Goal: Task Accomplishment & Management: Use online tool/utility

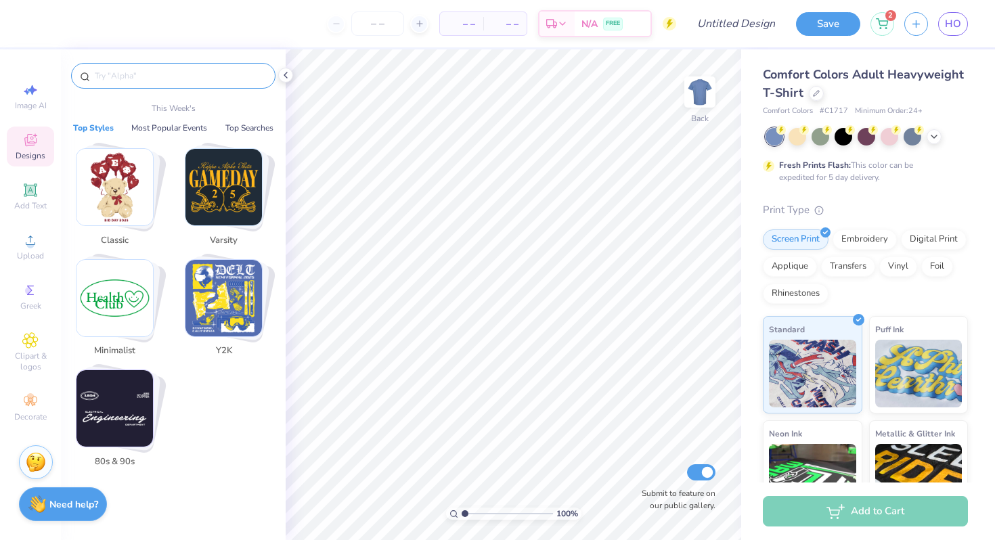
click at [132, 81] on input "text" at bounding box center [179, 76] width 173 height 14
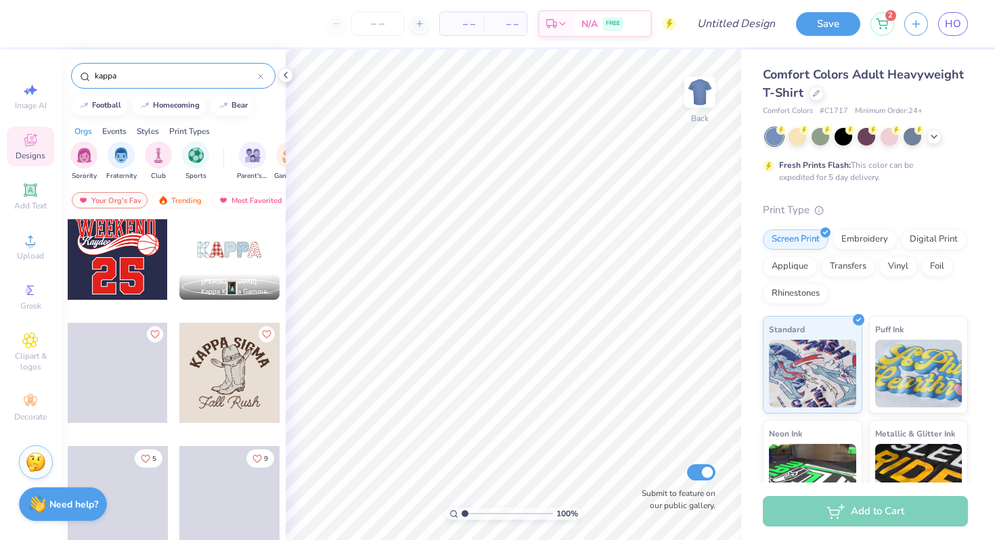
scroll to position [1103, 0]
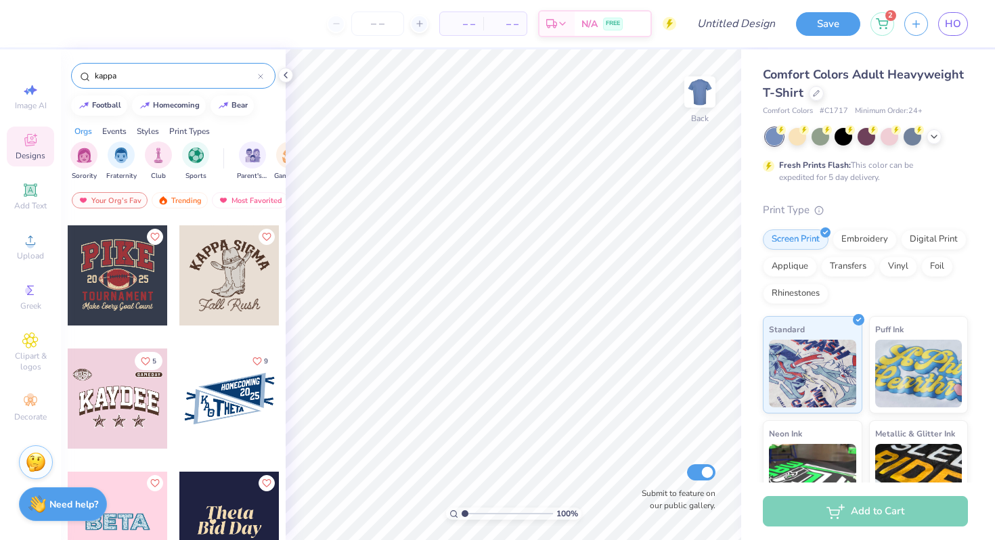
type input "kappa"
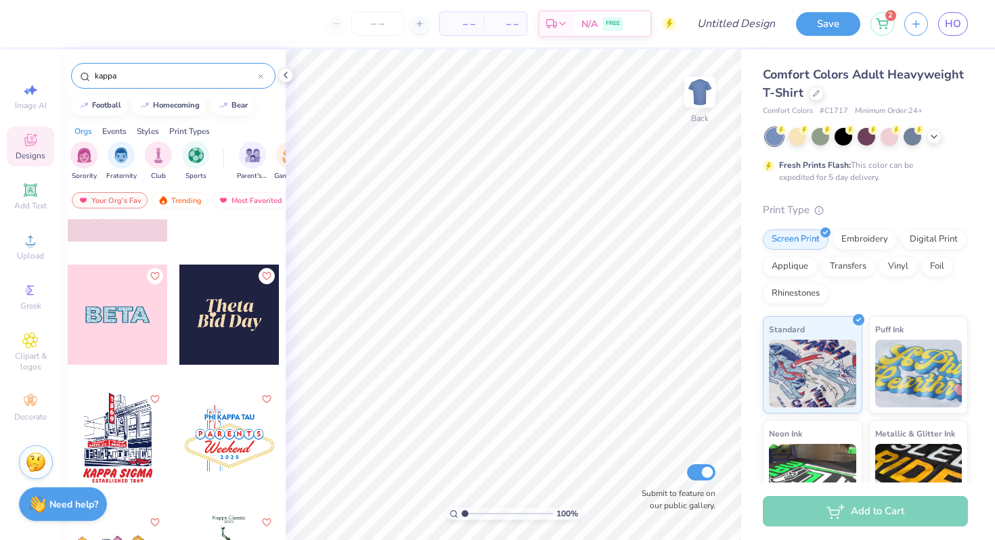
scroll to position [1305, 0]
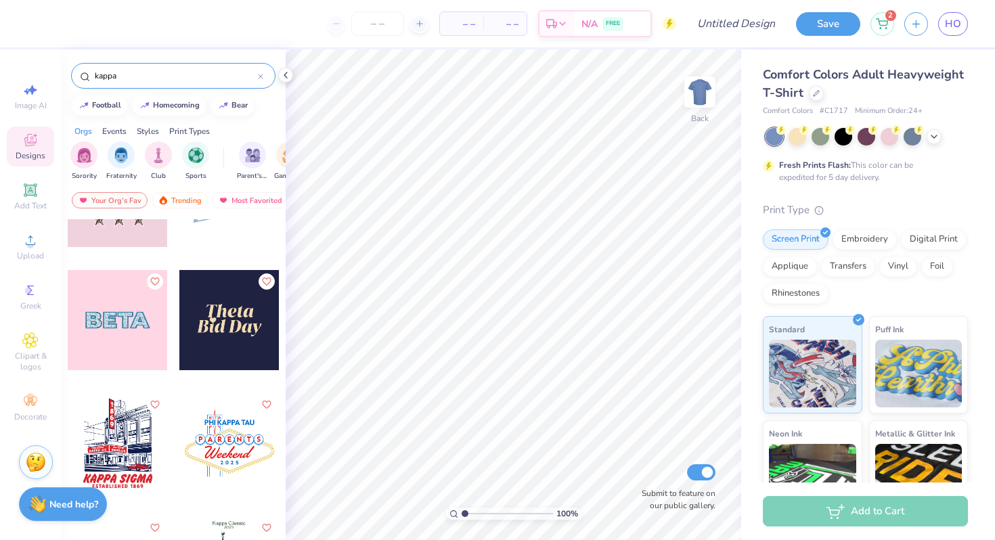
click at [152, 322] on div at bounding box center [118, 320] width 100 height 100
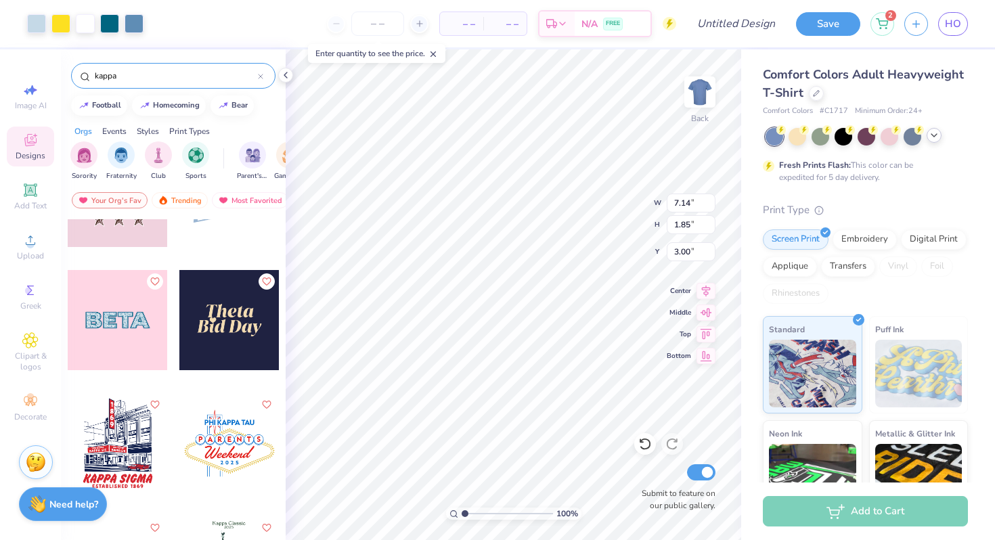
click at [935, 140] on div at bounding box center [933, 135] width 15 height 15
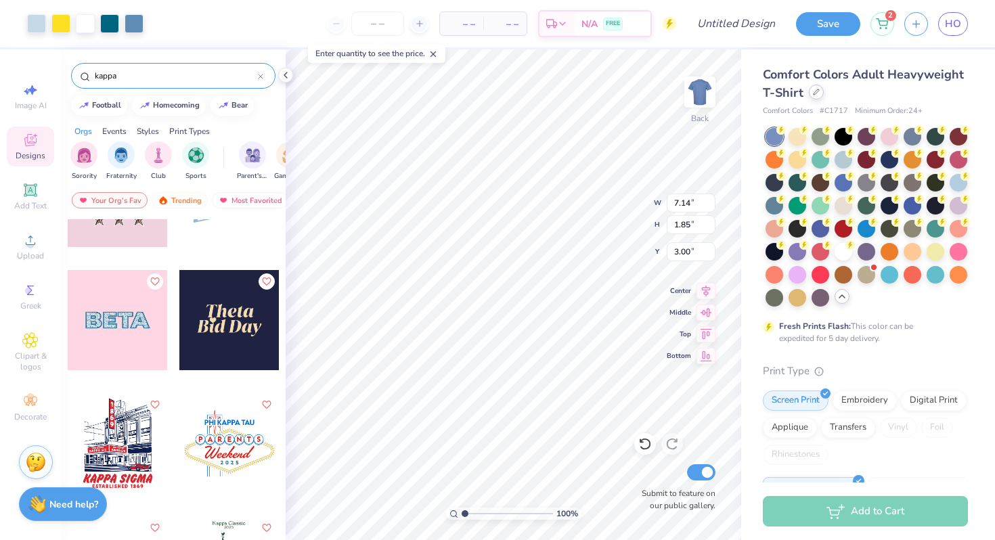
click at [815, 93] on icon at bounding box center [816, 92] width 7 height 7
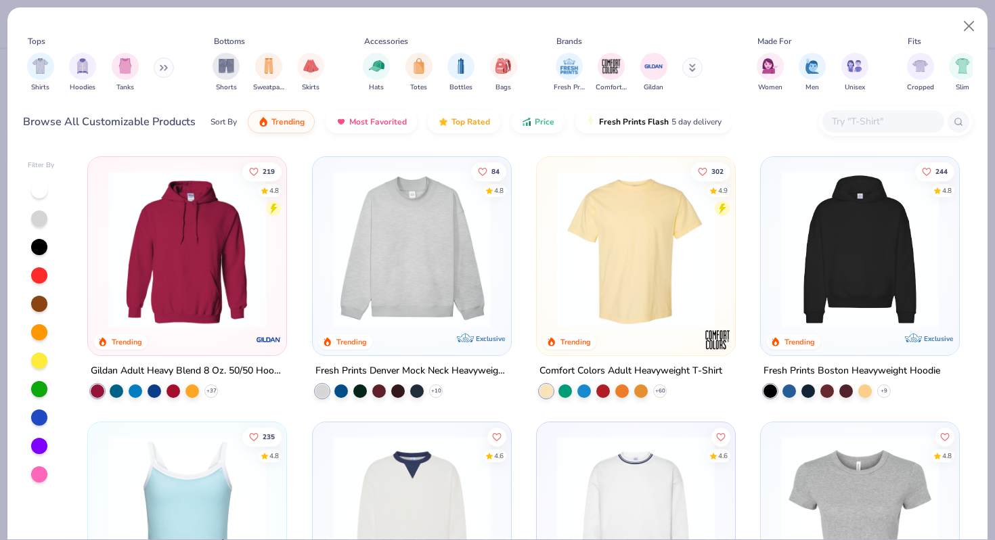
click at [450, 269] on img at bounding box center [411, 250] width 171 height 158
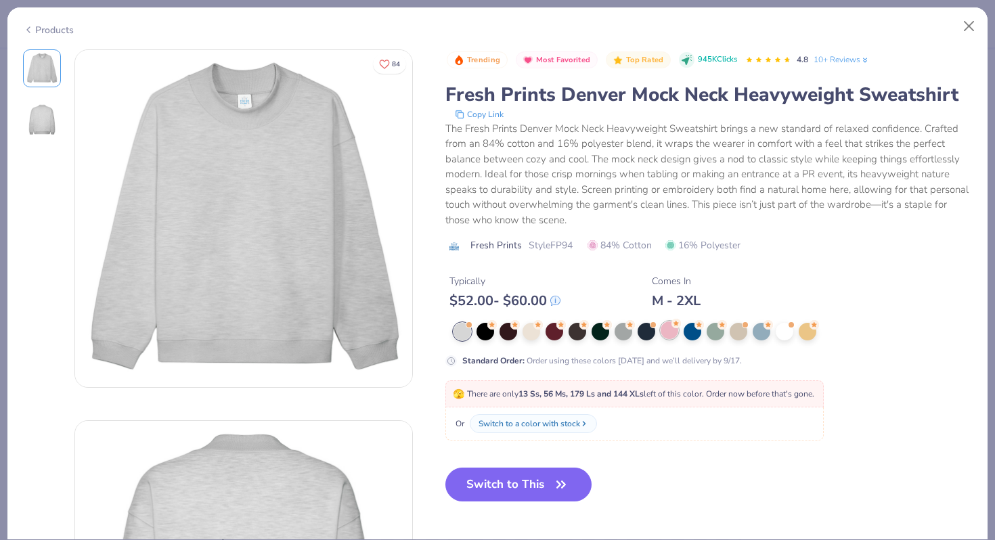
click at [672, 334] on div at bounding box center [669, 330] width 18 height 18
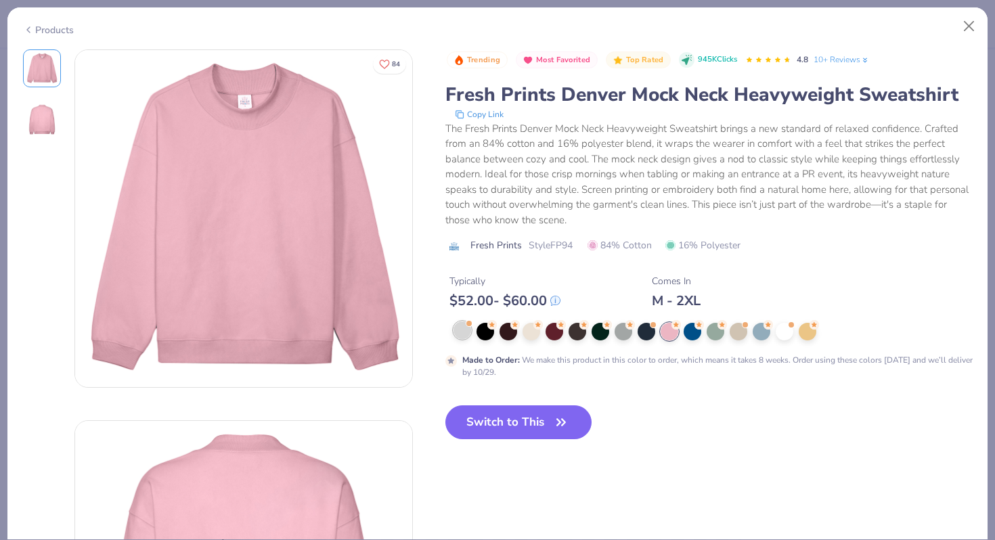
click at [461, 329] on div at bounding box center [462, 330] width 18 height 18
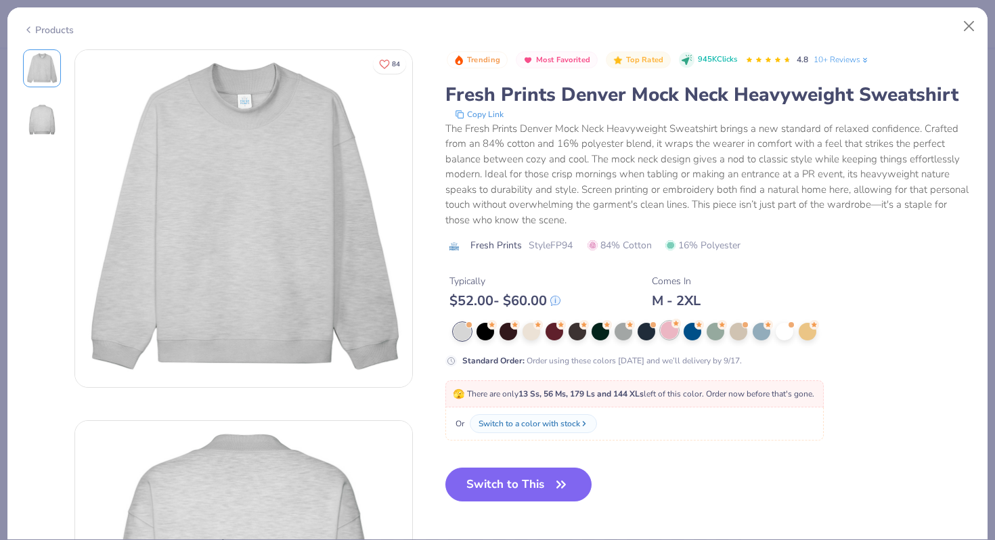
click at [668, 330] on div at bounding box center [669, 330] width 18 height 18
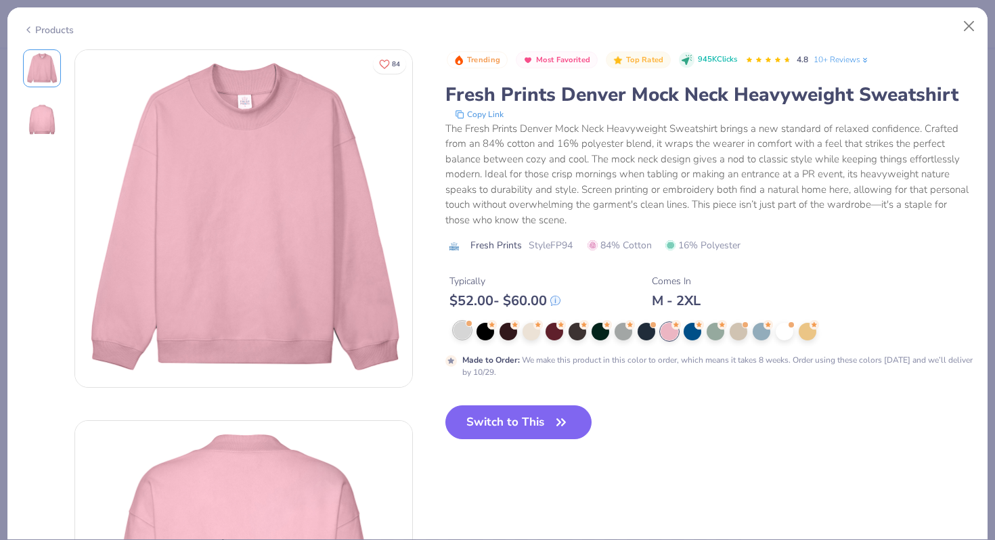
click at [454, 332] on div at bounding box center [462, 330] width 18 height 18
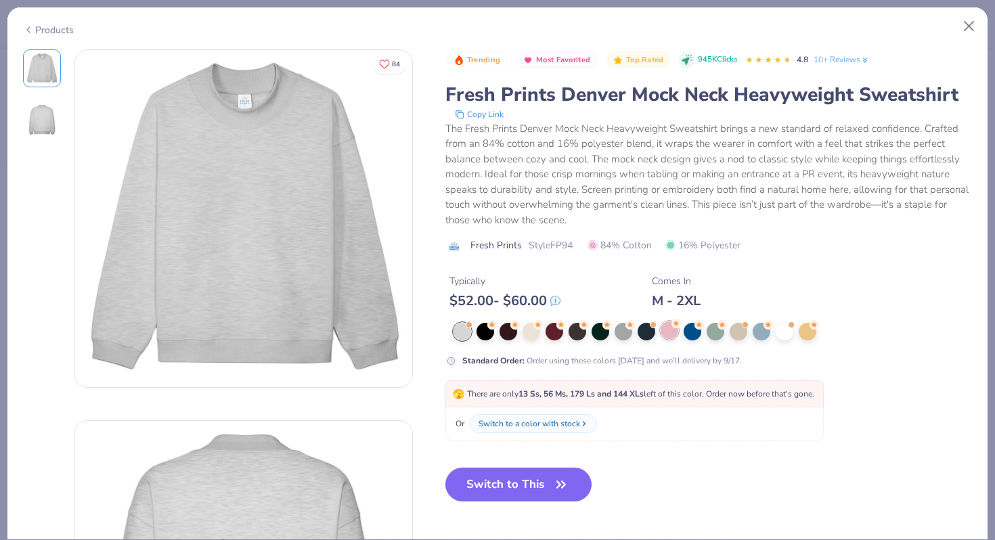
click at [671, 332] on div at bounding box center [669, 330] width 18 height 18
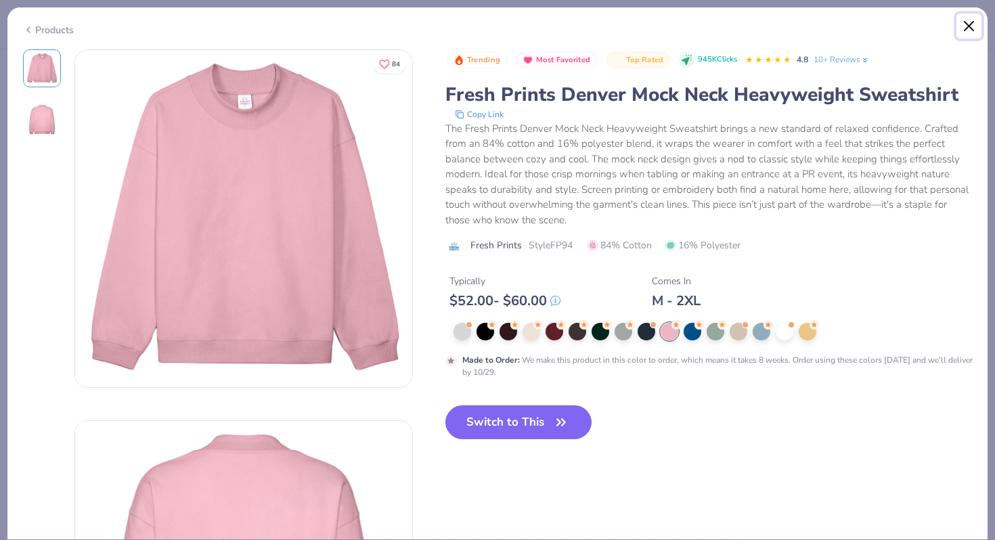
click at [966, 31] on button "Close" at bounding box center [969, 27] width 26 height 26
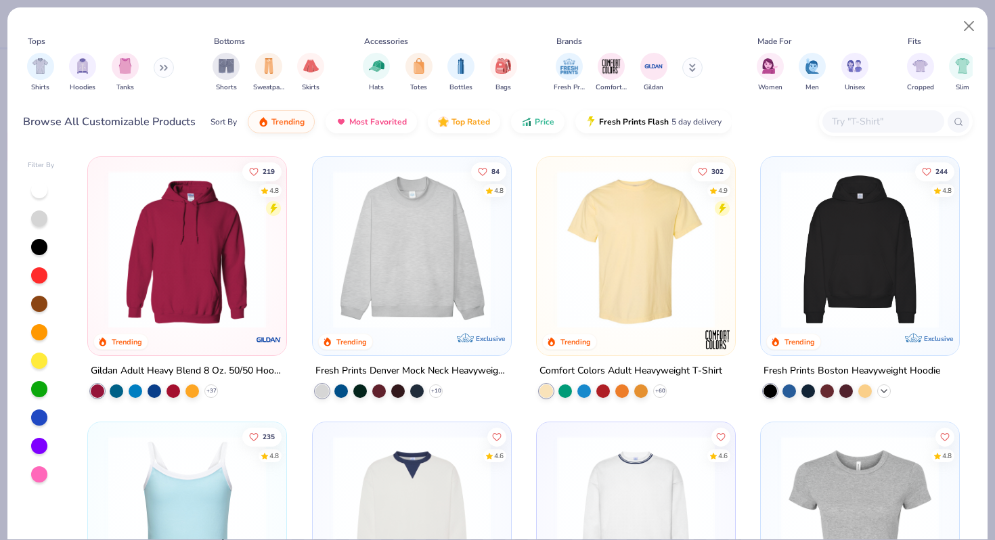
click at [884, 390] on polyline at bounding box center [883, 391] width 5 height 3
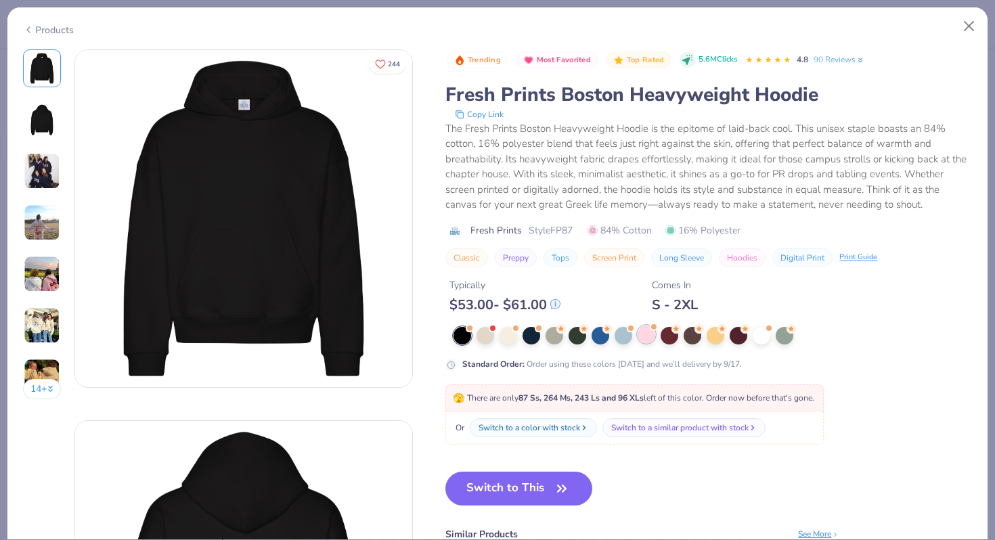
click at [650, 334] on div at bounding box center [646, 335] width 18 height 18
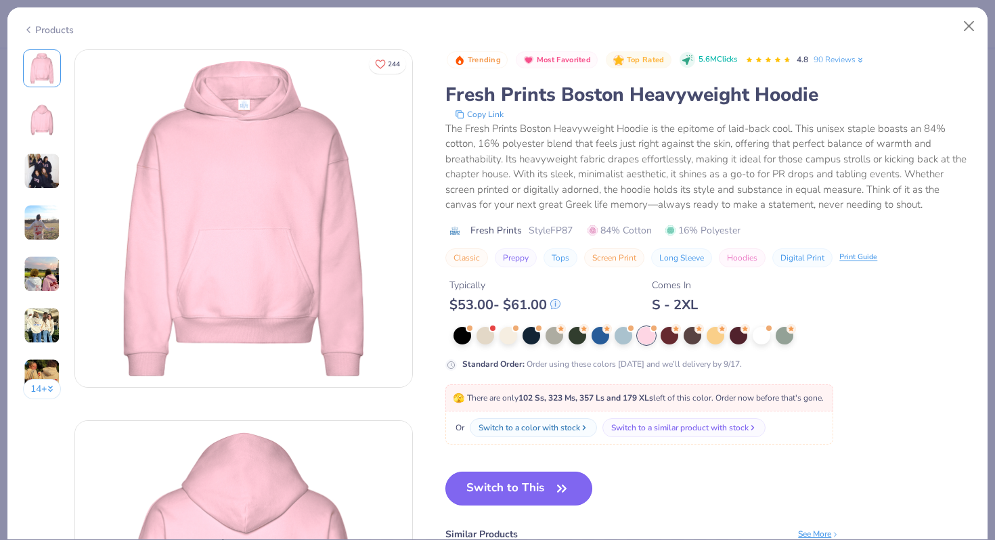
click at [530, 483] on button "Switch to This" at bounding box center [518, 489] width 147 height 34
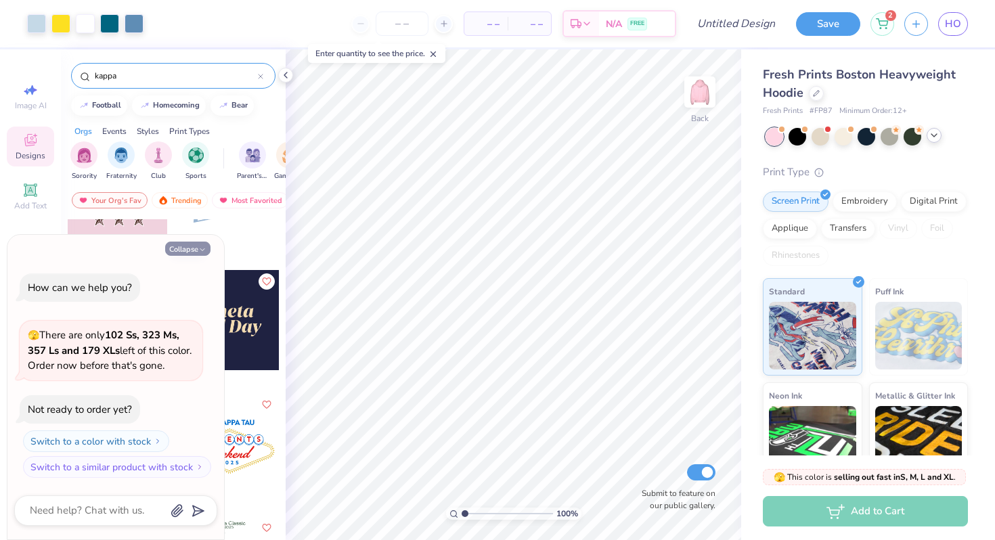
click at [205, 250] on icon "button" at bounding box center [202, 250] width 8 height 8
type textarea "x"
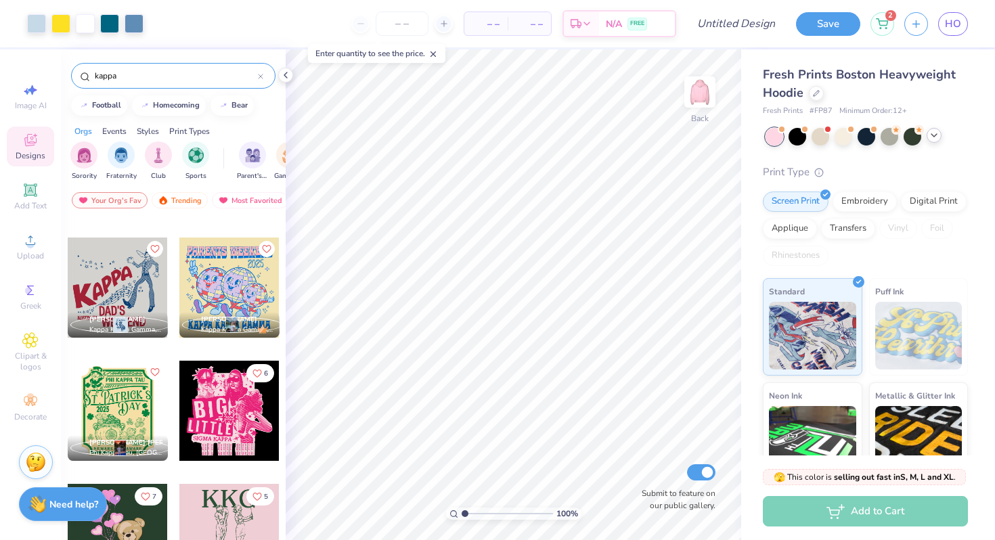
scroll to position [6034, 0]
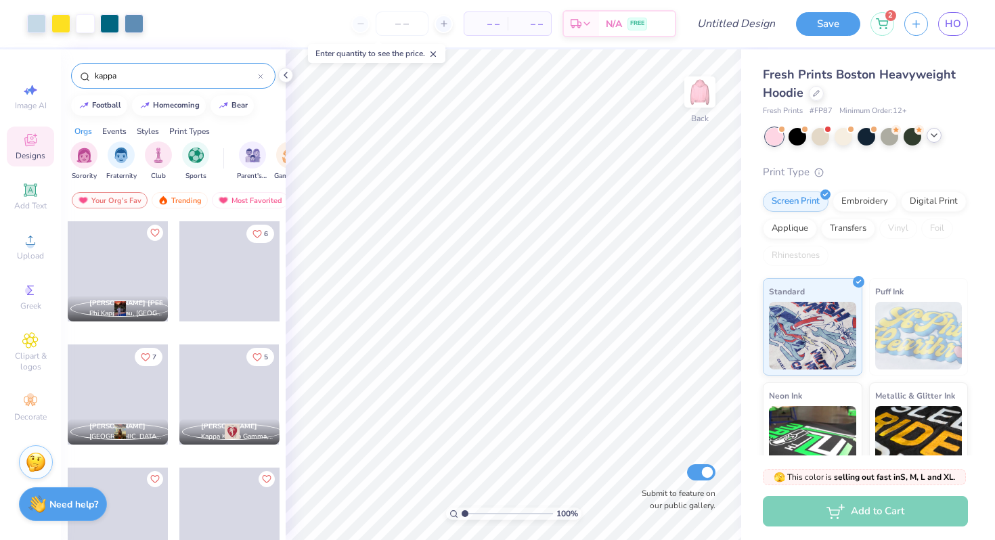
click at [168, 75] on input "kappa" at bounding box center [175, 76] width 164 height 14
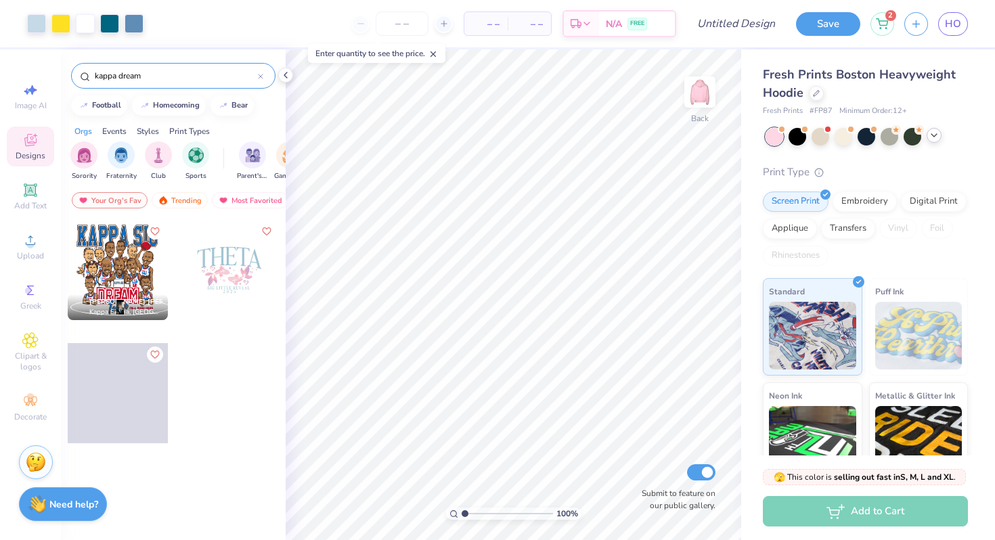
click at [168, 74] on input "kappa dream" at bounding box center [175, 76] width 164 height 14
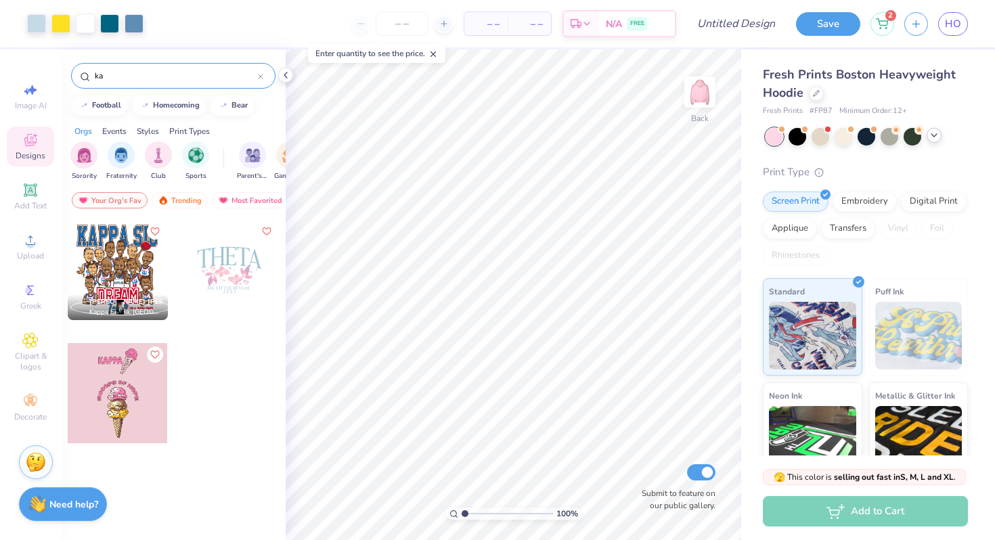
type input "k"
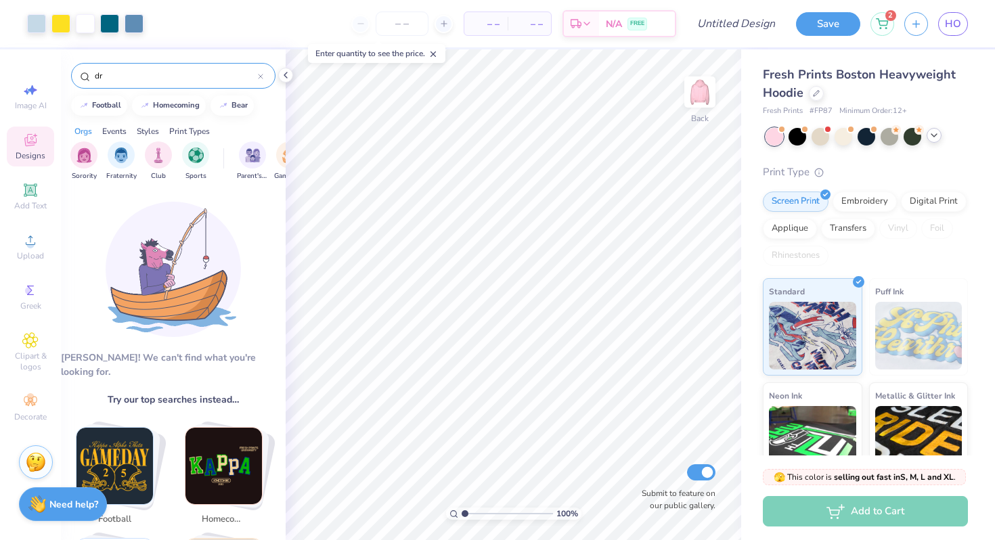
type input "d"
type input "live fully"
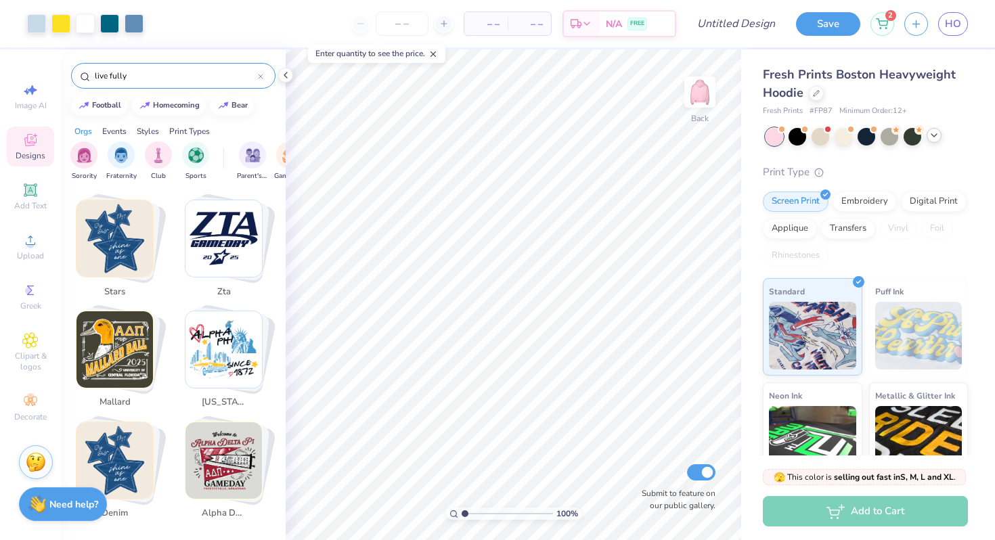
scroll to position [2682, 0]
drag, startPoint x: 148, startPoint y: 72, endPoint x: 43, endPoint y: 51, distance: 106.4
click at [43, 51] on div "Art colors – – Per Item – – Total Est. Delivery N/A FREE Design Title Save 2 HO…" at bounding box center [497, 270] width 995 height 540
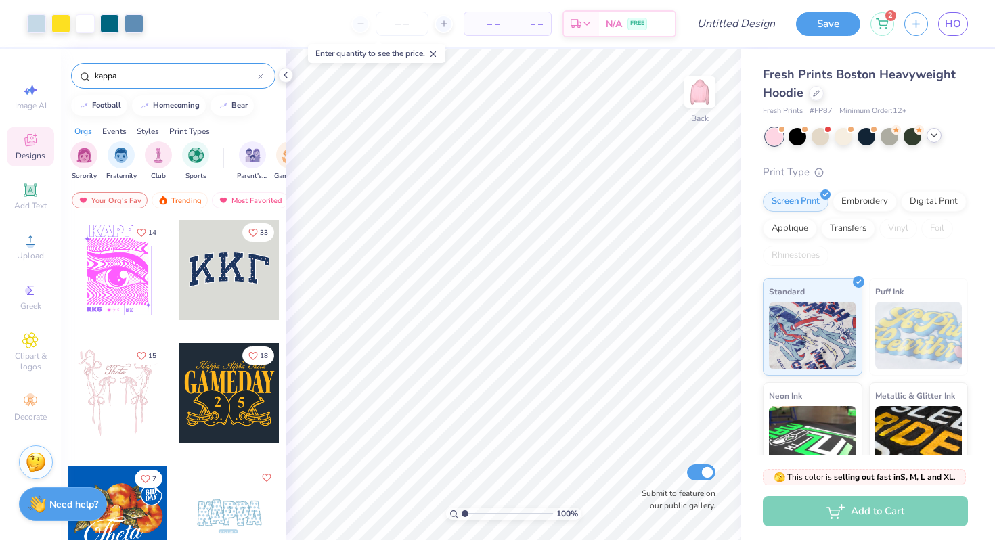
scroll to position [3, 0]
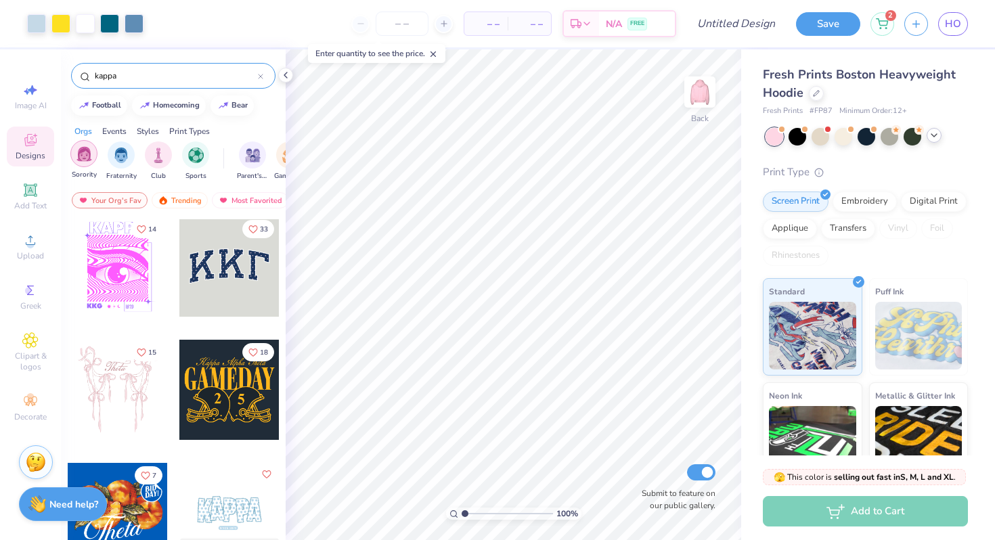
click at [87, 160] on img "filter for Sorority" at bounding box center [84, 154] width 16 height 16
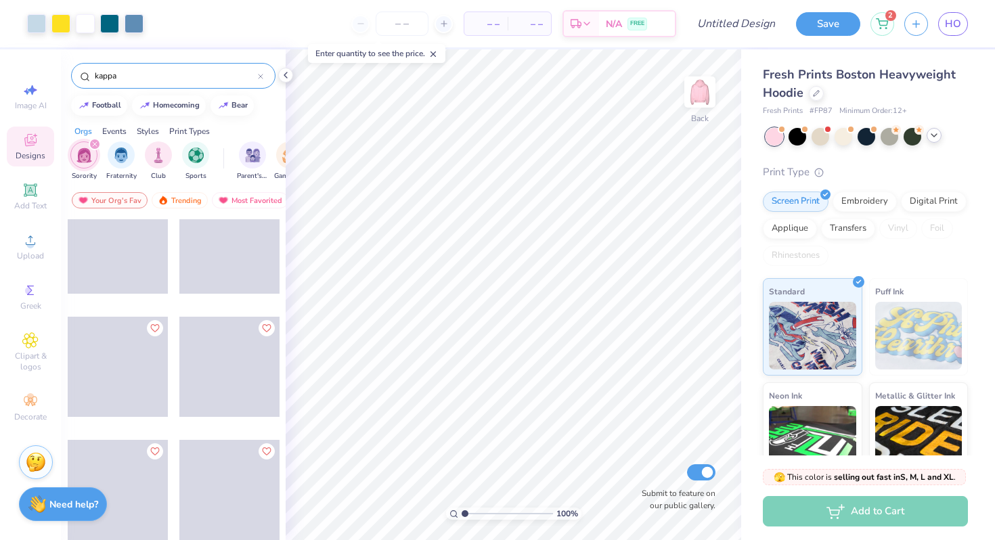
scroll to position [5294, 0]
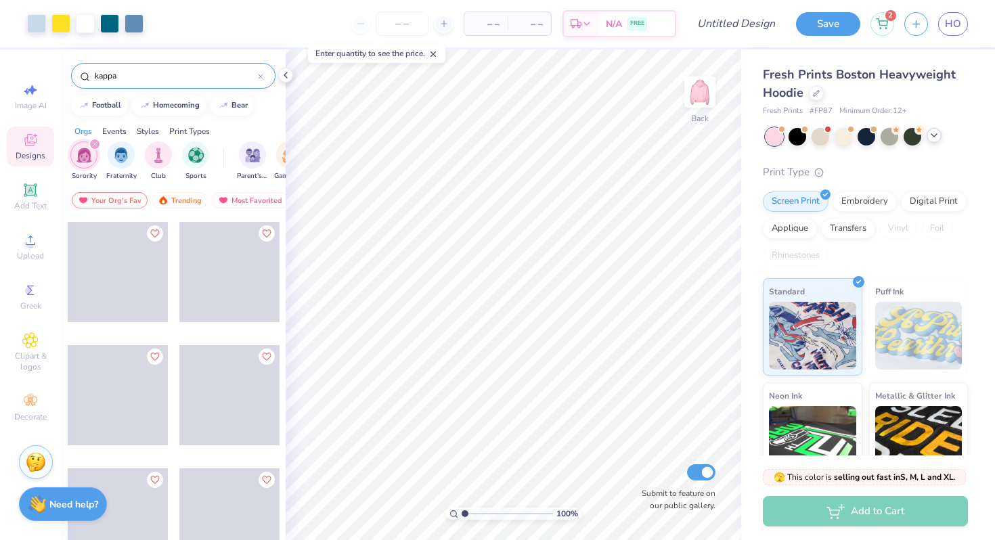
click at [163, 75] on input "kappa" at bounding box center [175, 76] width 164 height 14
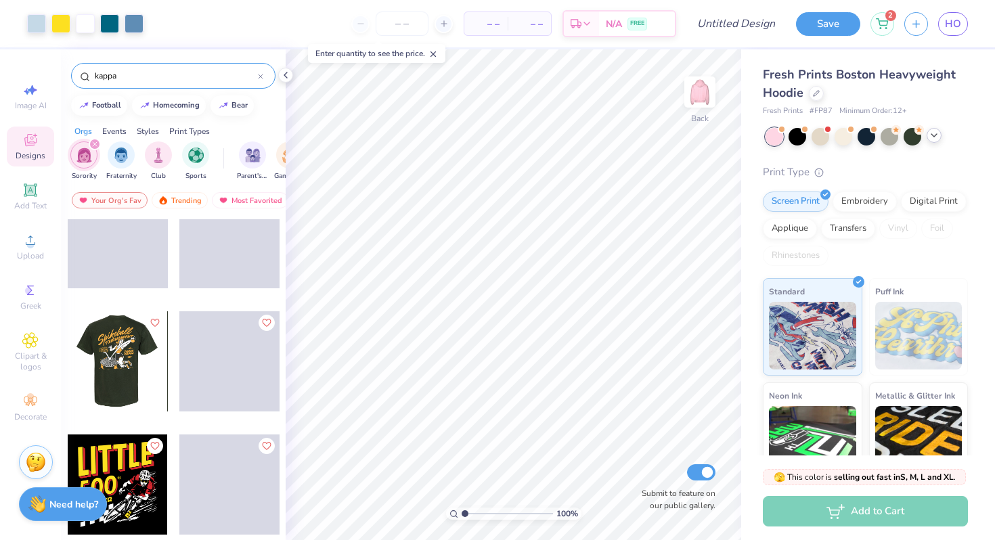
scroll to position [11879, 0]
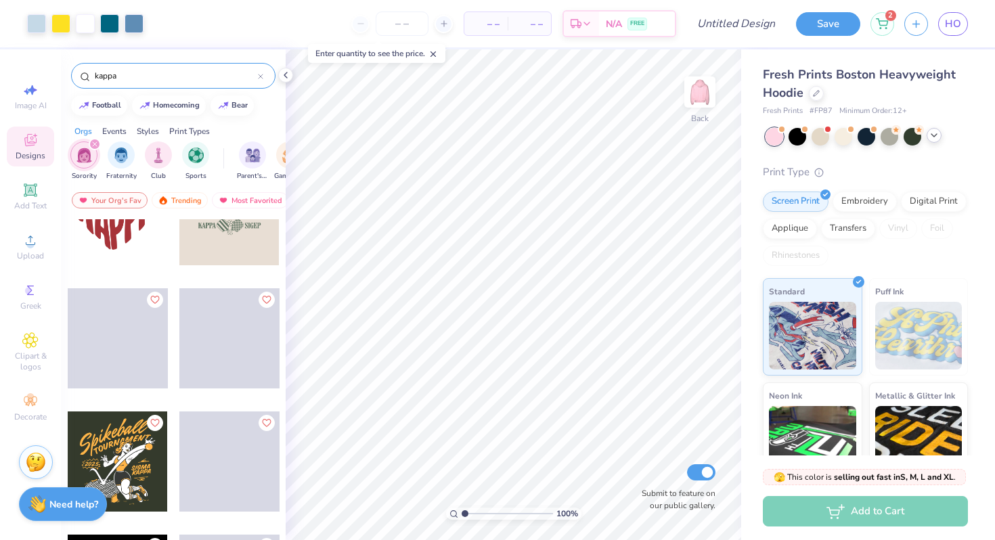
type input "kappa"
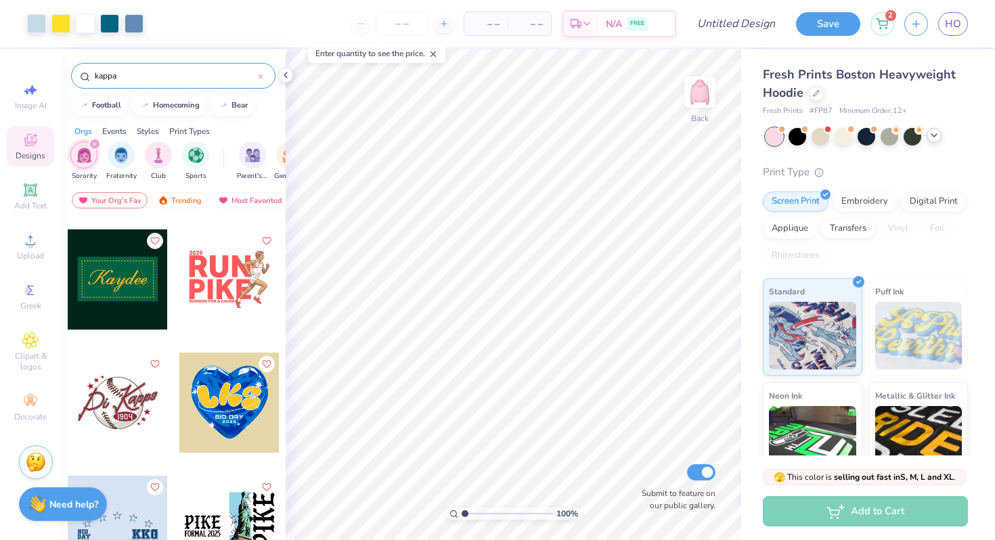
scroll to position [16394, 0]
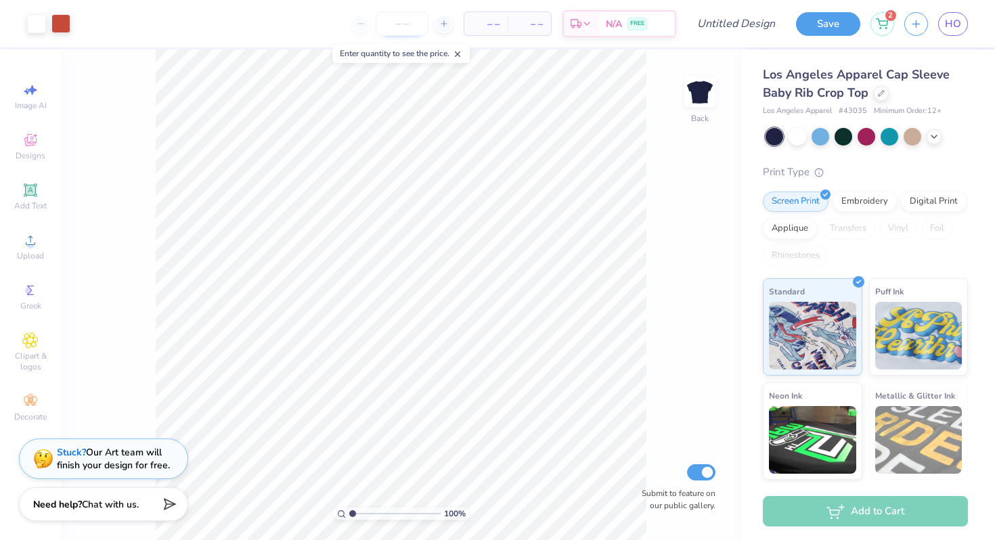
click at [422, 24] on input "number" at bounding box center [402, 24] width 53 height 24
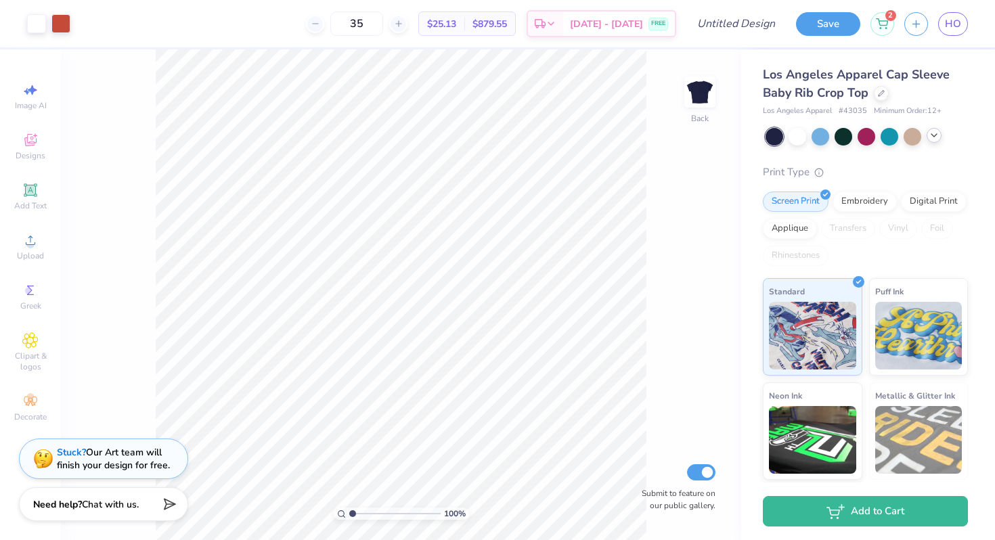
click at [931, 133] on icon at bounding box center [933, 135] width 11 height 11
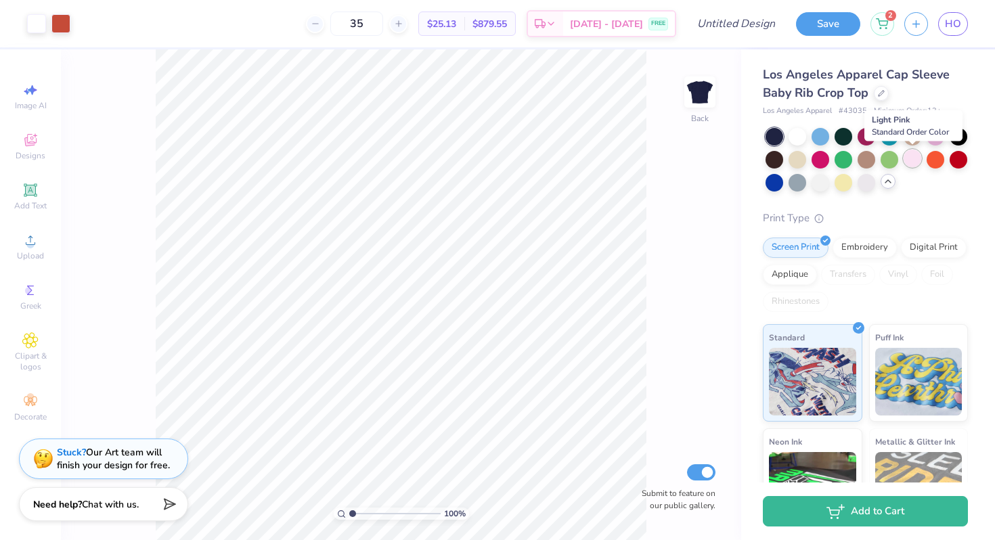
click at [910, 160] on div at bounding box center [912, 159] width 18 height 18
click at [881, 92] on icon at bounding box center [881, 92] width 7 height 7
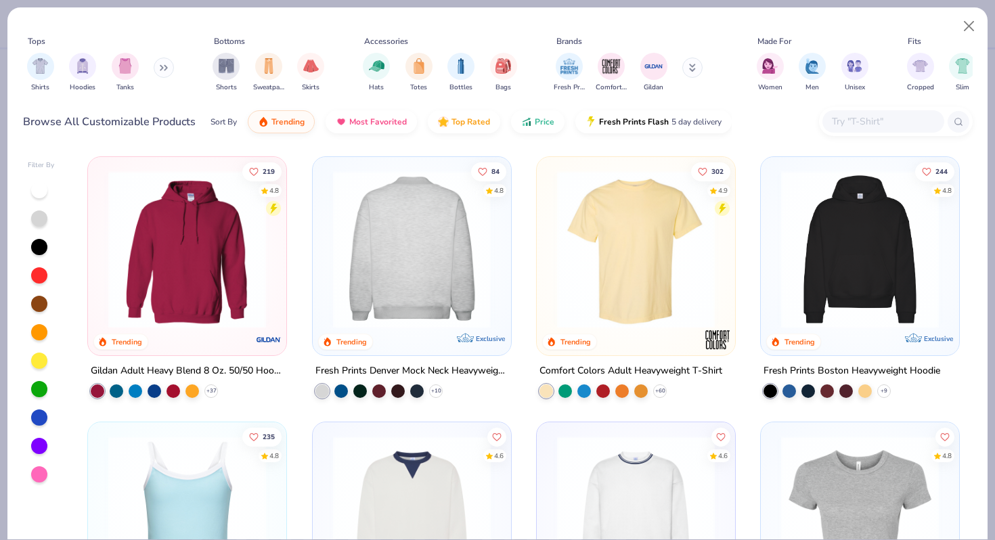
click at [326, 259] on img at bounding box center [239, 250] width 171 height 158
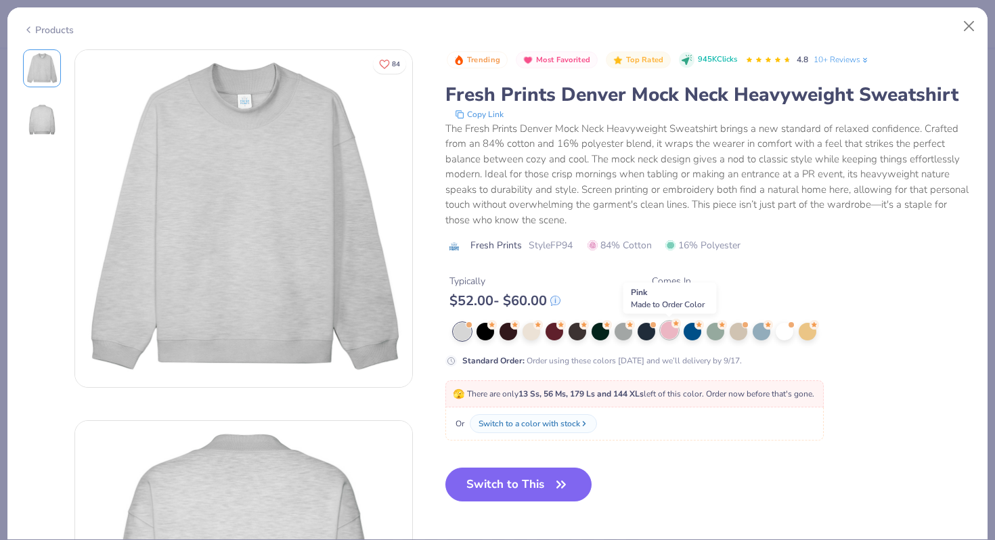
click at [665, 332] on div at bounding box center [669, 330] width 18 height 18
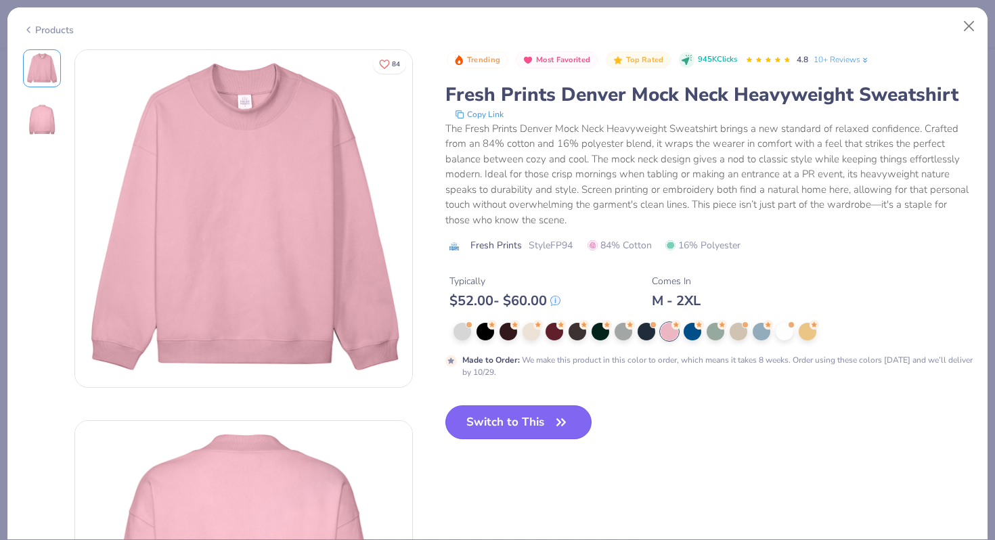
click at [534, 431] on button "Switch to This" at bounding box center [518, 422] width 147 height 34
type input "50"
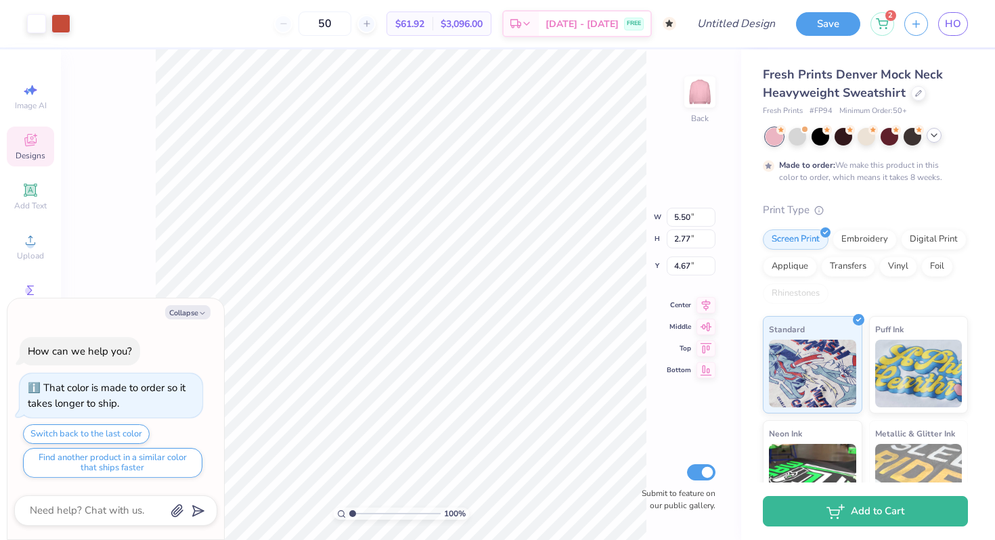
type textarea "x"
type input "9.23"
type input "4.65"
type textarea "x"
type input "1.93"
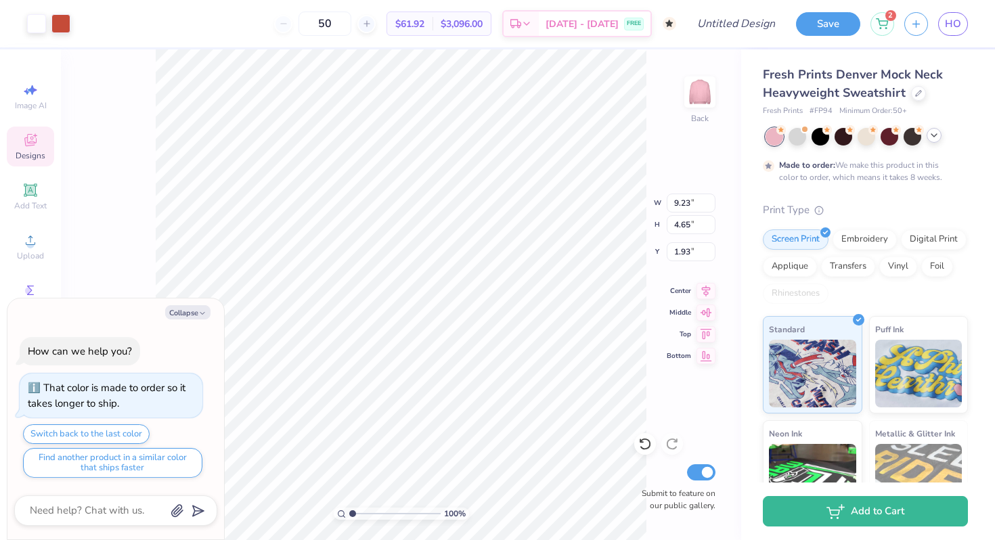
click at [936, 134] on polyline at bounding box center [933, 135] width 5 height 3
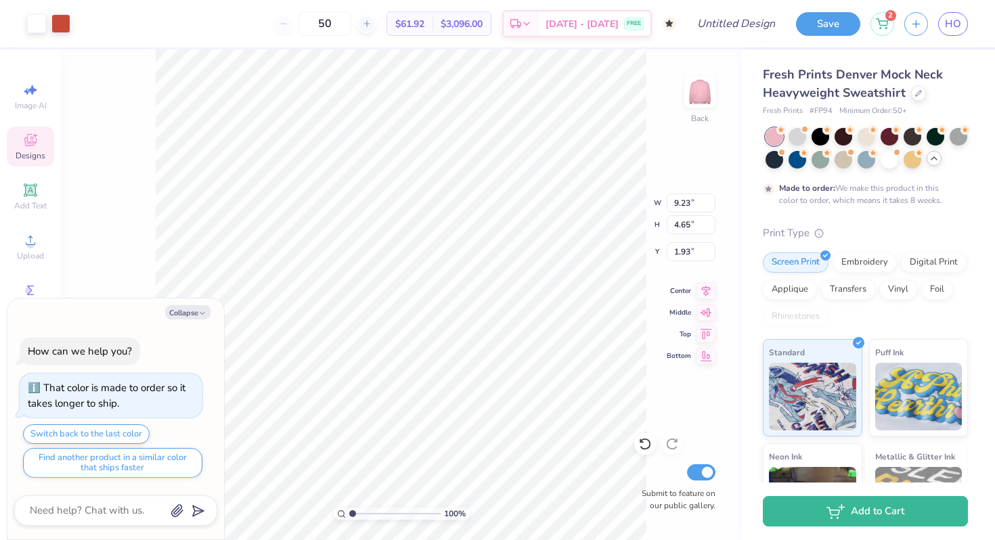
click at [930, 156] on icon at bounding box center [933, 158] width 11 height 11
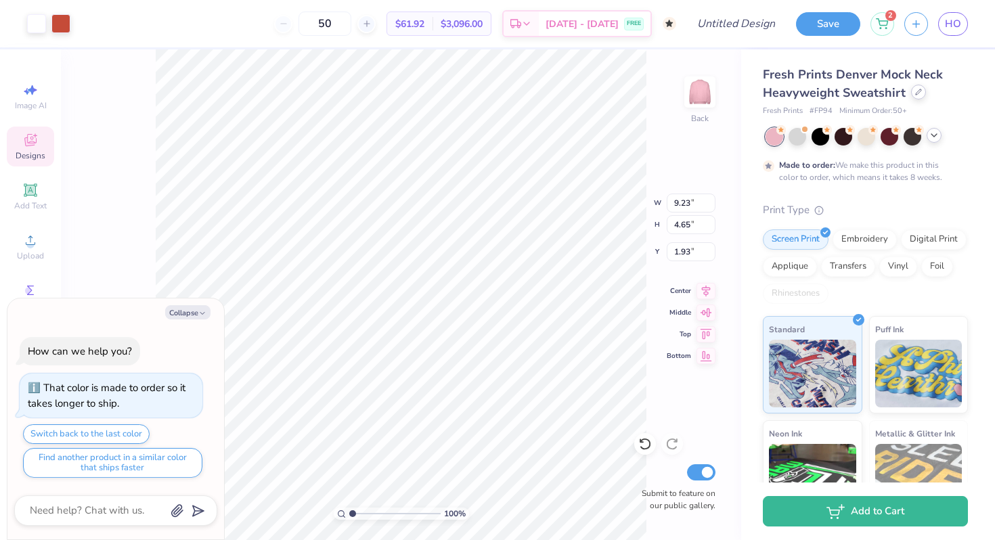
click at [917, 93] on icon at bounding box center [918, 92] width 7 height 7
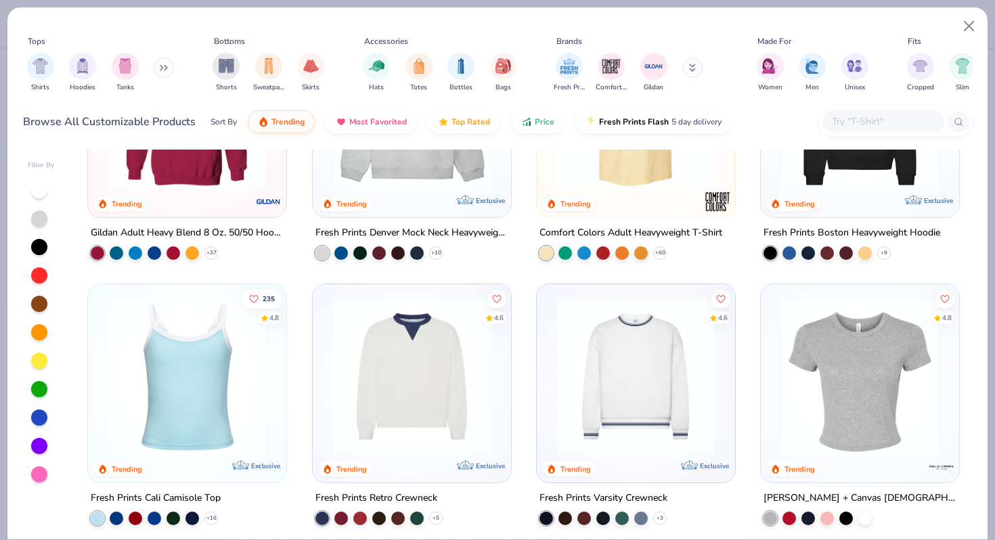
scroll to position [5, 0]
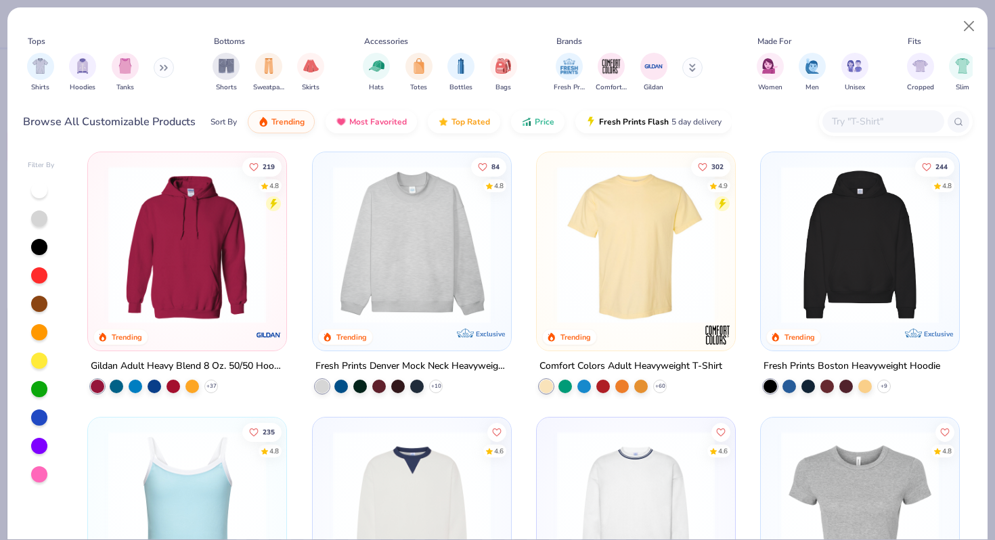
click at [841, 253] on img at bounding box center [859, 245] width 171 height 158
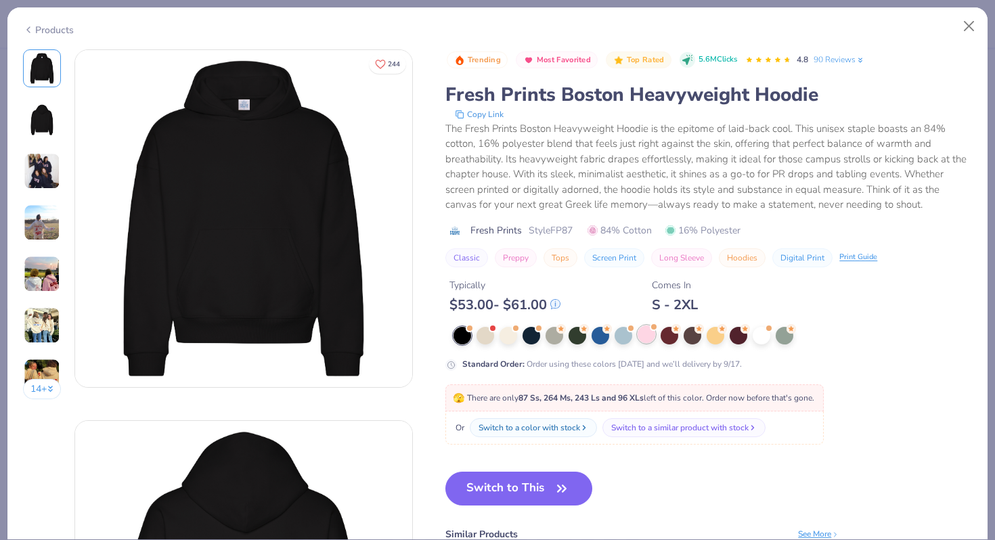
click at [652, 337] on div at bounding box center [646, 335] width 18 height 18
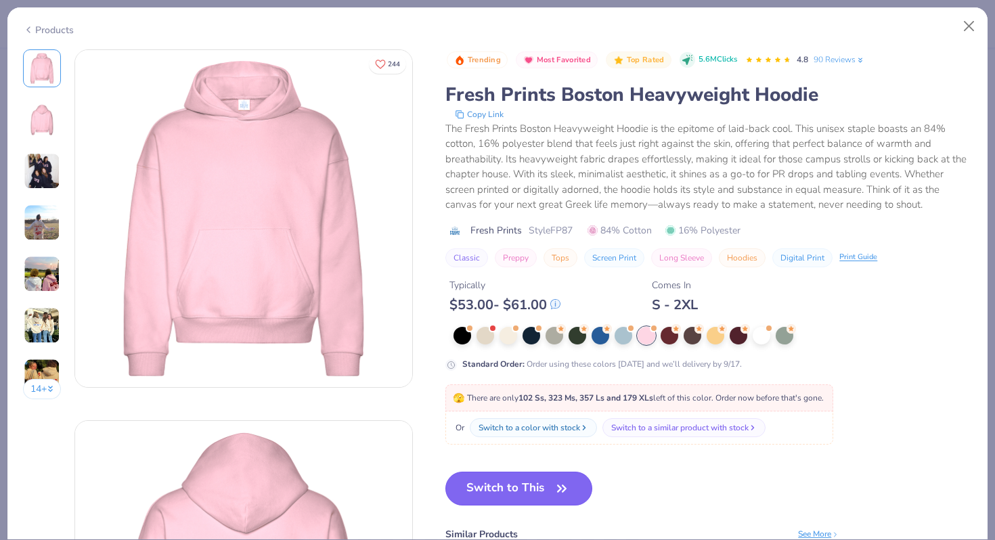
click at [514, 488] on button "Switch to This" at bounding box center [518, 489] width 147 height 34
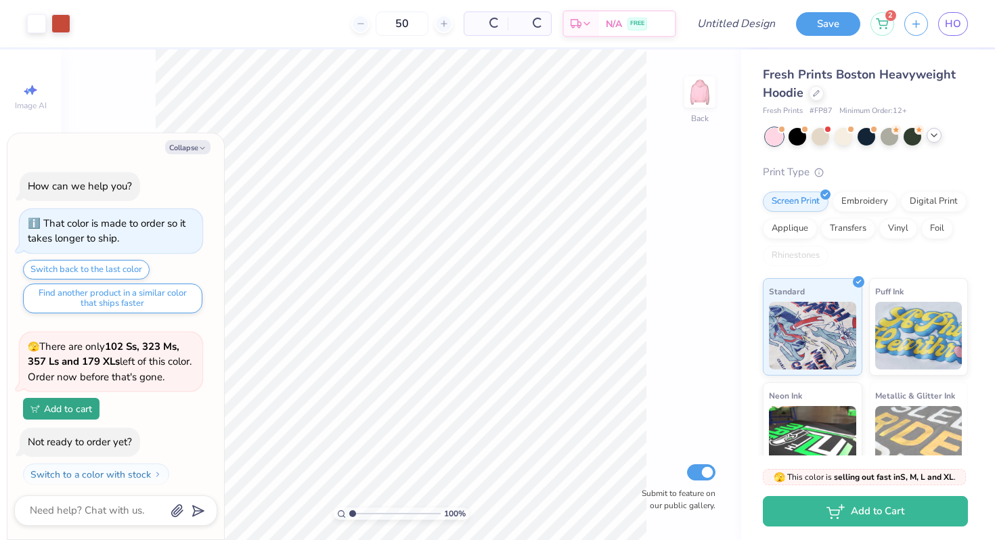
scroll to position [115, 0]
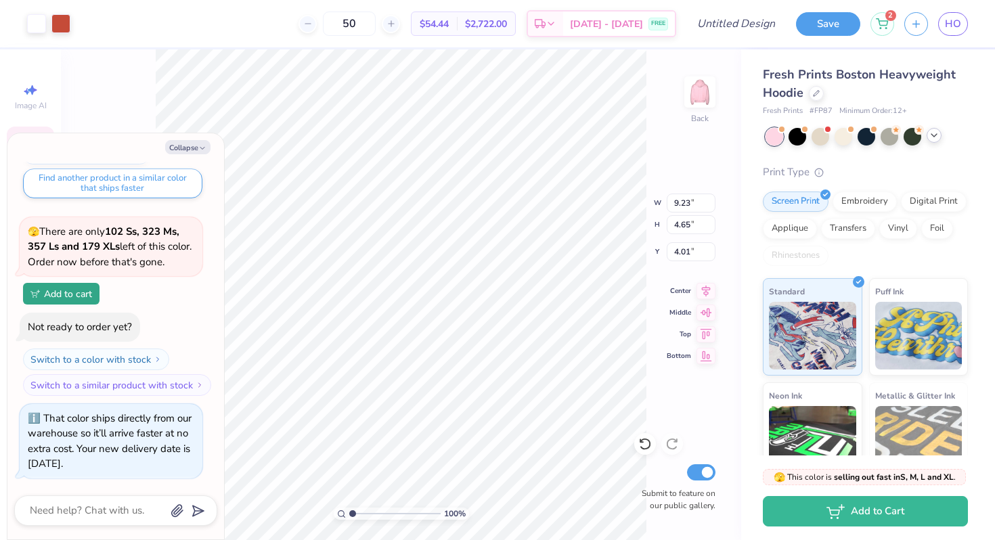
type textarea "x"
type input "3.00"
click at [812, 92] on div at bounding box center [816, 92] width 15 height 15
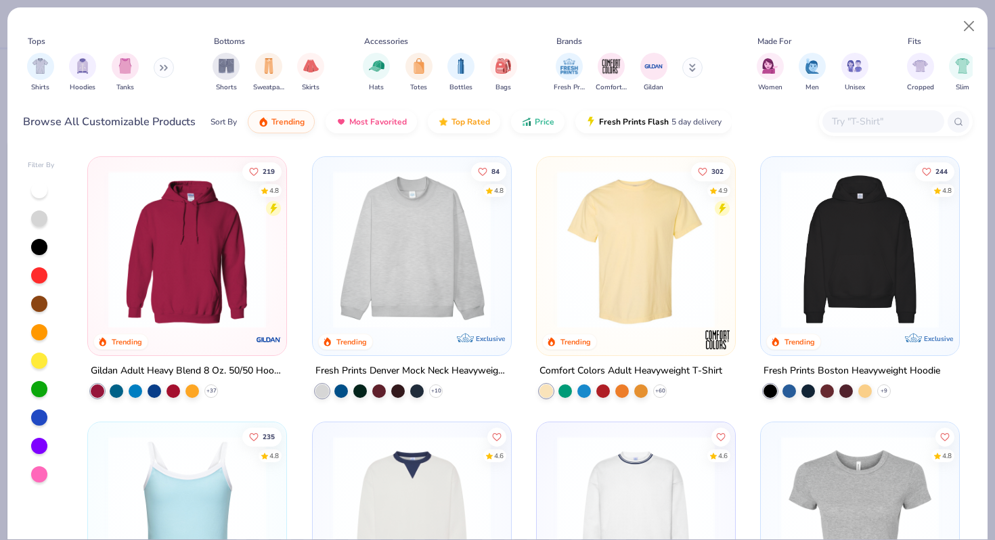
click at [136, 275] on img at bounding box center [187, 250] width 171 height 158
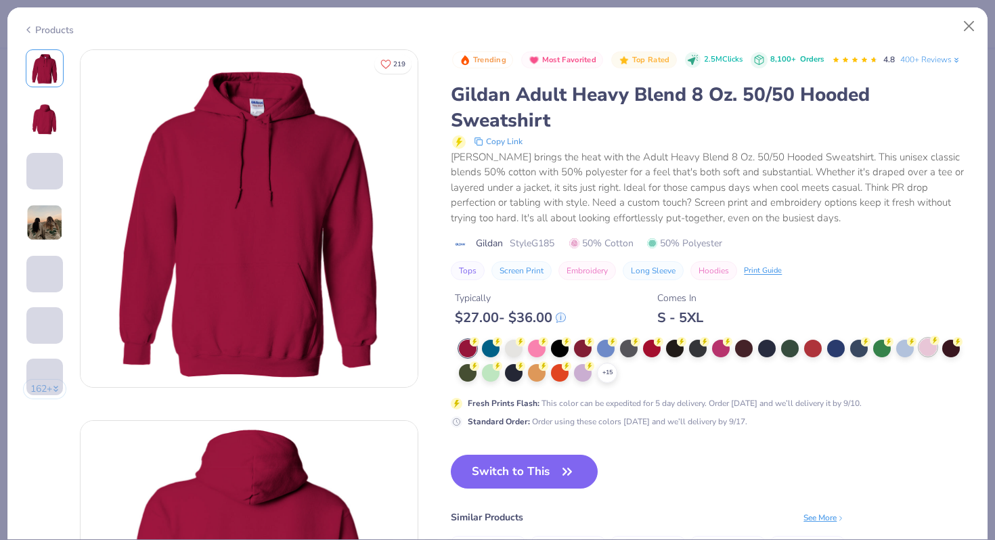
click at [929, 351] on div at bounding box center [928, 347] width 18 height 18
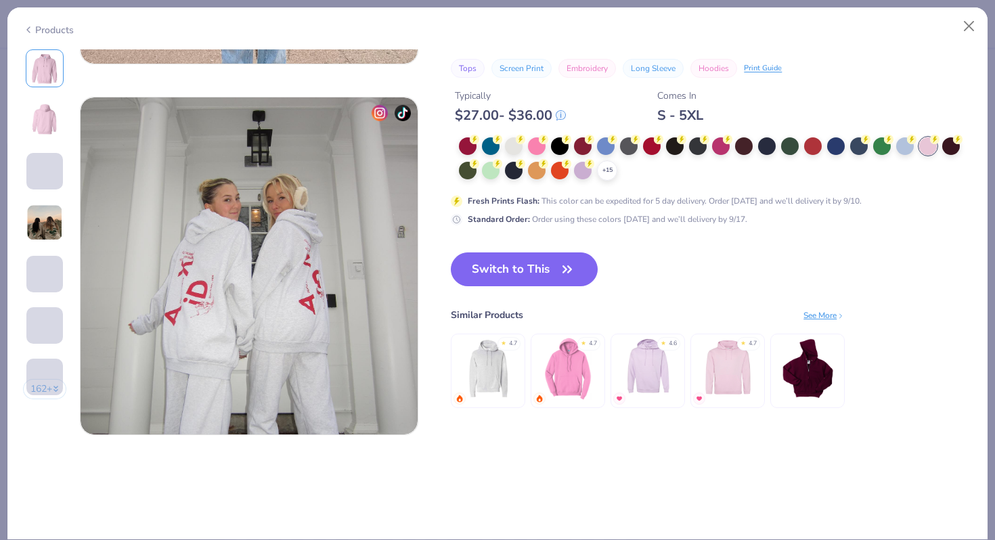
scroll to position [2178, 0]
click at [506, 261] on button "Switch to This" at bounding box center [524, 269] width 147 height 34
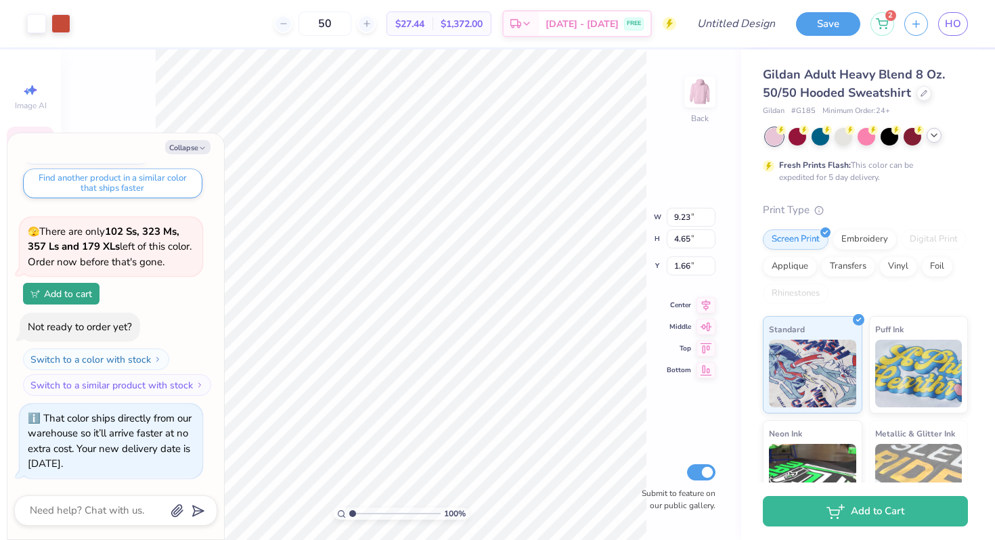
type textarea "x"
type input "1.67"
click at [351, 26] on input "50" at bounding box center [324, 24] width 53 height 24
type input "5"
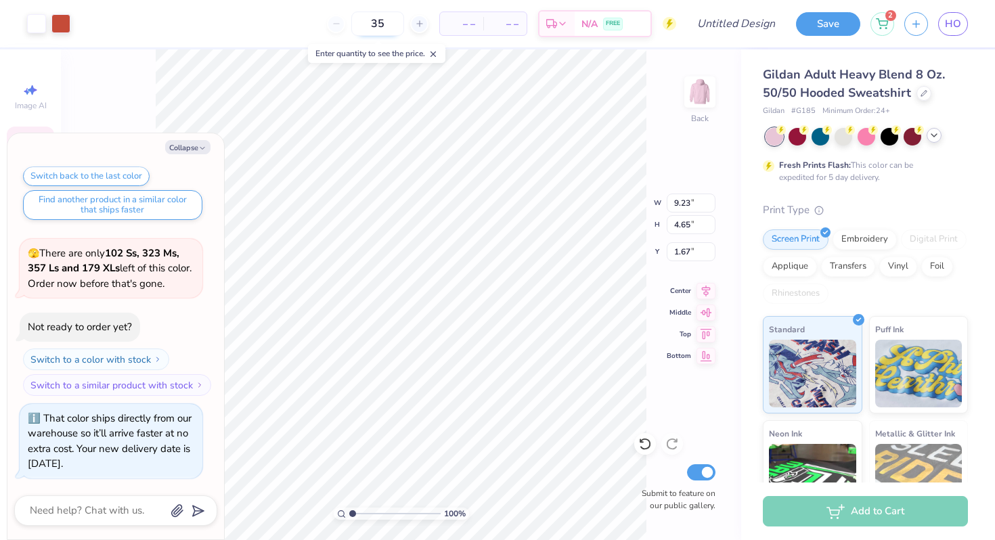
type input "35"
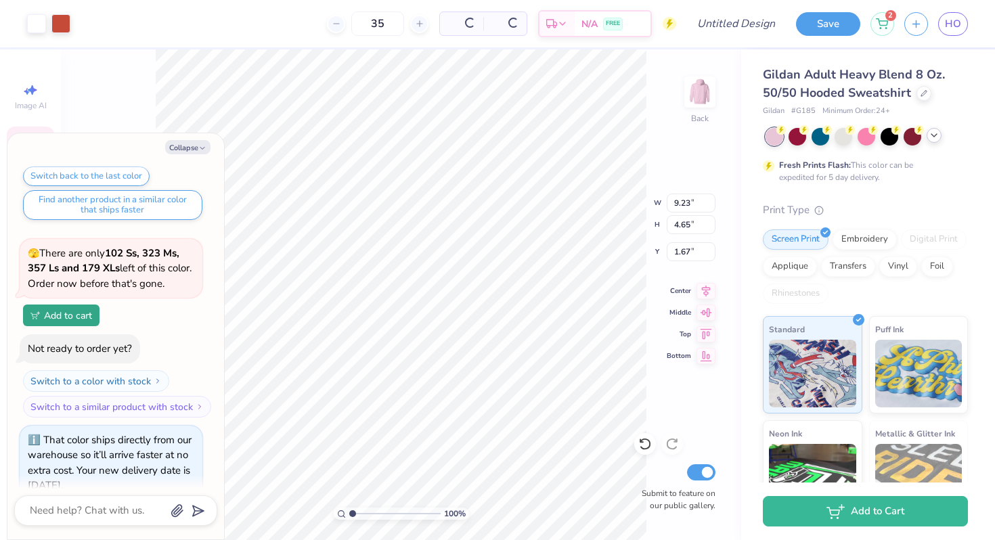
scroll to position [115, 0]
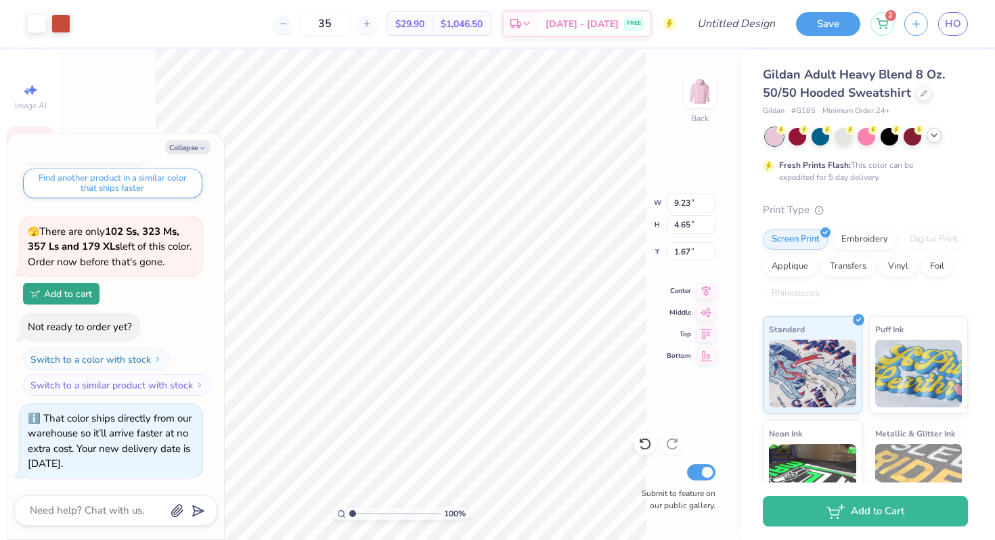
type textarea "x"
type input "1.68"
type textarea "x"
type input "2.32"
type textarea "x"
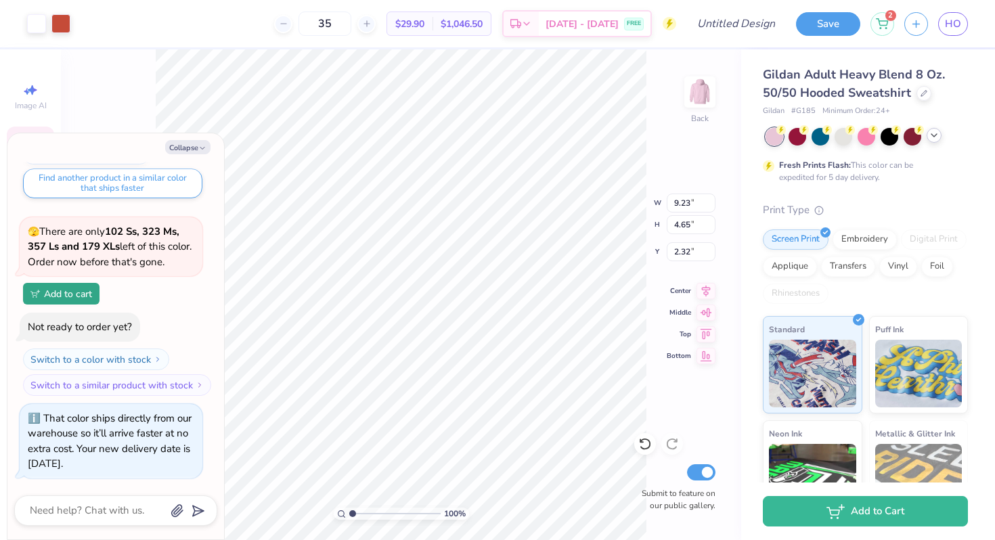
type input "10.09"
type input "5.08"
type textarea "x"
type input "2.17"
click at [185, 146] on button "Collapse" at bounding box center [187, 147] width 45 height 14
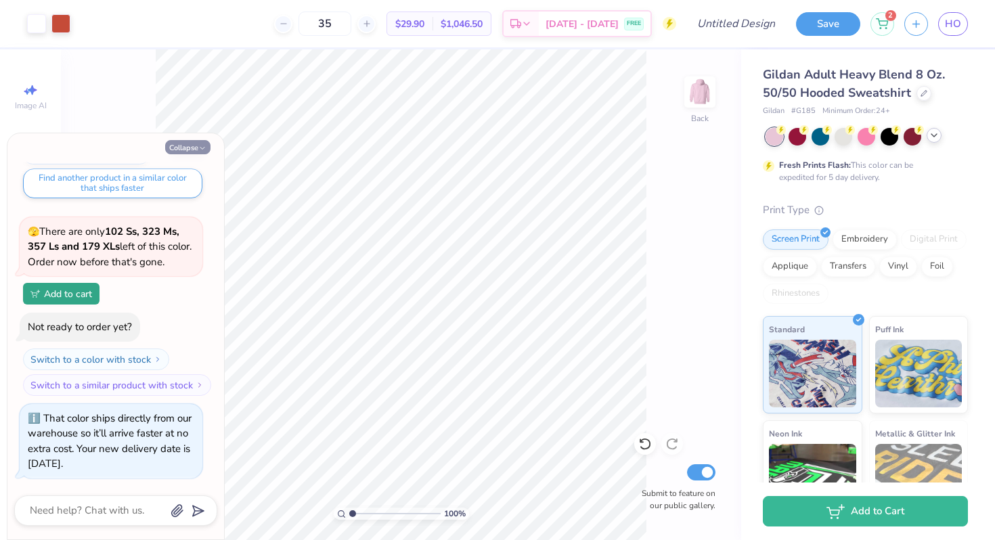
type textarea "x"
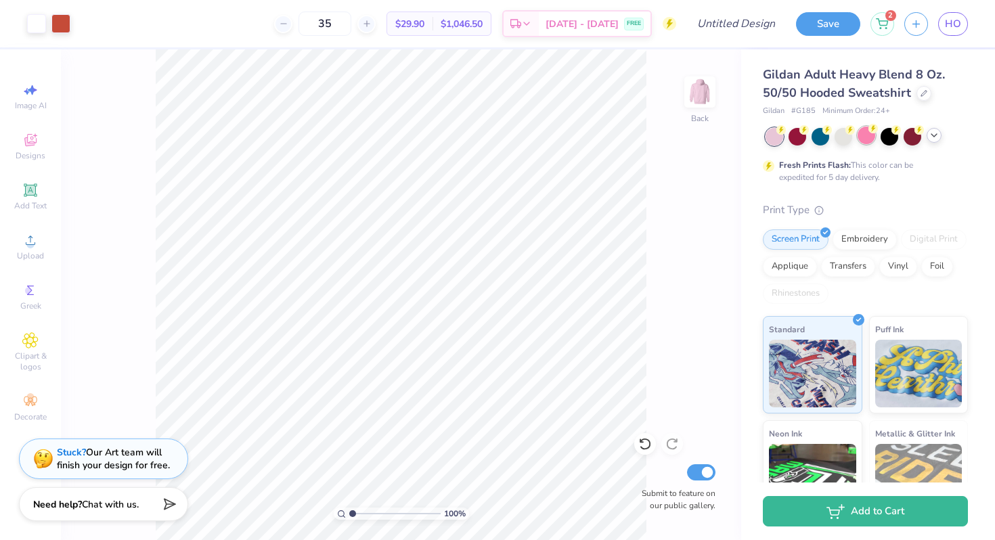
click at [861, 137] on div at bounding box center [866, 136] width 18 height 18
click at [924, 135] on div at bounding box center [866, 137] width 202 height 18
click at [933, 139] on icon at bounding box center [933, 135] width 11 height 11
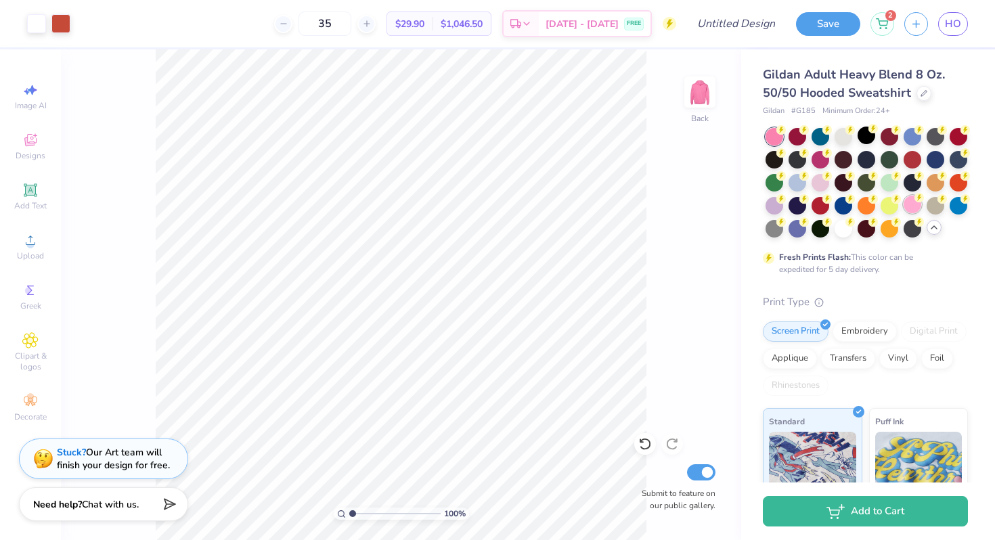
click at [908, 205] on div at bounding box center [912, 205] width 18 height 18
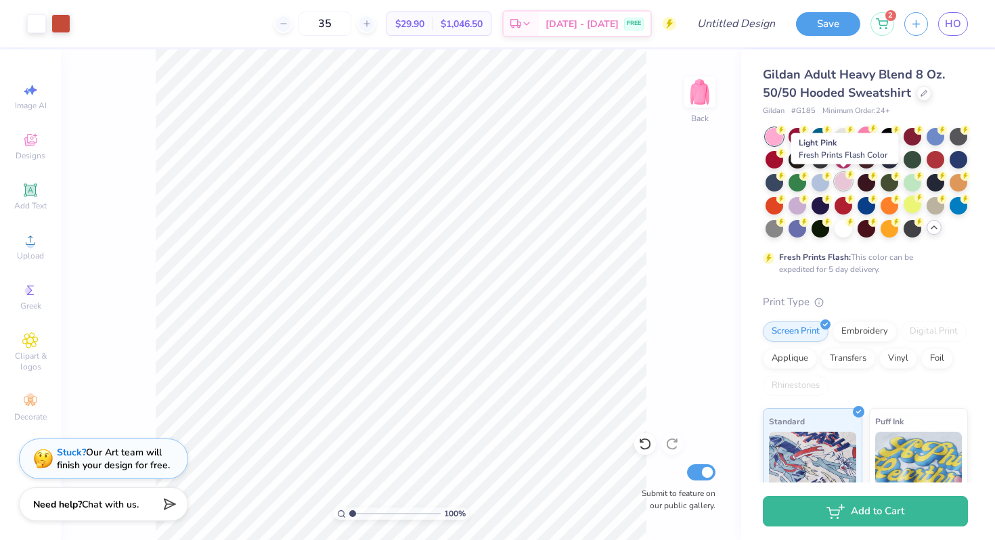
click at [843, 186] on div at bounding box center [843, 182] width 18 height 18
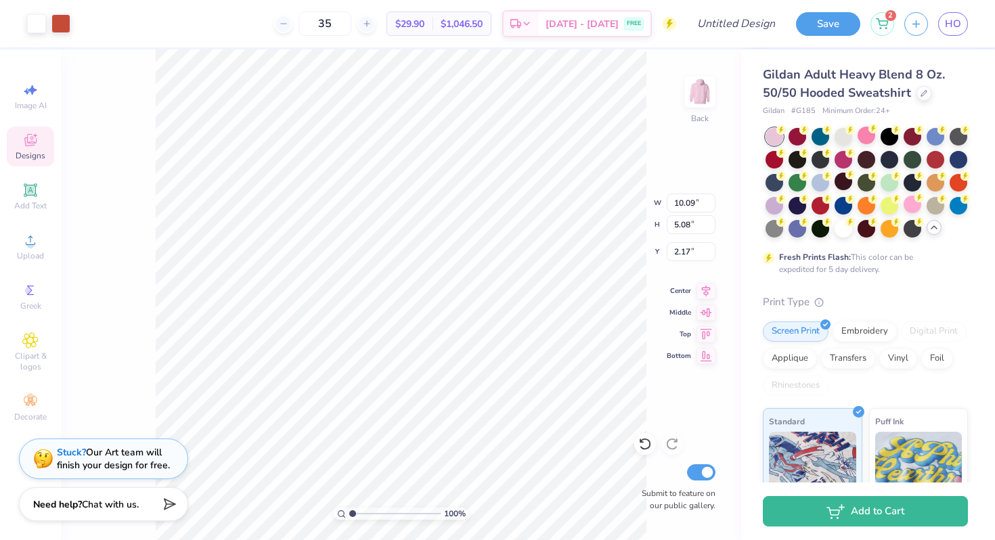
type input "10.56"
type input "5.32"
type input "3.00"
click at [57, 19] on div at bounding box center [60, 22] width 19 height 19
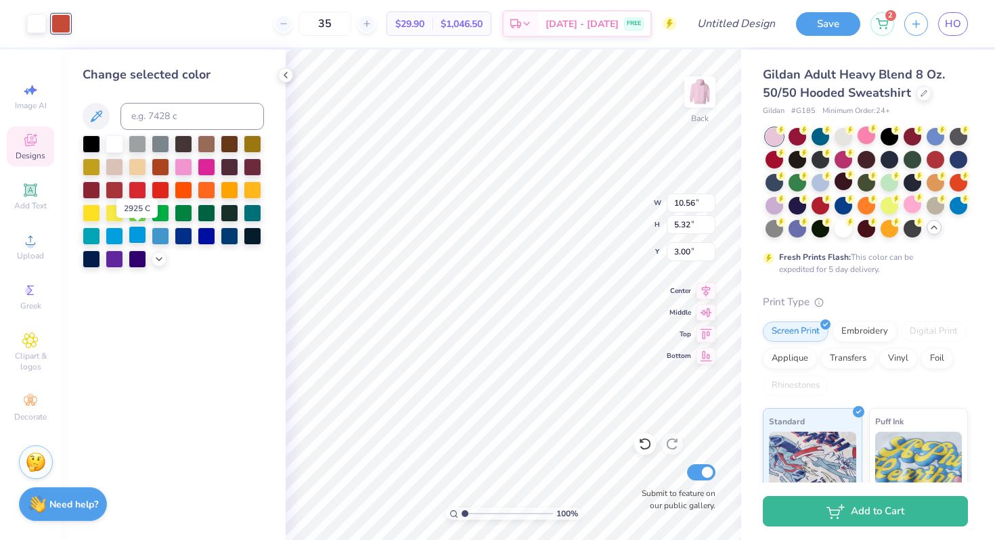
click at [132, 235] on div at bounding box center [138, 235] width 18 height 18
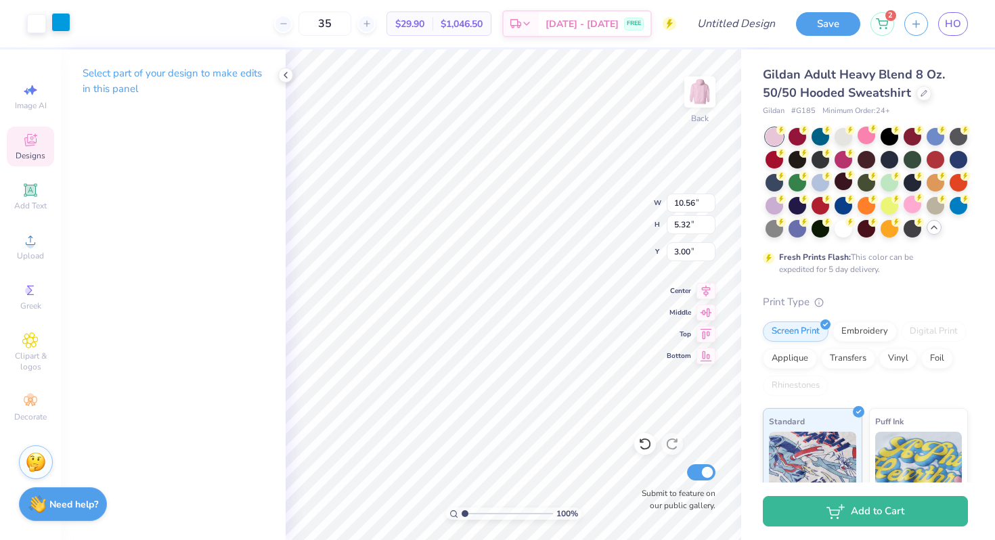
click at [68, 26] on div at bounding box center [60, 22] width 19 height 19
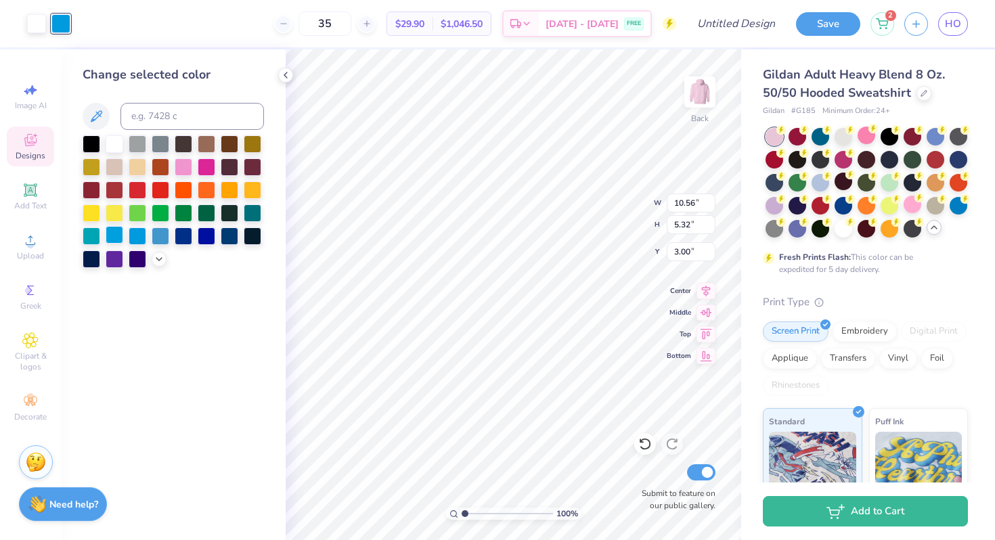
click at [111, 233] on div at bounding box center [115, 235] width 18 height 18
click at [137, 233] on div at bounding box center [138, 235] width 18 height 18
click at [162, 239] on div at bounding box center [161, 235] width 18 height 18
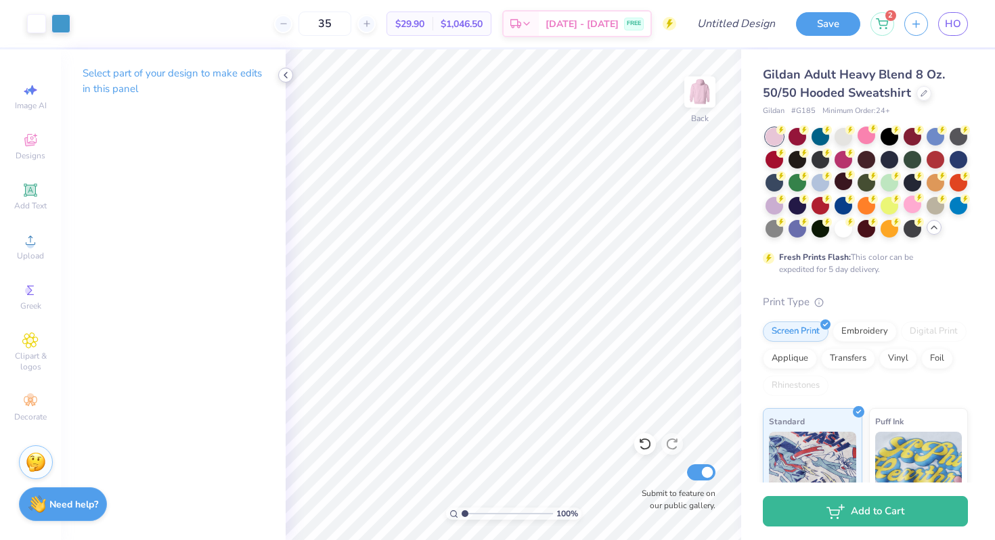
click at [292, 75] on div at bounding box center [285, 75] width 15 height 15
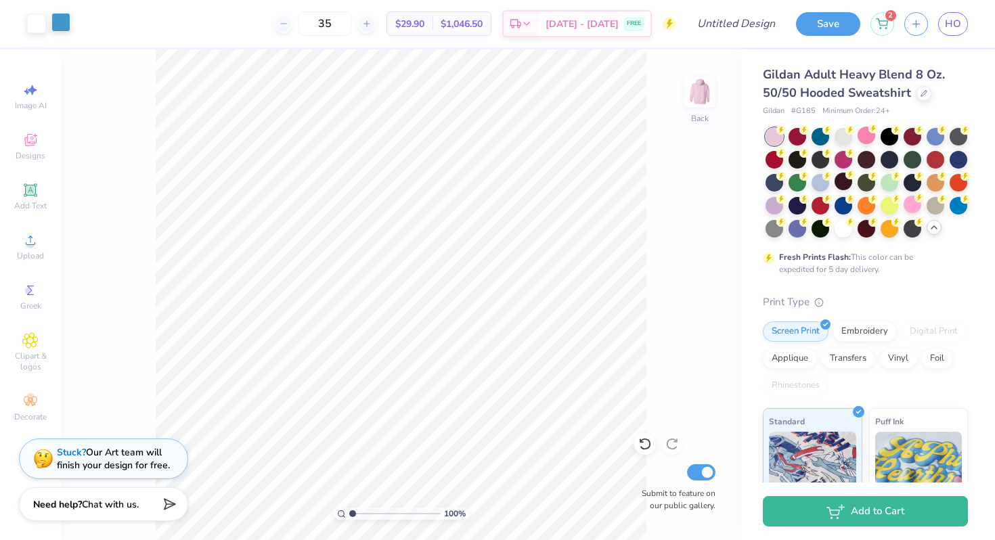
click at [60, 29] on div at bounding box center [60, 22] width 19 height 19
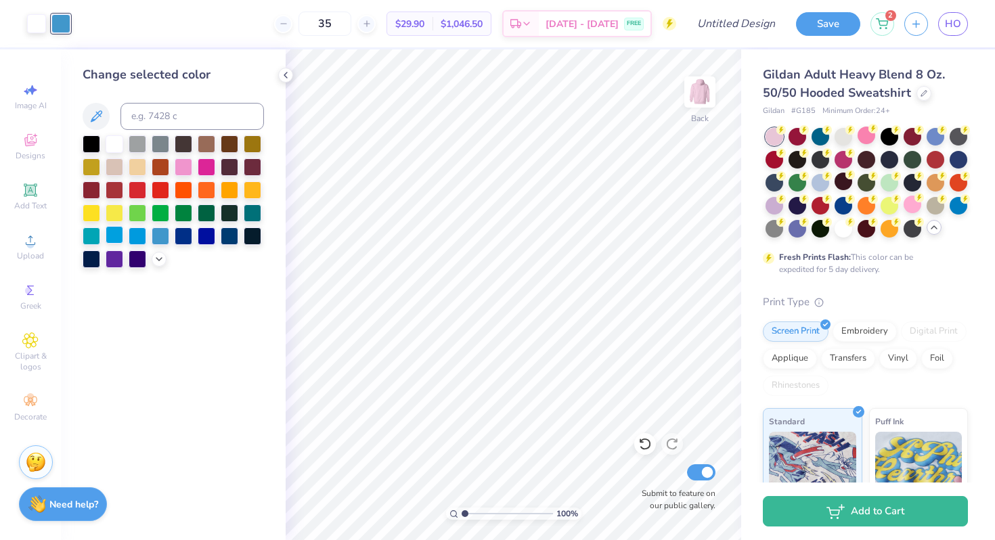
click at [110, 231] on div at bounding box center [115, 235] width 18 height 18
click at [138, 235] on div at bounding box center [138, 235] width 18 height 18
click at [161, 239] on div at bounding box center [161, 235] width 18 height 18
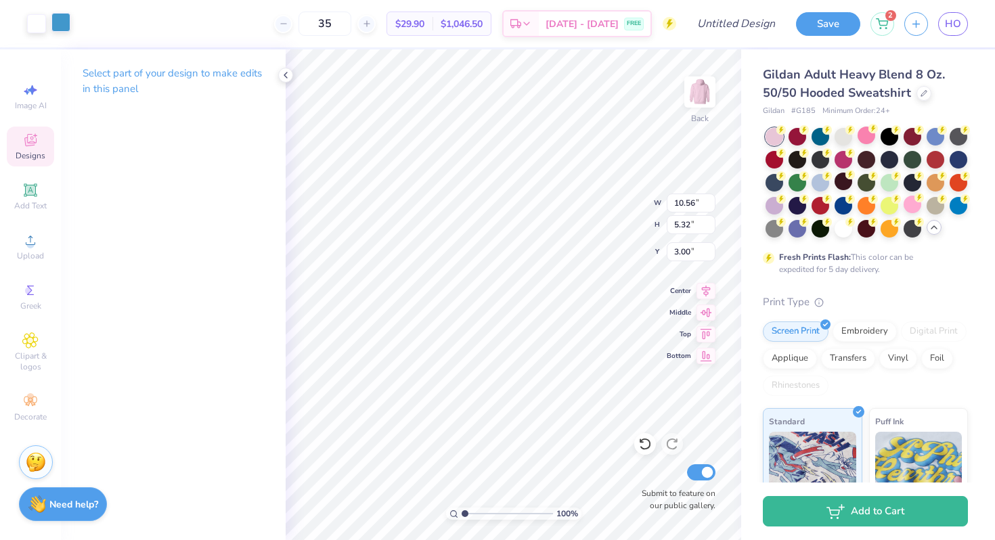
click at [62, 23] on div at bounding box center [60, 22] width 19 height 19
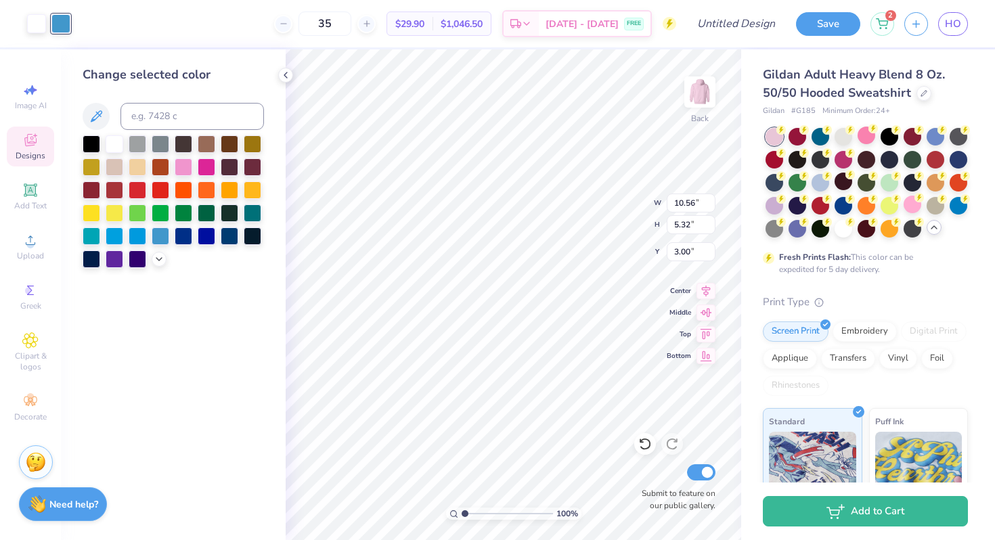
click at [114, 240] on div at bounding box center [115, 236] width 18 height 18
click at [204, 160] on div at bounding box center [207, 166] width 18 height 18
click at [208, 164] on div at bounding box center [207, 166] width 18 height 18
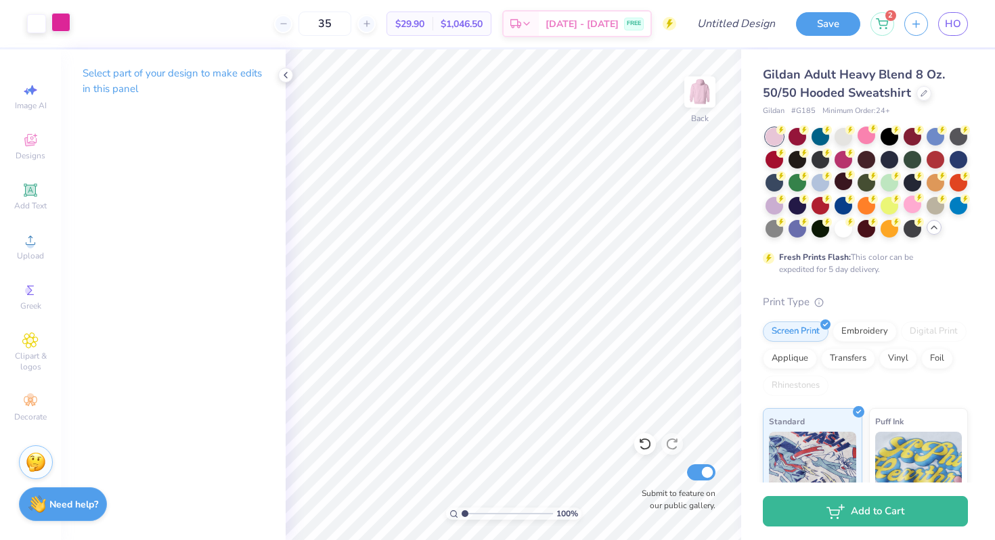
click at [64, 22] on div at bounding box center [60, 22] width 19 height 19
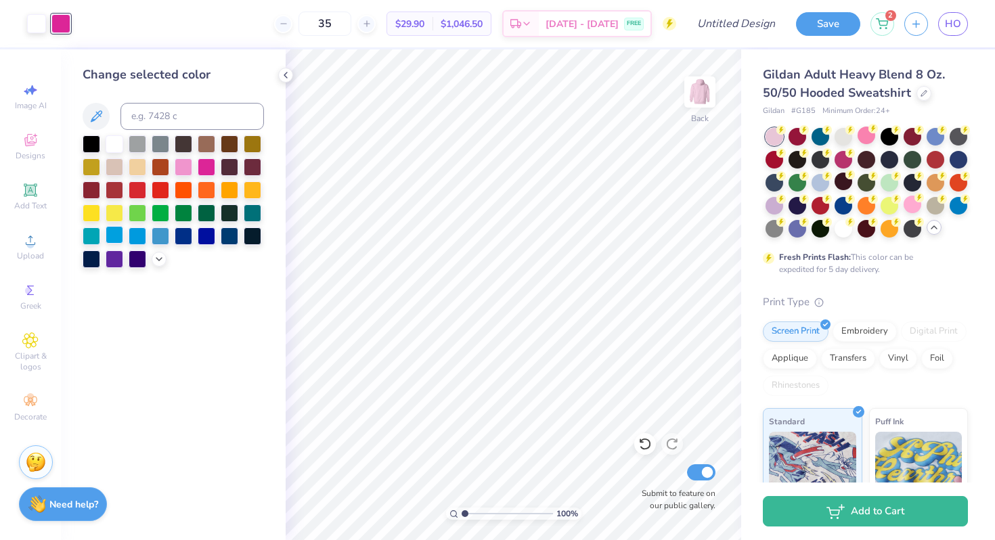
click at [108, 232] on div at bounding box center [115, 235] width 18 height 18
click at [136, 238] on div at bounding box center [138, 235] width 18 height 18
click at [159, 238] on div at bounding box center [161, 235] width 18 height 18
click at [114, 235] on div at bounding box center [115, 235] width 18 height 18
click at [119, 238] on div at bounding box center [115, 235] width 18 height 18
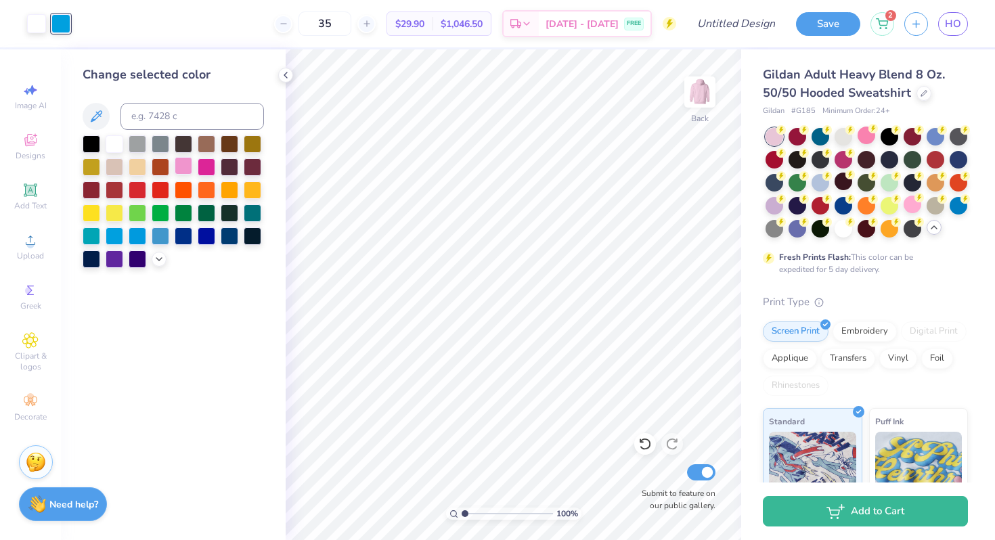
click at [184, 166] on div at bounding box center [184, 166] width 18 height 18
click at [204, 164] on div at bounding box center [207, 166] width 18 height 18
click at [117, 234] on div at bounding box center [115, 235] width 18 height 18
click at [134, 235] on div at bounding box center [138, 235] width 18 height 18
click at [112, 235] on div at bounding box center [115, 235] width 18 height 18
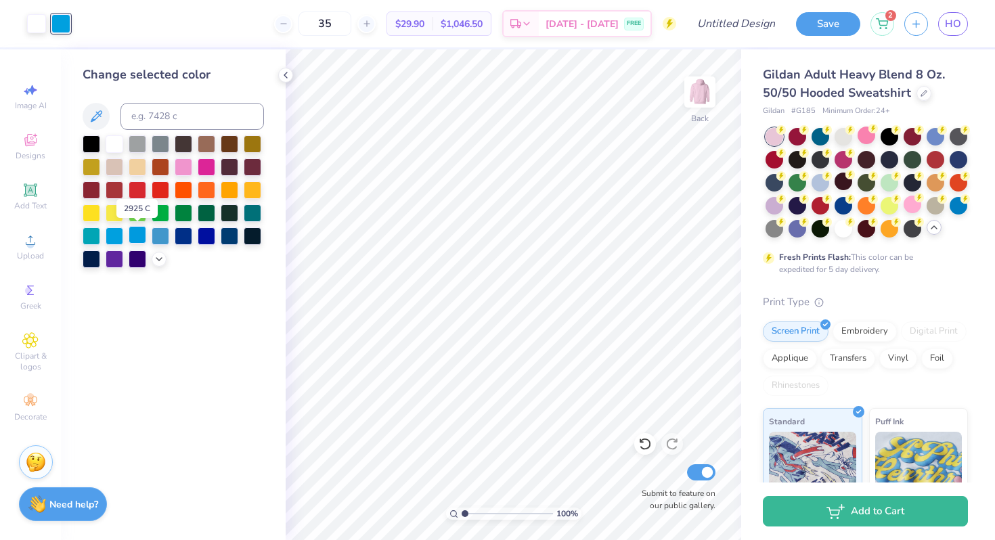
click at [133, 240] on div at bounding box center [138, 235] width 18 height 18
click at [164, 238] on div at bounding box center [161, 235] width 18 height 18
click at [111, 236] on div at bounding box center [115, 235] width 18 height 18
click at [116, 236] on div at bounding box center [115, 235] width 18 height 18
click at [108, 233] on div at bounding box center [115, 235] width 18 height 18
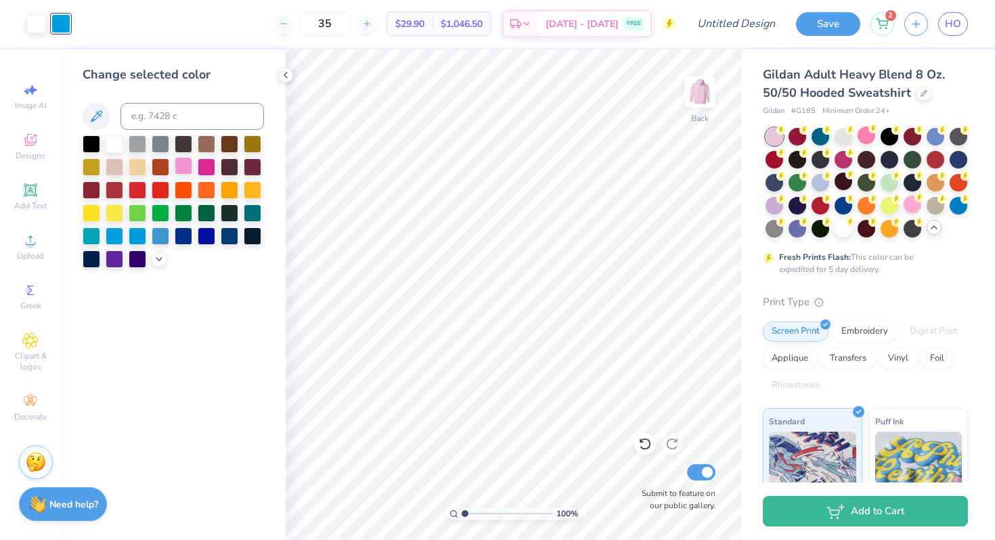
click at [187, 164] on div at bounding box center [184, 166] width 18 height 18
click at [211, 167] on div at bounding box center [207, 166] width 18 height 18
click at [186, 118] on input at bounding box center [191, 116] width 143 height 27
type input "b6e6ff"
click at [169, 442] on div "Change selected color b6e6ff" at bounding box center [173, 294] width 225 height 491
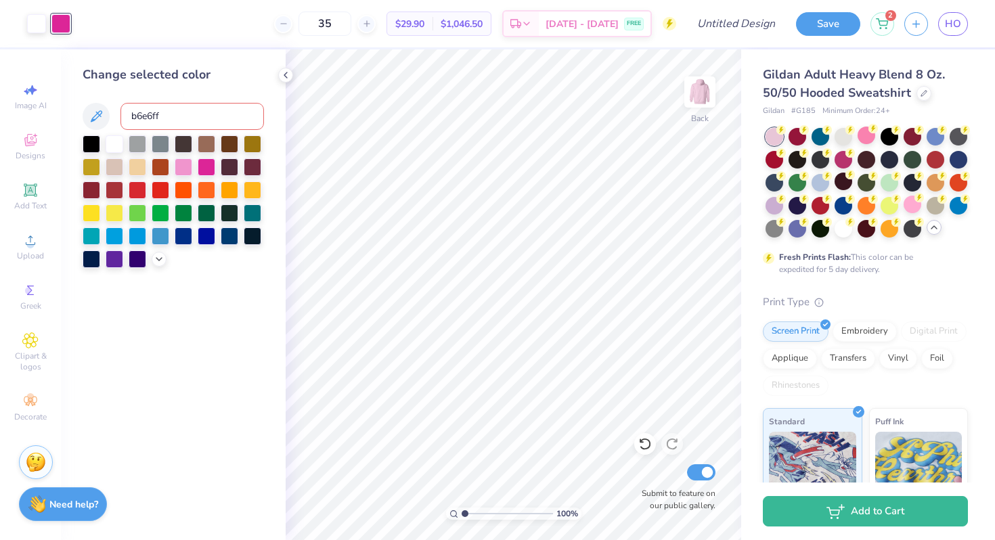
click at [169, 112] on input "b6e6ff" at bounding box center [191, 116] width 143 height 27
click at [115, 232] on div at bounding box center [115, 235] width 18 height 18
click at [724, 22] on input "Design Title" at bounding box center [752, 23] width 66 height 27
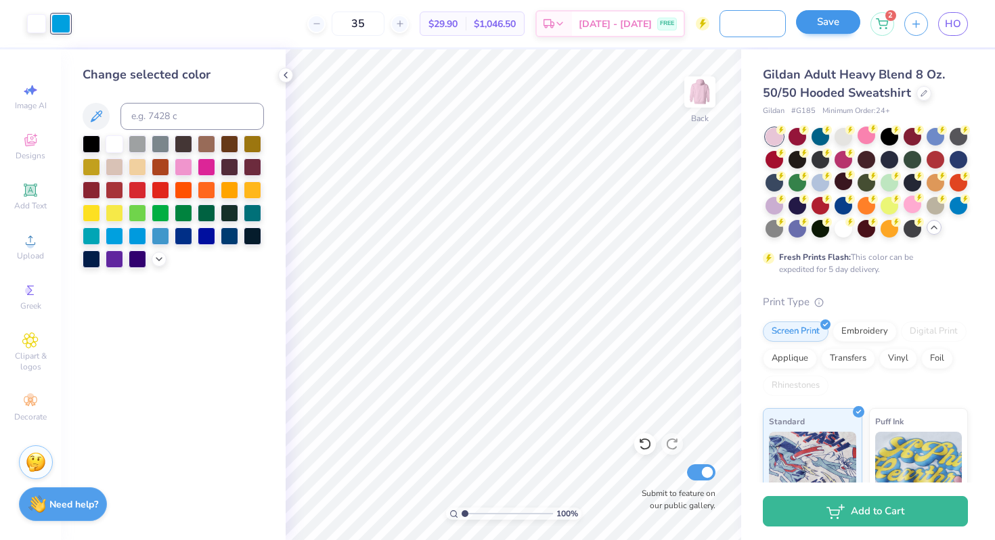
type input "different sweatshirt"
click at [820, 29] on button "Save" at bounding box center [828, 22] width 64 height 24
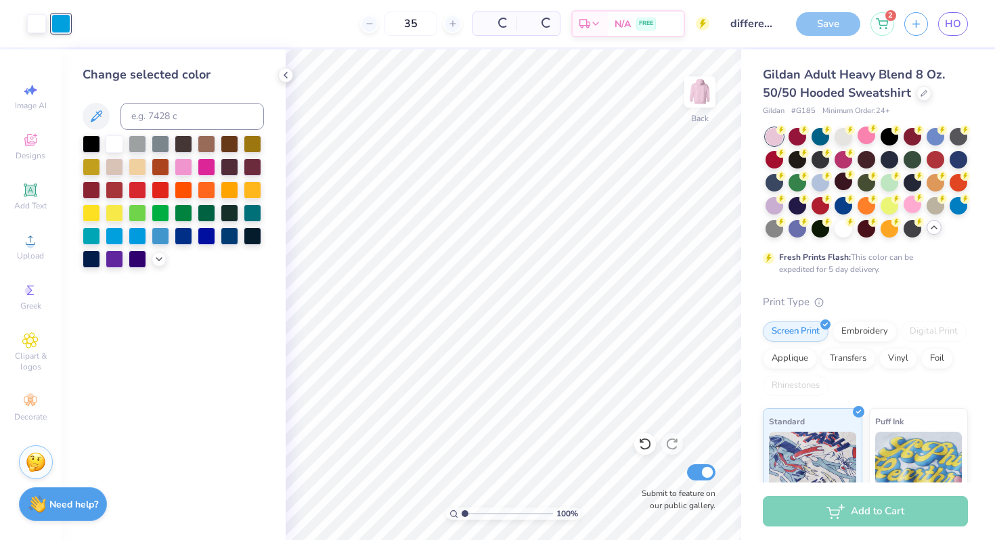
click at [29, 149] on div "Designs" at bounding box center [30, 147] width 47 height 40
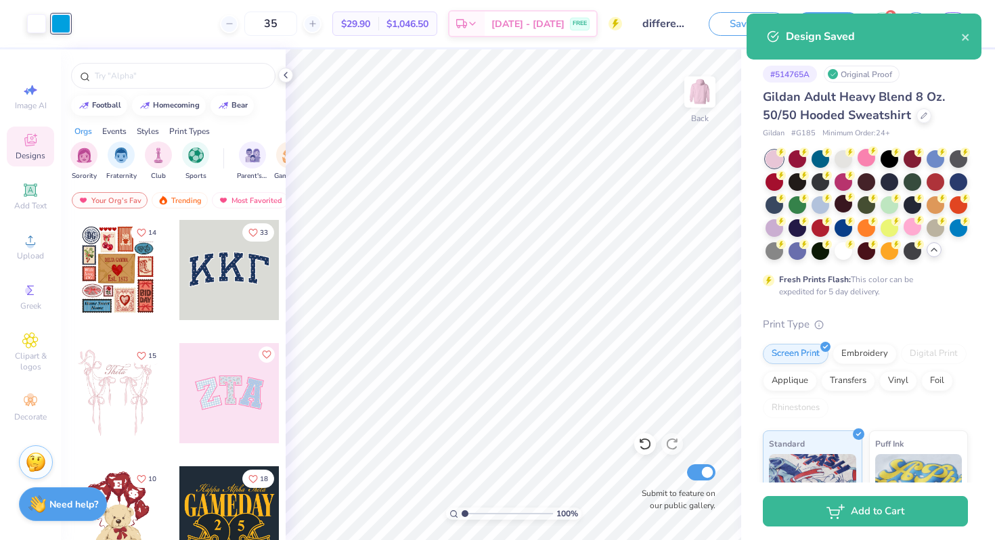
click at [956, 31] on div "Design Saved" at bounding box center [873, 36] width 175 height 16
click at [960, 35] on div "Design Saved" at bounding box center [873, 36] width 175 height 16
click at [961, 35] on icon "close" at bounding box center [965, 37] width 9 height 11
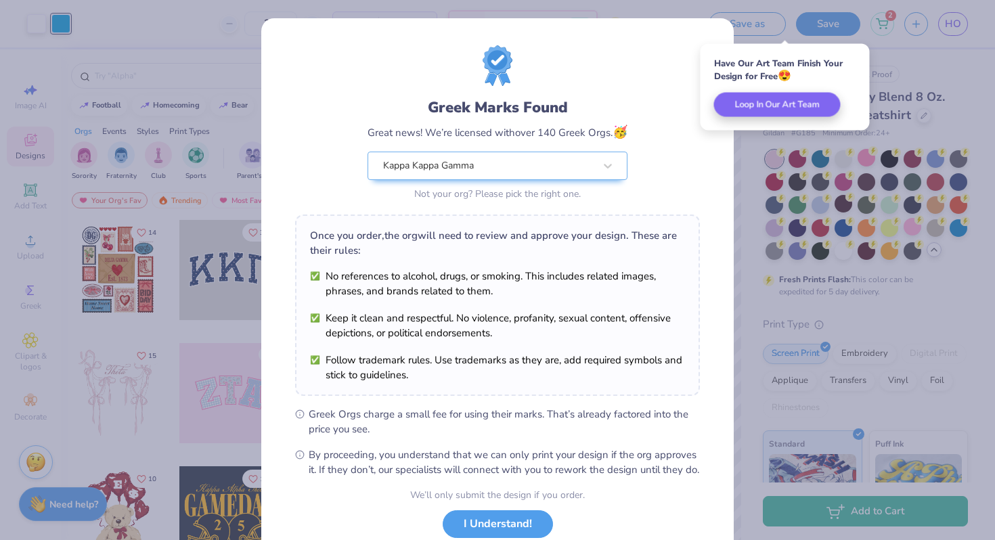
scroll to position [93, 0]
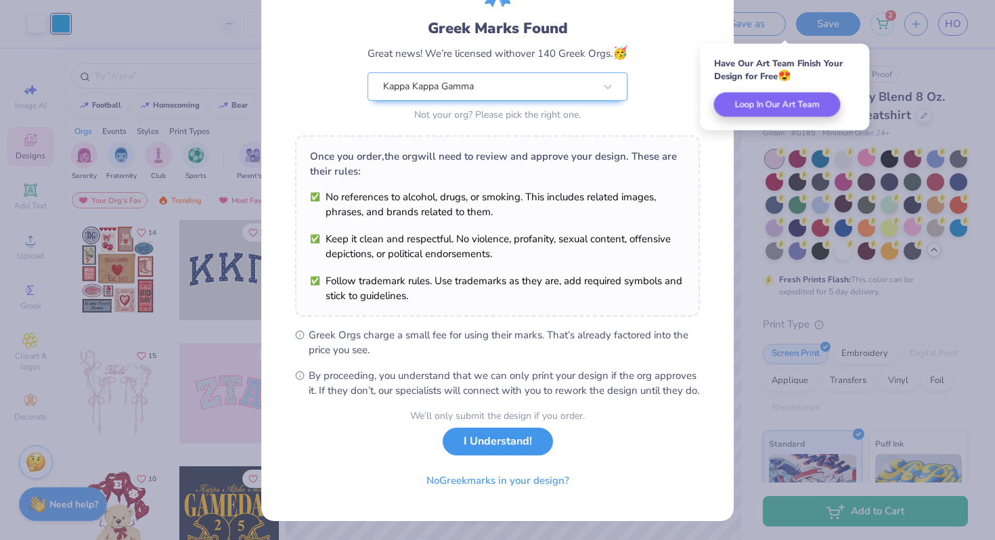
click at [508, 444] on button "I Understand!" at bounding box center [498, 442] width 110 height 28
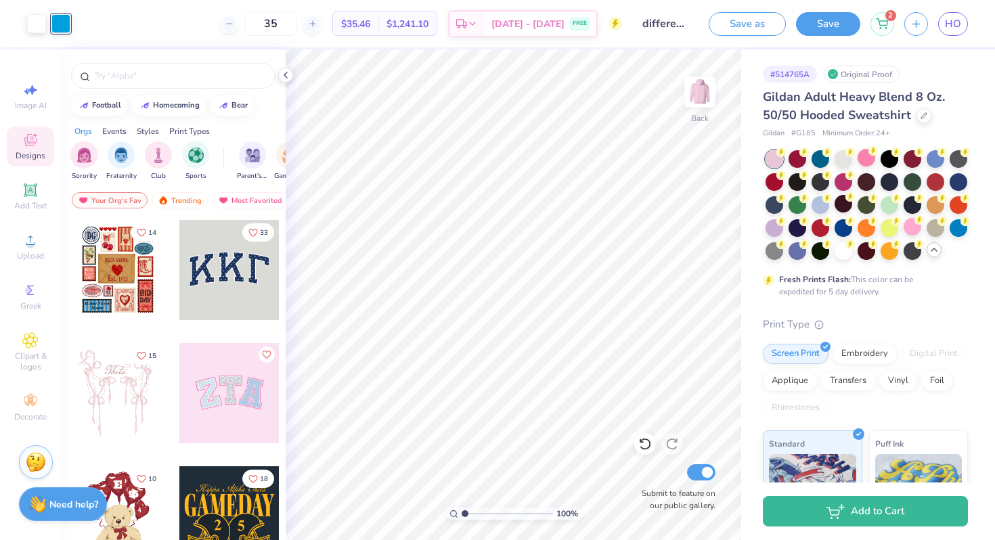
click at [226, 403] on div at bounding box center [229, 393] width 100 height 100
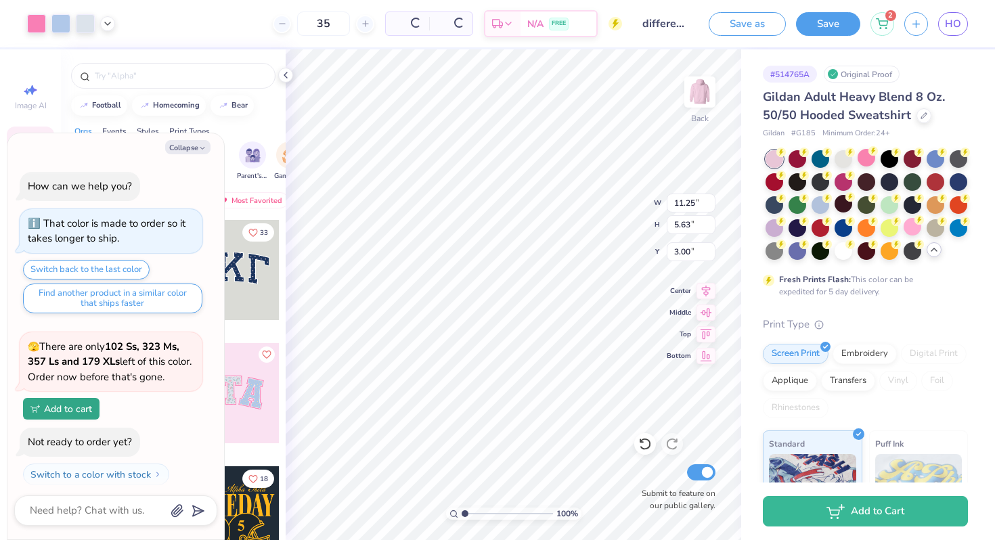
scroll to position [250, 0]
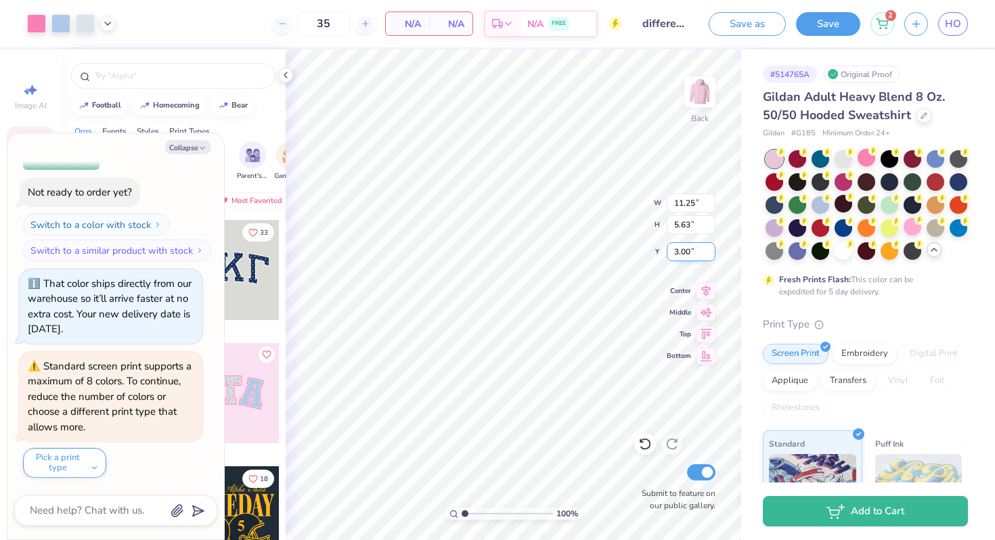
type textarea "x"
type input "3.64"
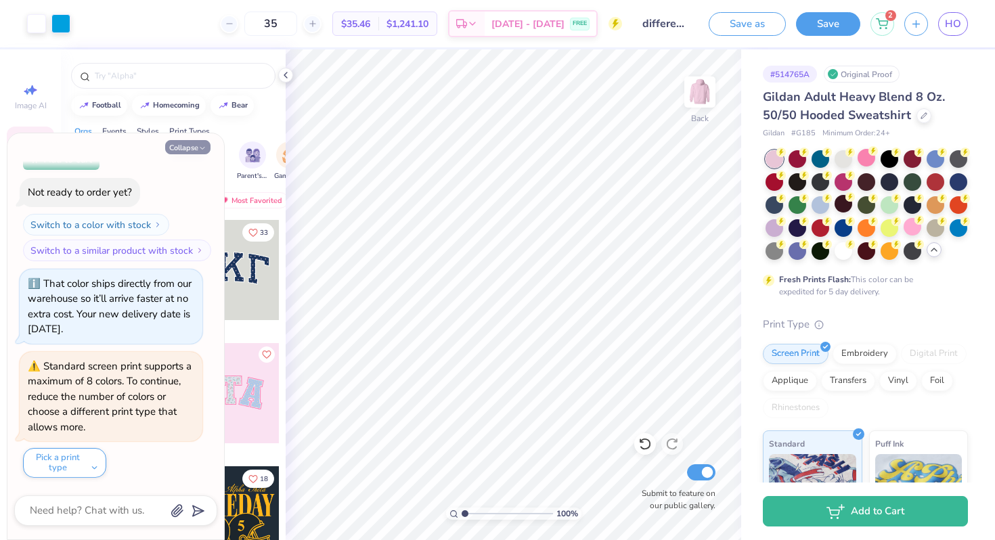
click at [200, 144] on icon "button" at bounding box center [202, 148] width 8 height 8
type textarea "x"
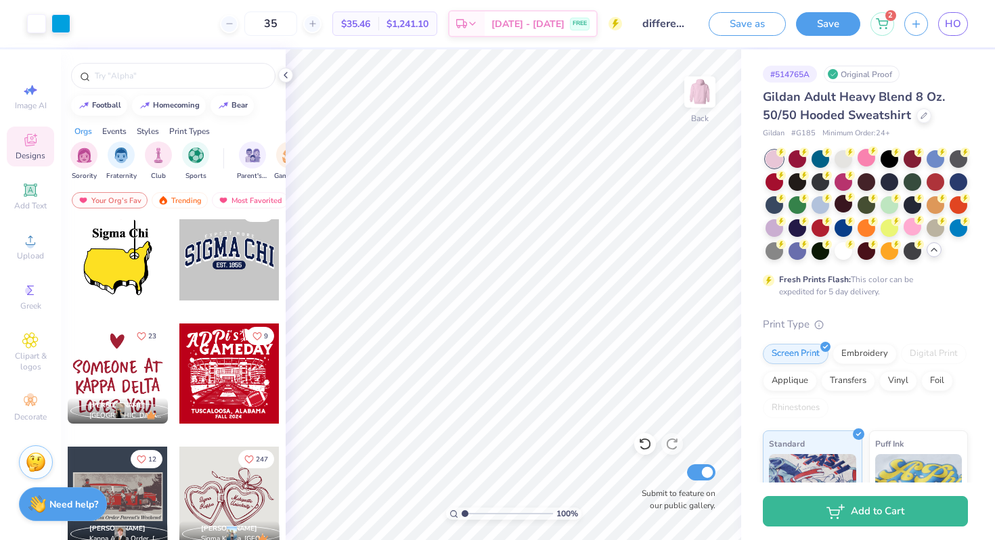
scroll to position [7510, 0]
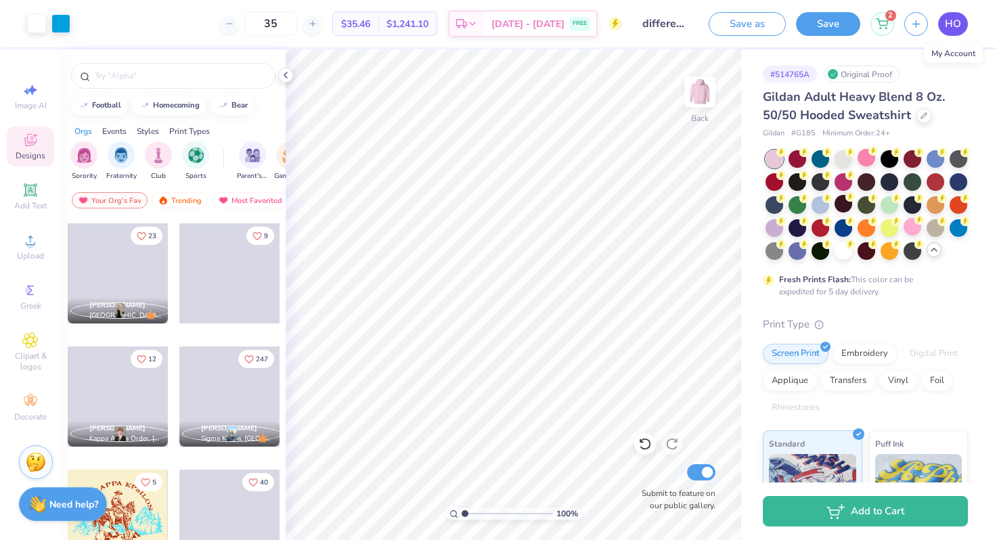
click at [947, 21] on span "HO" at bounding box center [953, 24] width 16 height 16
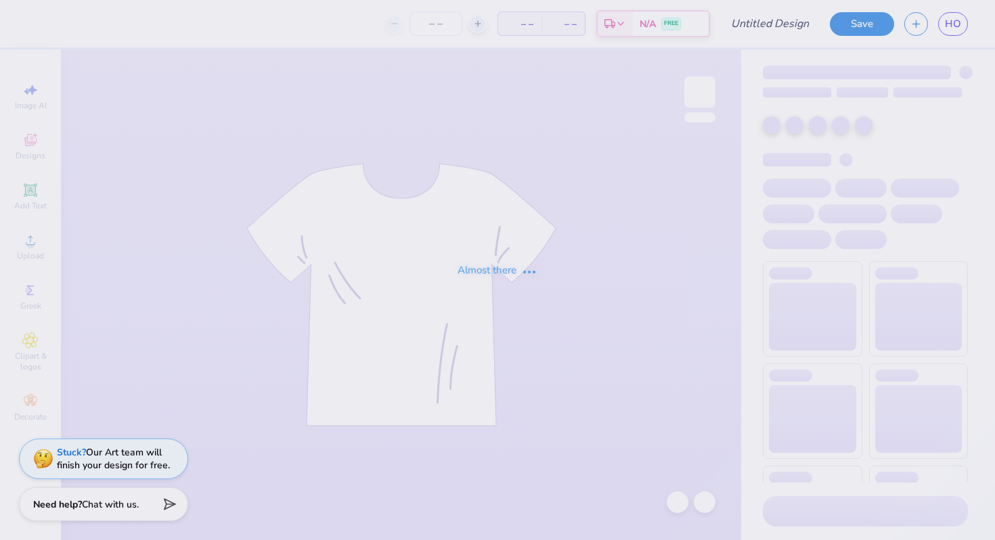
type input "FINAL scholar dinner sweatshirt"
type input "35"
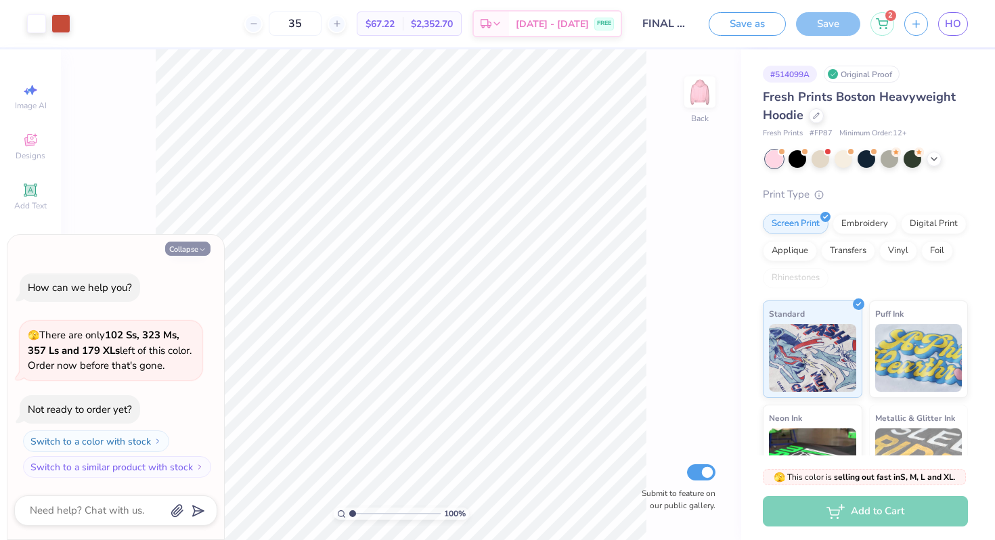
click at [185, 248] on button "Collapse" at bounding box center [187, 249] width 45 height 14
type textarea "x"
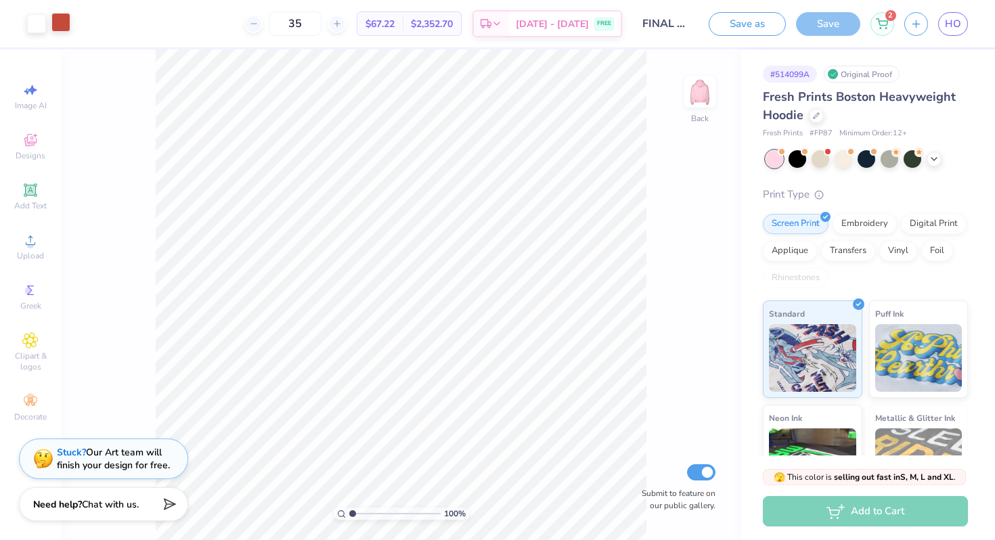
click at [69, 18] on div at bounding box center [60, 22] width 19 height 19
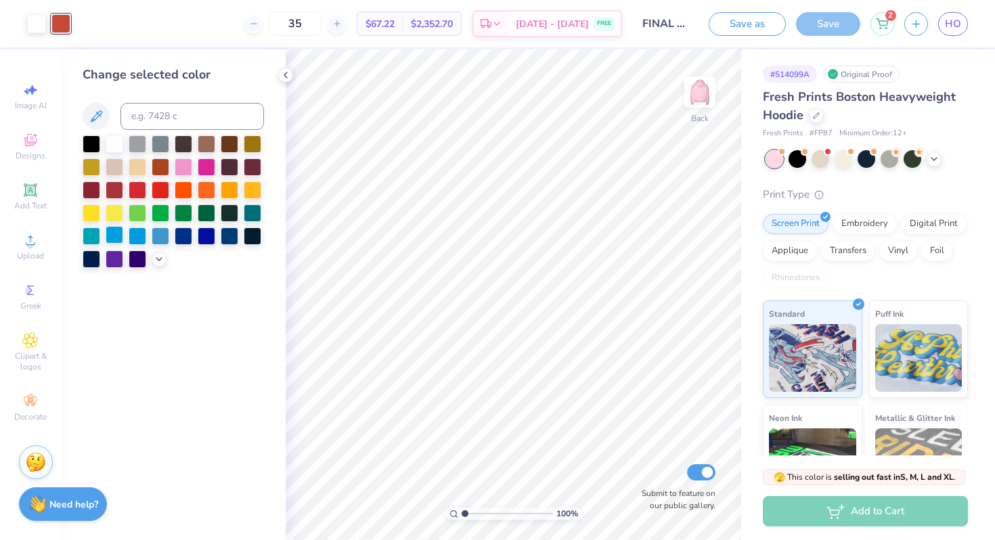
click at [114, 239] on div at bounding box center [115, 235] width 18 height 18
click at [187, 167] on div at bounding box center [184, 166] width 18 height 18
click at [208, 169] on div at bounding box center [207, 166] width 18 height 18
click at [175, 160] on div at bounding box center [184, 166] width 18 height 18
click at [116, 186] on div at bounding box center [115, 189] width 18 height 18
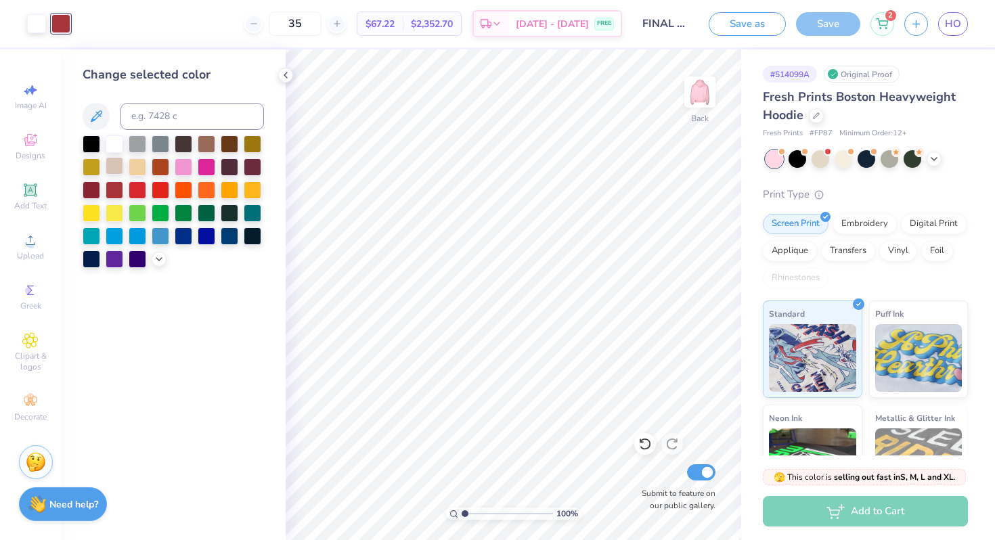
click at [118, 166] on div at bounding box center [115, 166] width 18 height 18
click at [171, 168] on div at bounding box center [173, 201] width 181 height 133
click at [182, 166] on div at bounding box center [184, 166] width 18 height 18
click at [112, 190] on div at bounding box center [115, 189] width 18 height 18
click at [177, 122] on input at bounding box center [191, 116] width 143 height 27
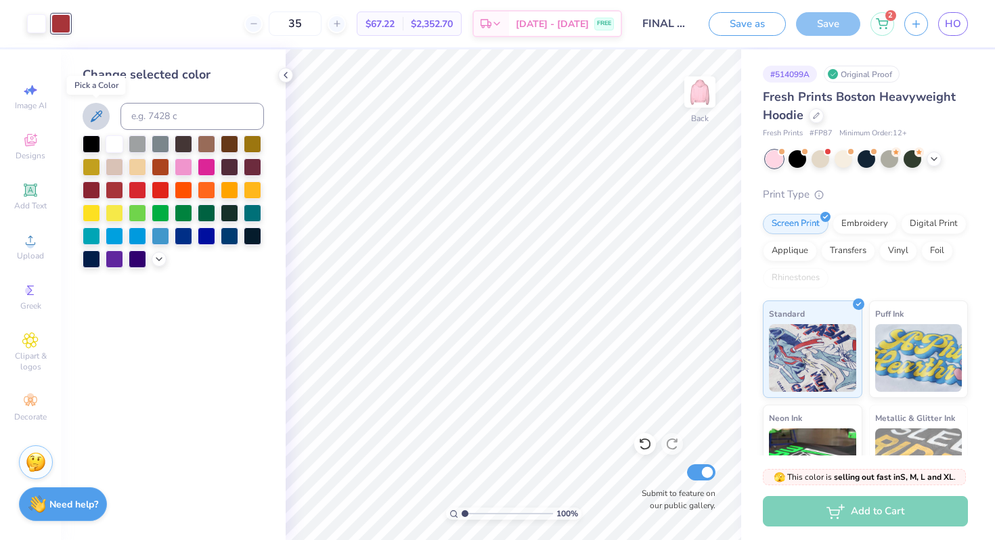
click at [102, 118] on icon at bounding box center [96, 116] width 16 height 16
click at [95, 111] on icon at bounding box center [96, 116] width 16 height 16
click at [144, 236] on div at bounding box center [138, 235] width 18 height 18
click at [164, 236] on div at bounding box center [161, 235] width 18 height 18
click at [202, 166] on div at bounding box center [207, 166] width 18 height 18
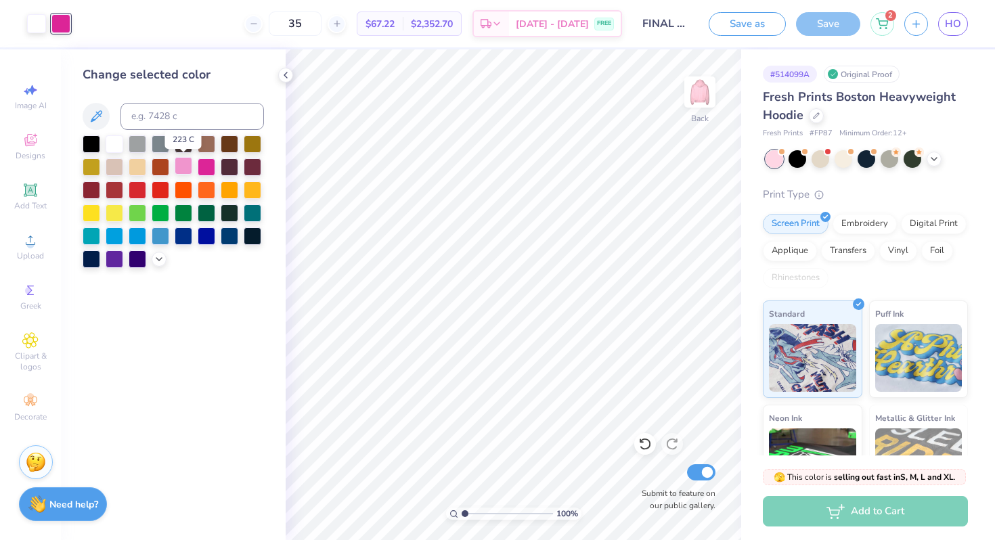
click at [191, 167] on div at bounding box center [184, 166] width 18 height 18
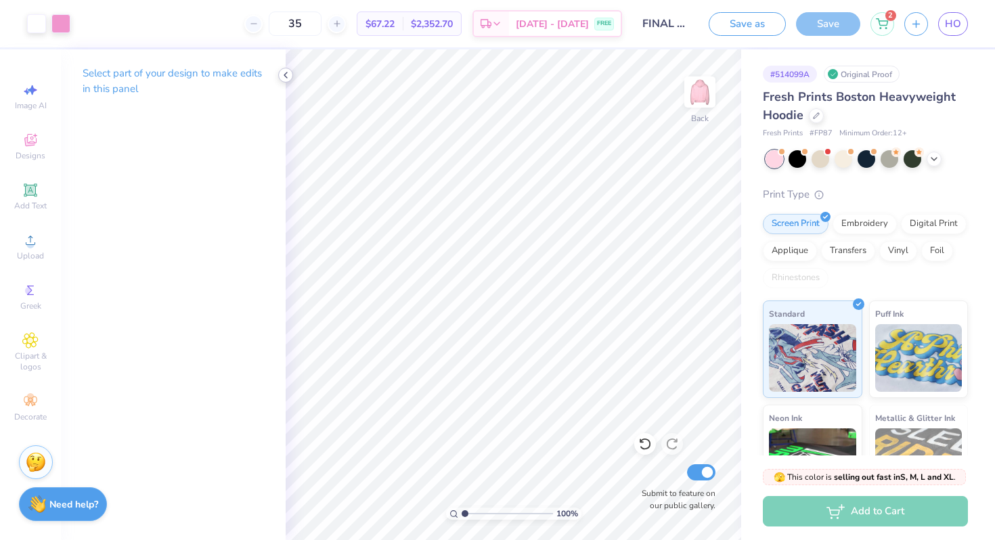
click at [286, 72] on icon at bounding box center [285, 75] width 11 height 11
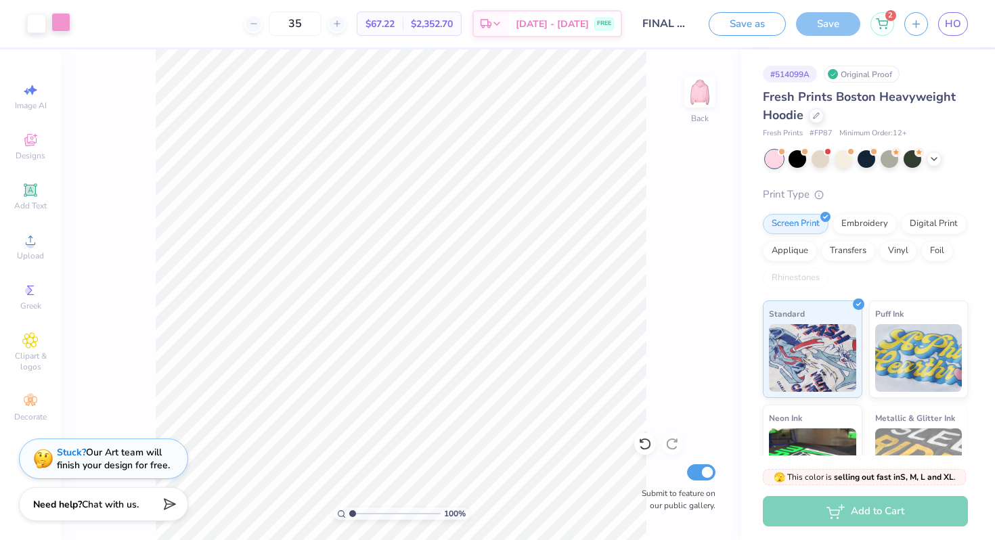
click at [60, 21] on div at bounding box center [60, 22] width 19 height 19
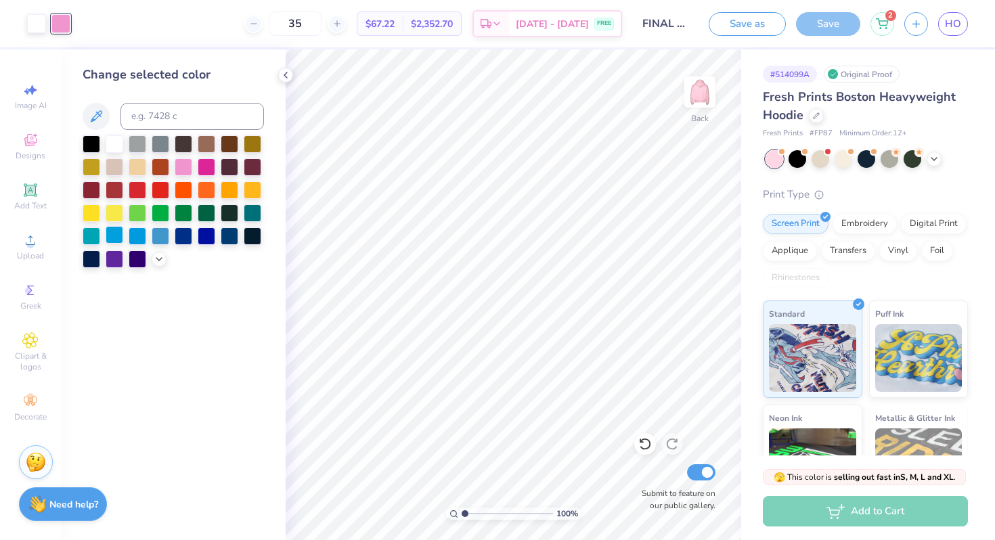
click at [119, 231] on div at bounding box center [115, 235] width 18 height 18
click at [139, 239] on div at bounding box center [138, 235] width 18 height 18
click at [166, 233] on div at bounding box center [161, 235] width 18 height 18
click at [185, 235] on div at bounding box center [184, 235] width 18 height 18
click at [231, 237] on div at bounding box center [230, 235] width 18 height 18
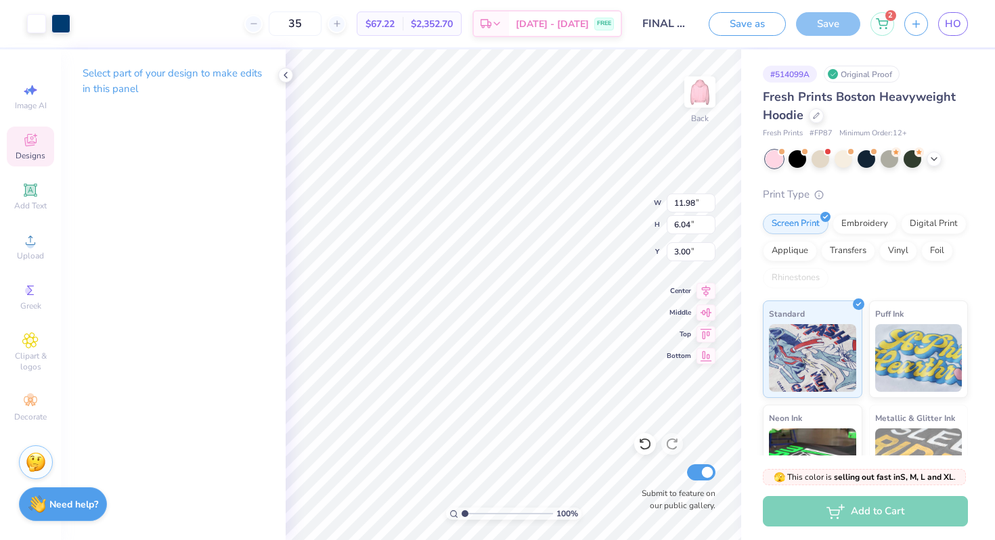
click at [171, 179] on div "Select part of your design to make edits in this panel" at bounding box center [173, 294] width 225 height 491
click at [287, 75] on icon at bounding box center [285, 75] width 11 height 11
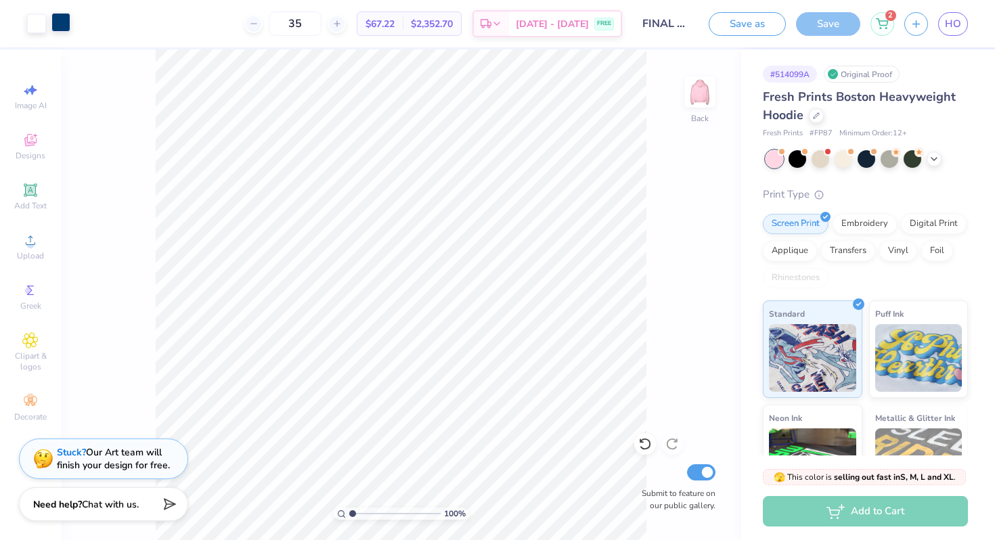
click at [60, 26] on div at bounding box center [60, 22] width 19 height 19
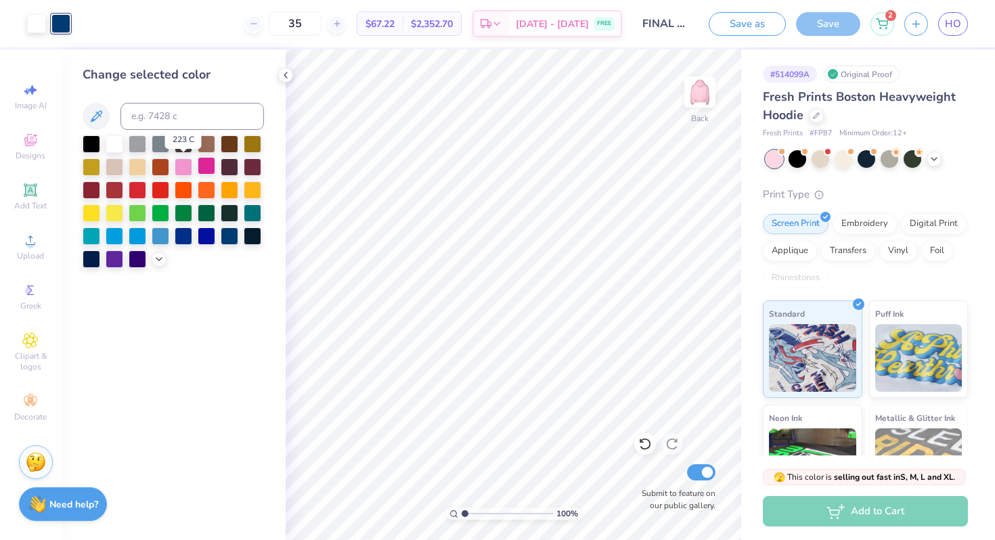
click at [185, 160] on div at bounding box center [184, 167] width 18 height 18
click at [213, 166] on div at bounding box center [207, 166] width 18 height 18
click at [114, 231] on div at bounding box center [115, 235] width 18 height 18
click at [135, 235] on div at bounding box center [138, 235] width 18 height 18
click at [157, 236] on div at bounding box center [161, 235] width 18 height 18
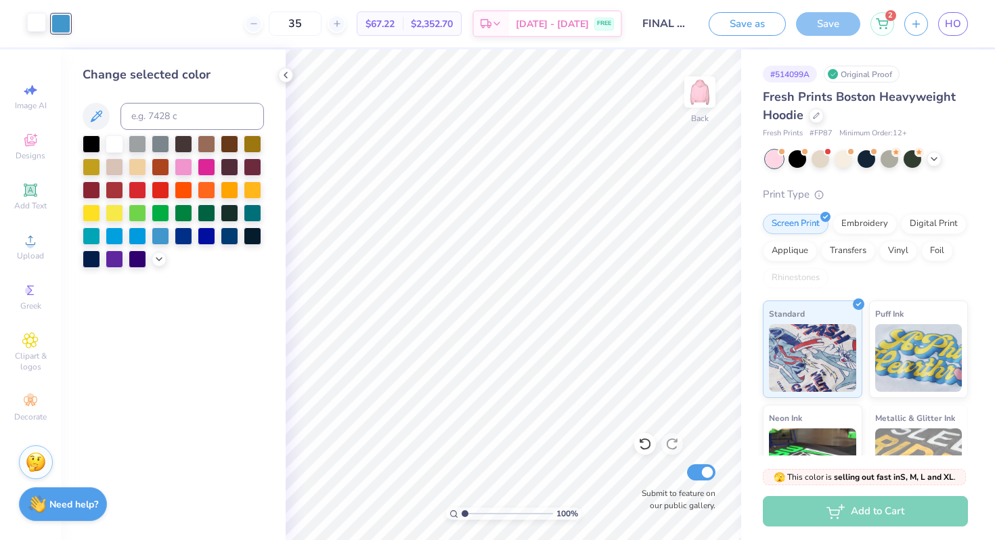
click at [37, 14] on div at bounding box center [36, 22] width 19 height 19
click at [116, 141] on div at bounding box center [115, 143] width 18 height 18
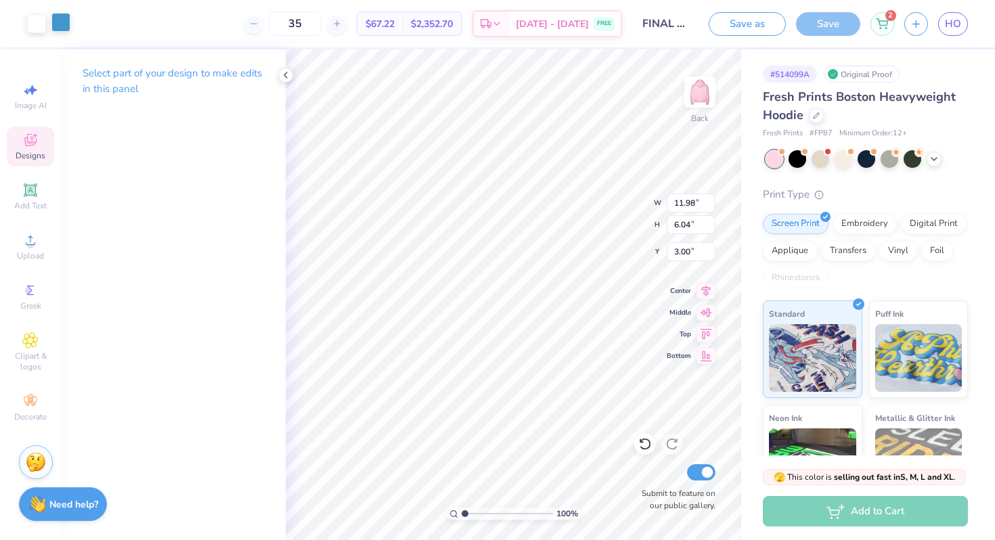
click at [62, 18] on div at bounding box center [60, 22] width 19 height 19
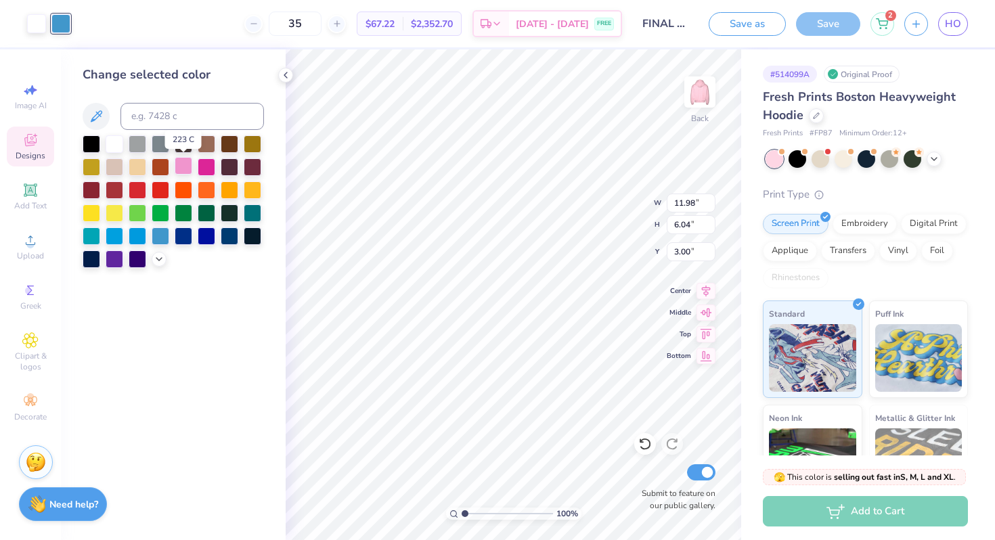
click at [181, 160] on div at bounding box center [184, 166] width 18 height 18
click at [112, 192] on div at bounding box center [115, 189] width 18 height 18
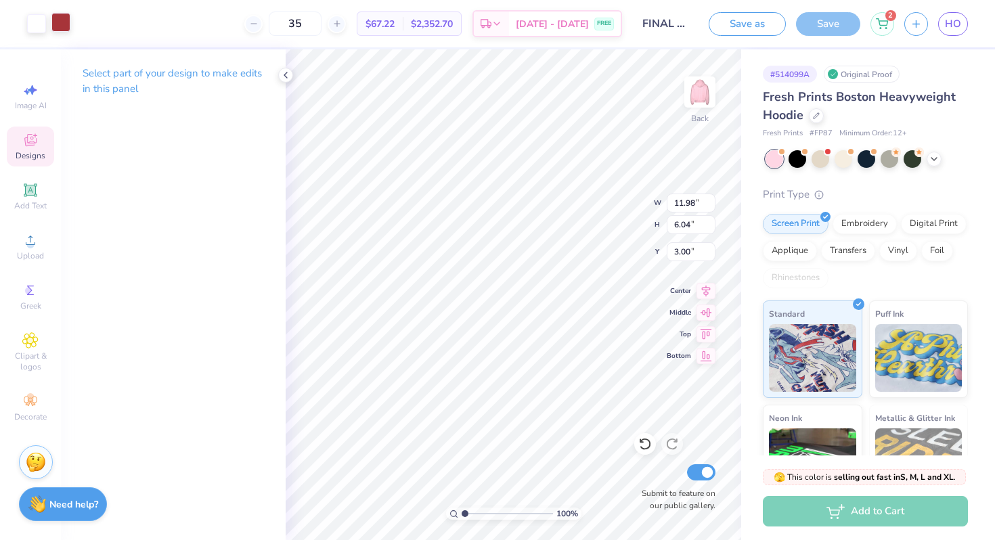
click at [59, 19] on div at bounding box center [60, 22] width 19 height 19
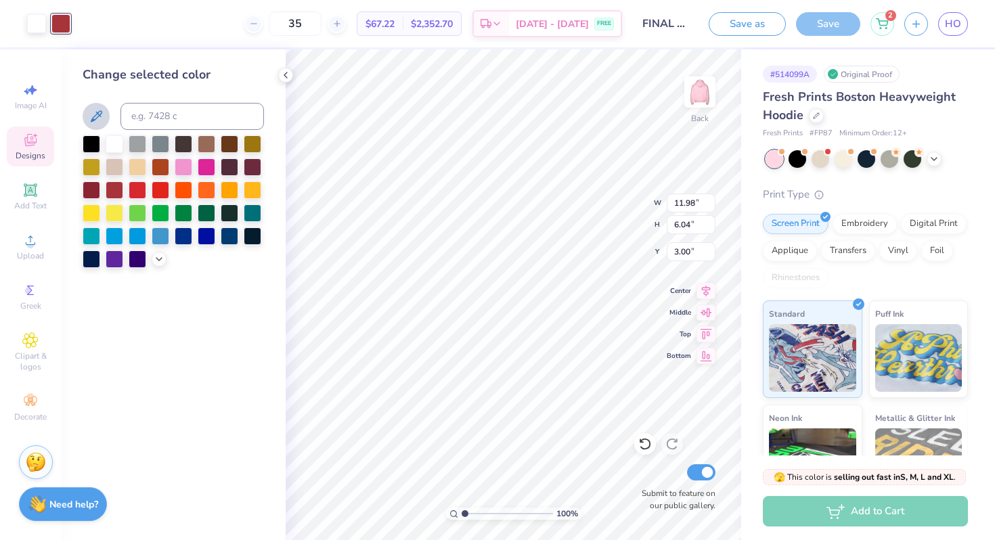
click at [97, 122] on icon at bounding box center [96, 116] width 16 height 16
click at [35, 246] on icon at bounding box center [30, 240] width 16 height 16
click at [32, 246] on circle at bounding box center [29, 244] width 7 height 7
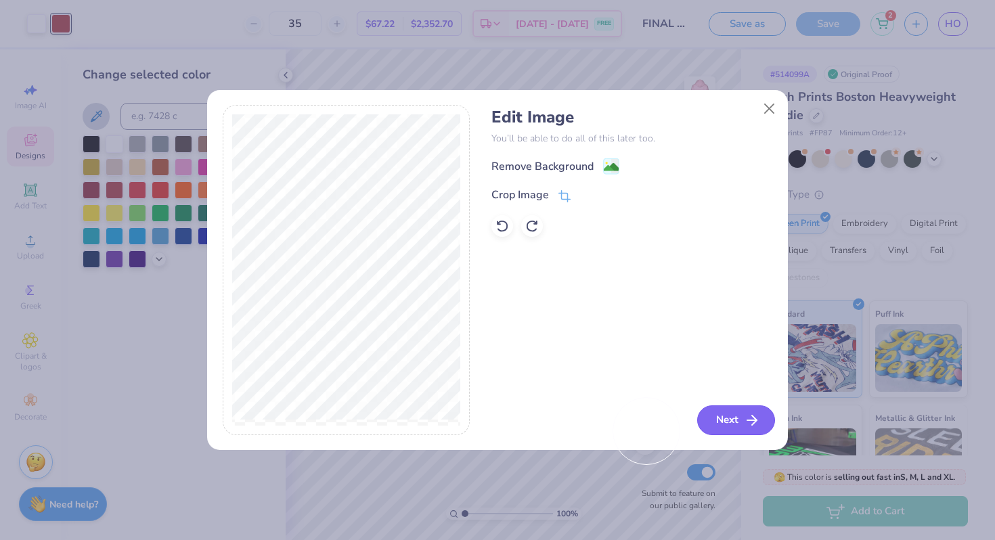
click at [740, 407] on button "Next" at bounding box center [736, 420] width 78 height 30
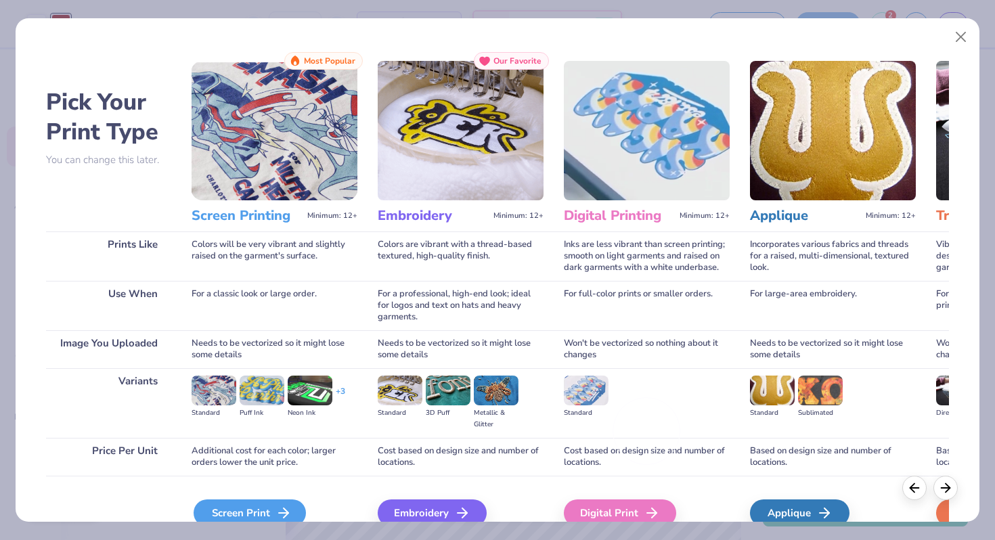
click at [258, 506] on div "Screen Print" at bounding box center [250, 512] width 112 height 27
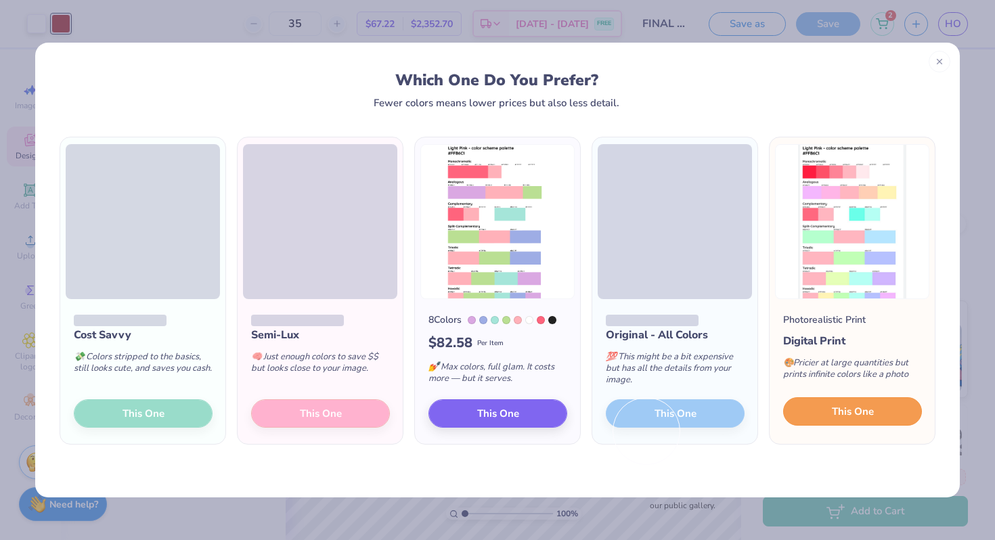
click at [890, 418] on button "This One" at bounding box center [852, 411] width 139 height 28
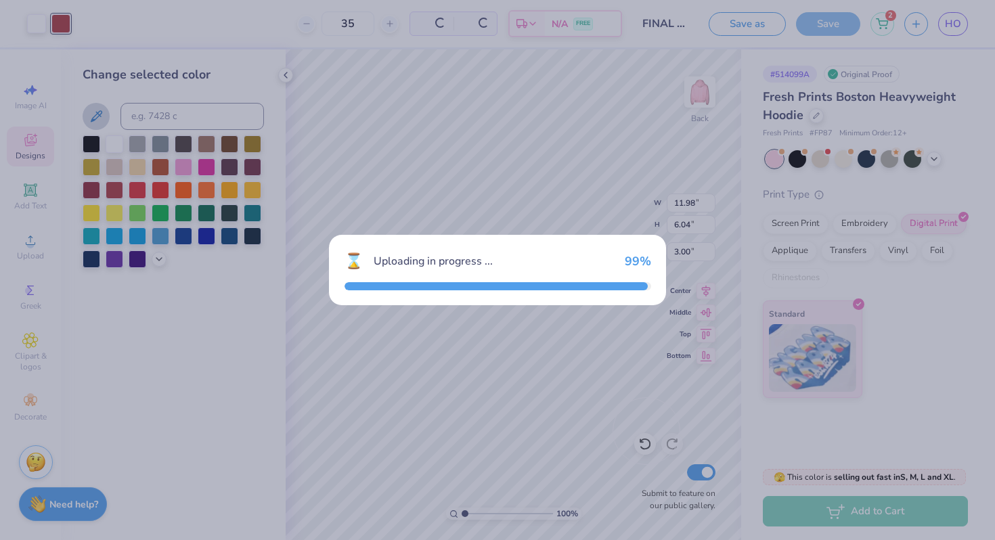
type input "8.73"
type input "12.42"
type input "0.54"
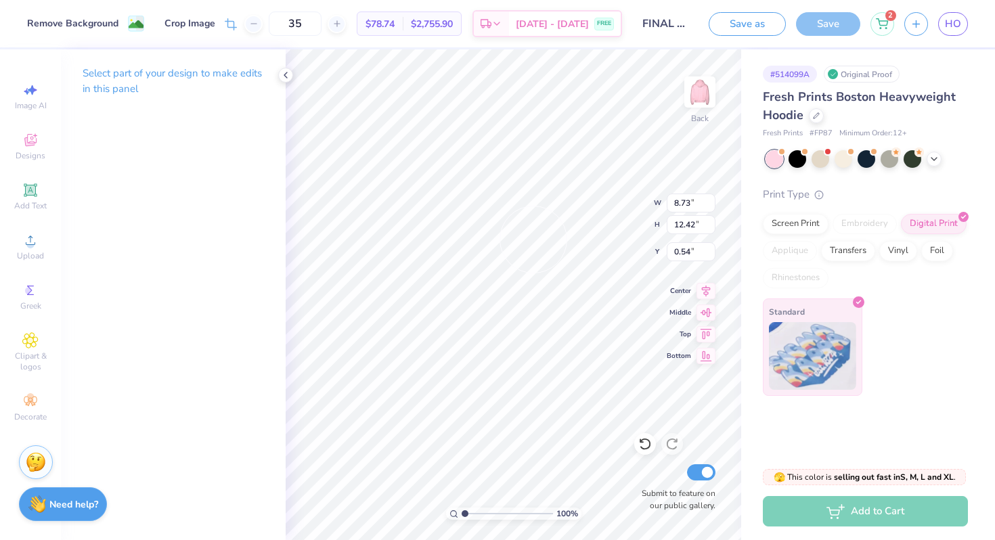
type input "12.01"
type input "6.04"
type input "2.99"
click at [62, 20] on div at bounding box center [60, 22] width 19 height 19
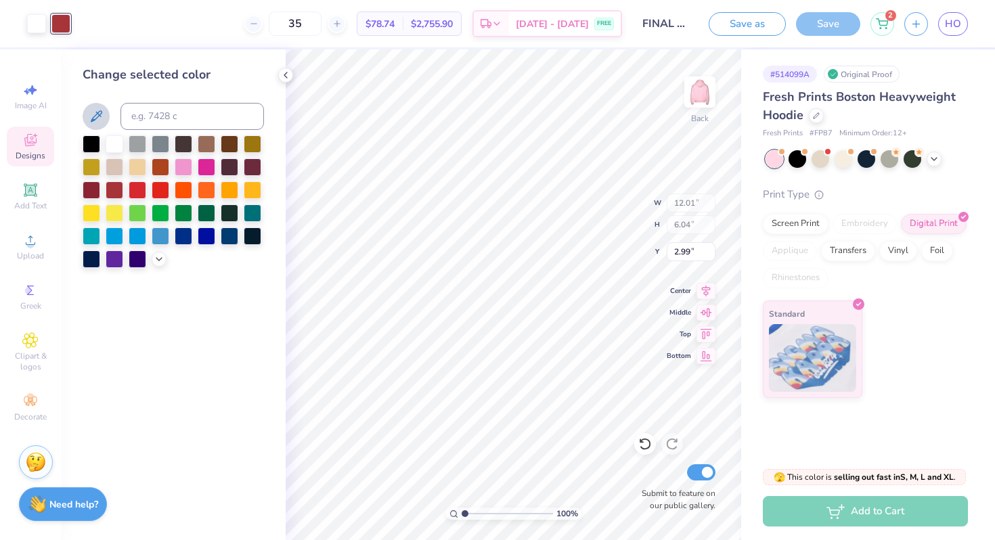
click at [104, 114] on button at bounding box center [96, 116] width 27 height 27
type input "11.98"
type input "3.00"
click at [93, 107] on button at bounding box center [96, 116] width 27 height 27
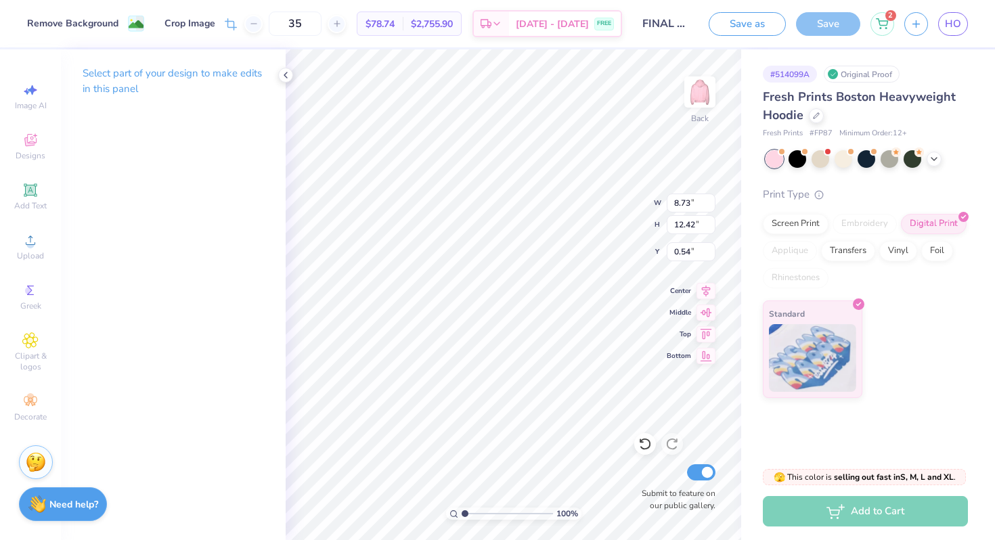
click at [273, 369] on div "Remove Background Crop Image 35 $78.74 Per Item $2,755.90 Total Est. Delivery S…" at bounding box center [497, 270] width 995 height 540
click at [284, 76] on icon at bounding box center [285, 75] width 11 height 11
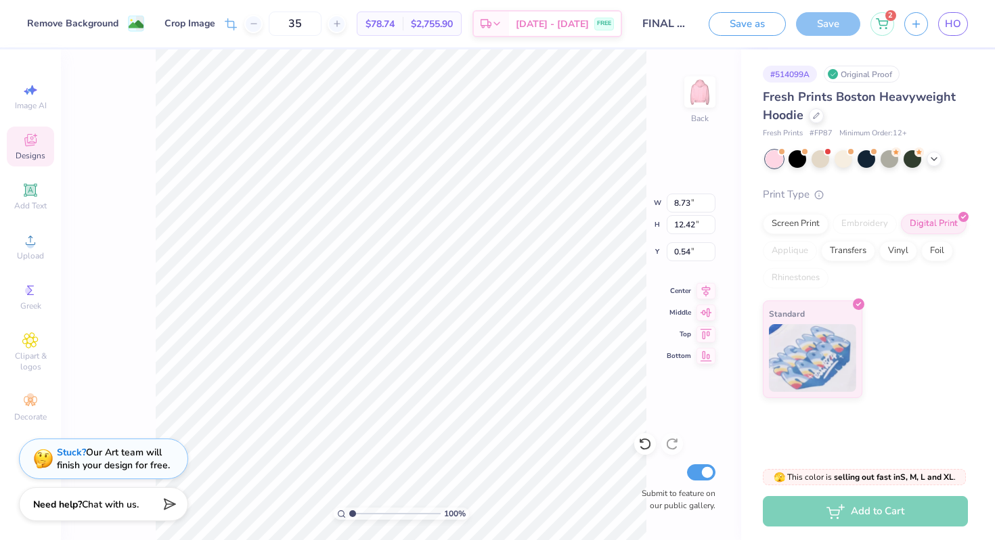
click at [36, 143] on icon at bounding box center [30, 140] width 16 height 16
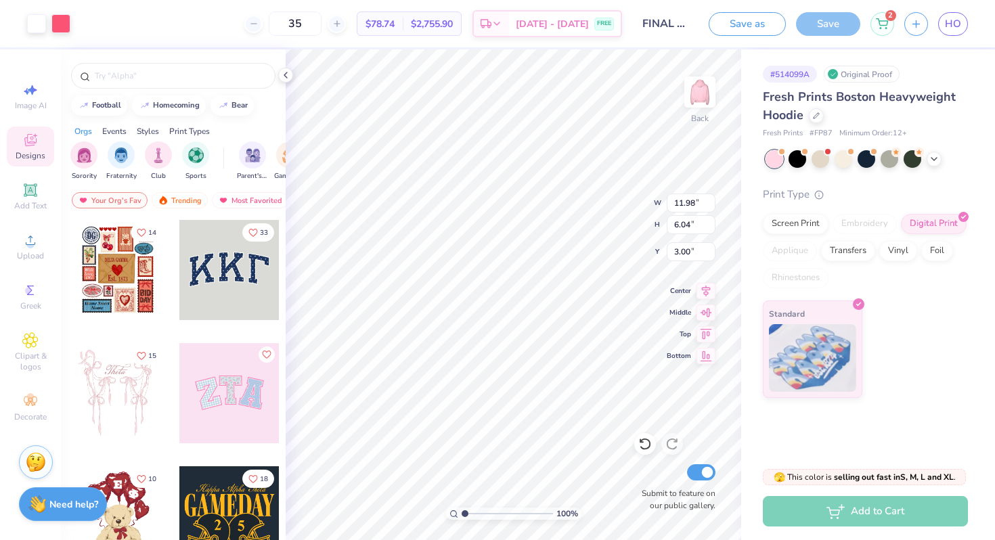
type input "11.98"
type input "6.04"
type input "3.00"
click at [286, 76] on icon at bounding box center [285, 75] width 11 height 11
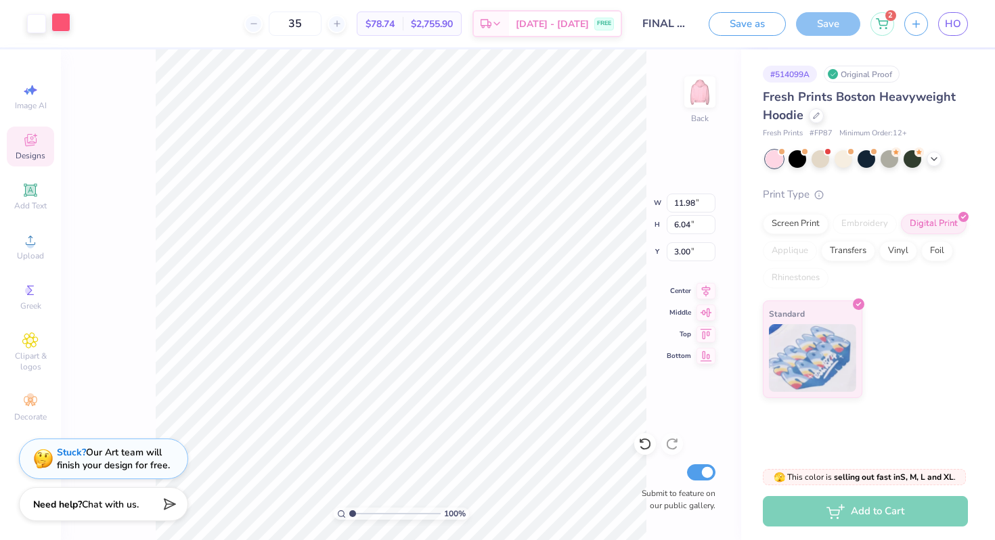
click at [64, 23] on div at bounding box center [60, 22] width 19 height 19
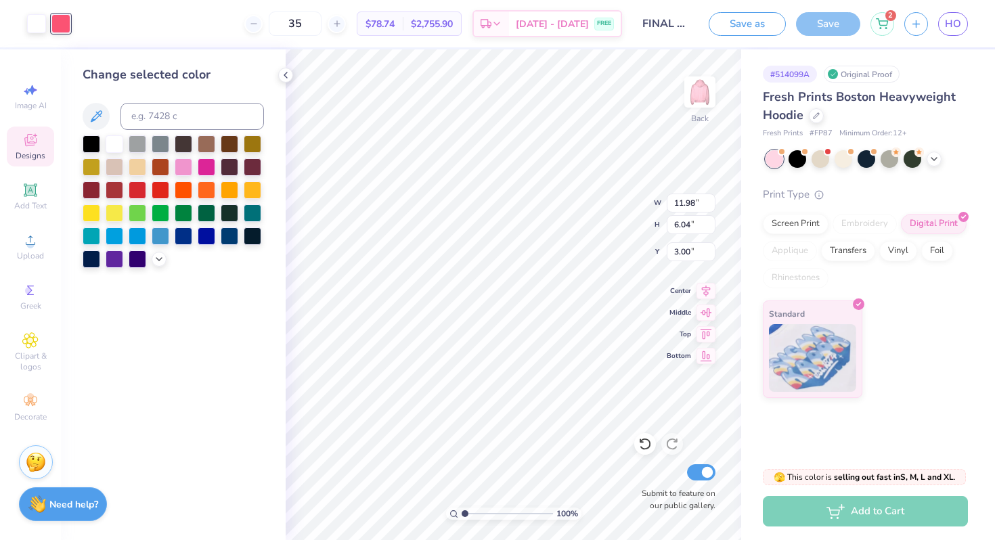
type input "8.73"
type input "12.42"
type input "0.54"
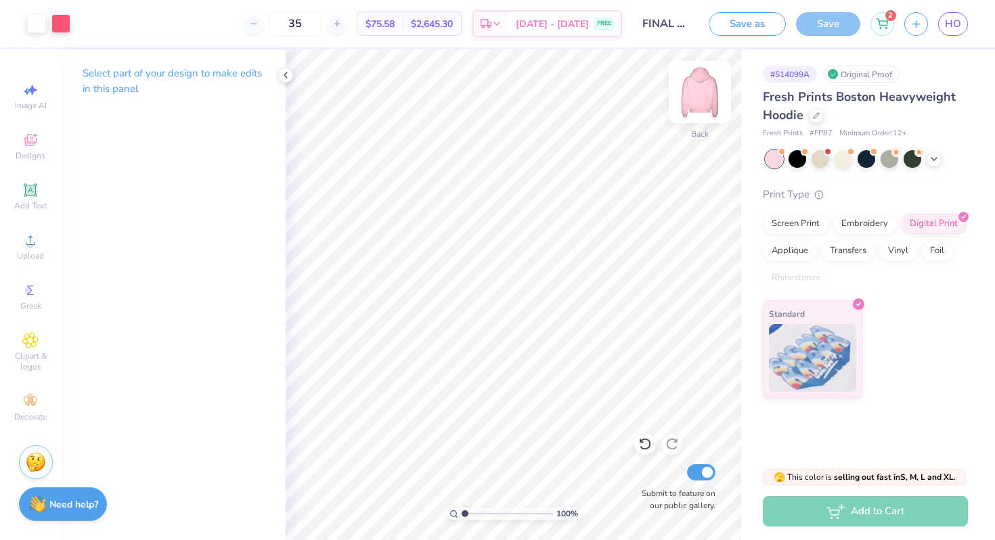
click at [688, 110] on div at bounding box center [700, 92] width 62 height 62
click at [697, 99] on img at bounding box center [700, 92] width 54 height 54
click at [284, 74] on icon at bounding box center [285, 75] width 11 height 11
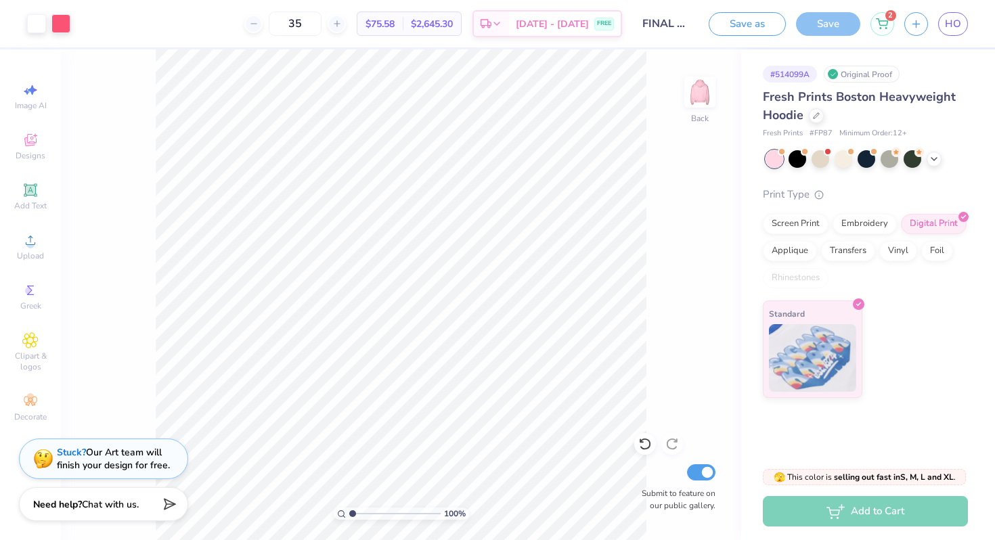
click at [694, 189] on div "100 % Back Submit to feature on our public gallery." at bounding box center [401, 294] width 680 height 491
click at [828, 24] on div "Save" at bounding box center [828, 24] width 64 height 24
click at [64, 27] on div at bounding box center [60, 22] width 19 height 19
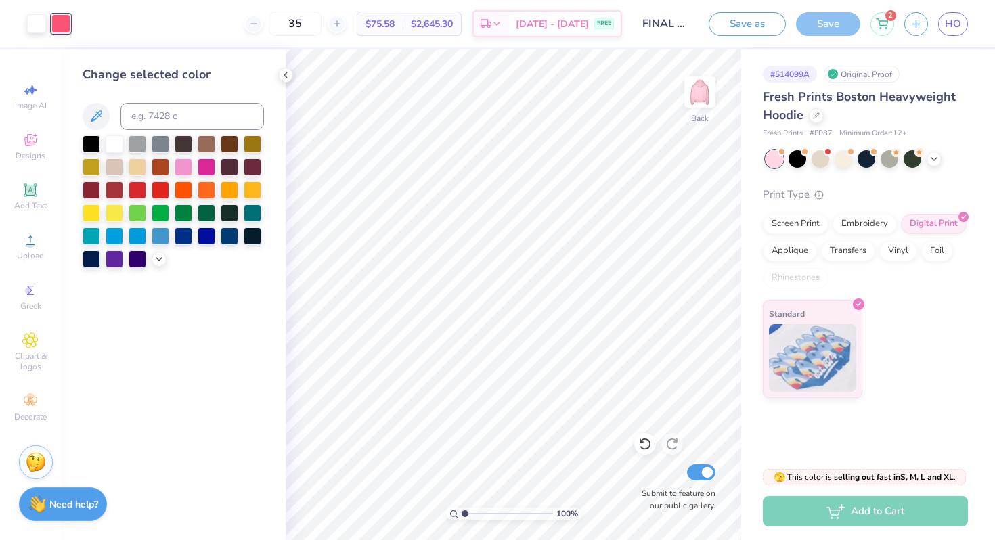
click at [830, 22] on div "Save" at bounding box center [828, 24] width 64 height 24
click at [286, 69] on div at bounding box center [285, 75] width 15 height 15
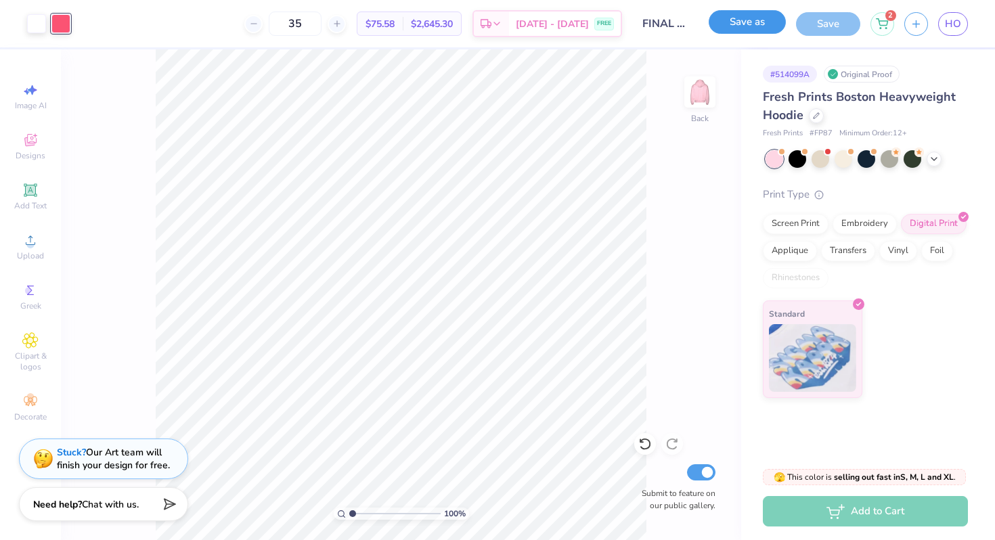
click at [776, 22] on button "Save as" at bounding box center [747, 22] width 77 height 24
click at [693, 137] on div "100 % Back Submit to feature on our public gallery." at bounding box center [401, 294] width 680 height 491
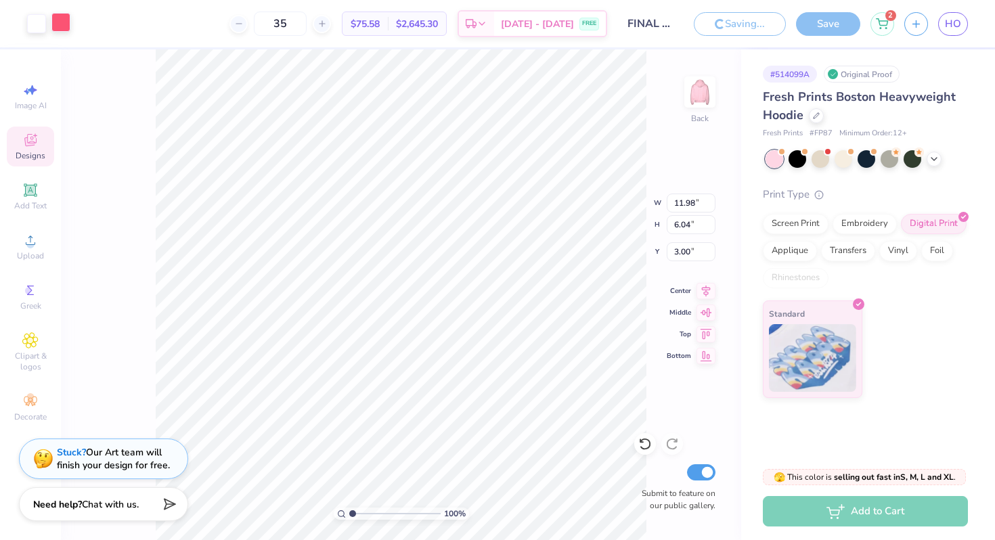
click at [59, 20] on div at bounding box center [60, 22] width 19 height 19
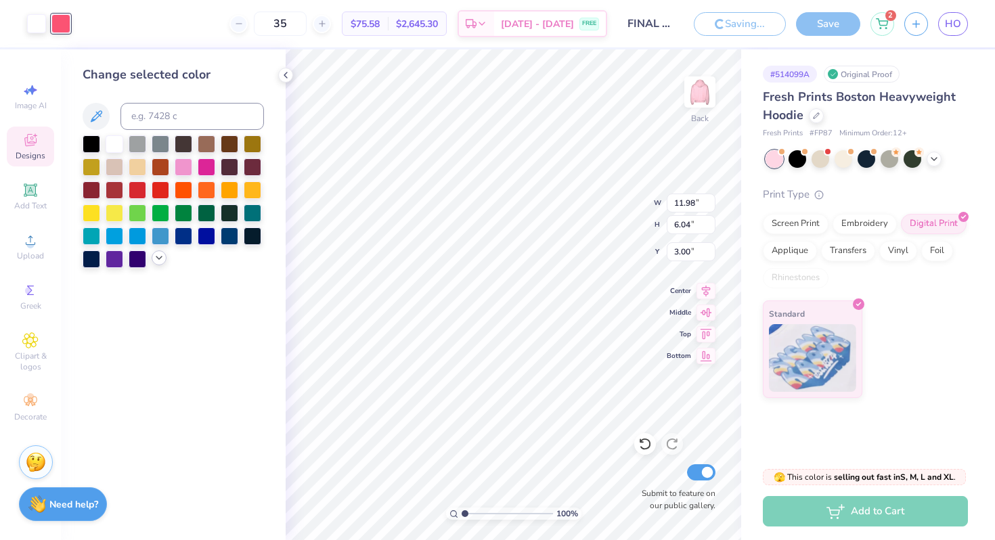
click at [157, 258] on polyline at bounding box center [158, 257] width 5 height 3
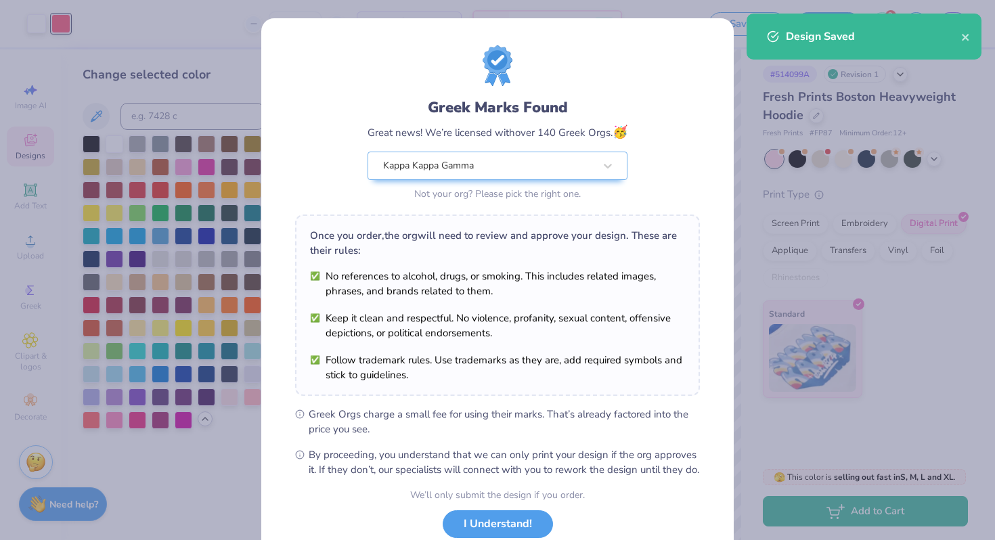
scroll to position [93, 0]
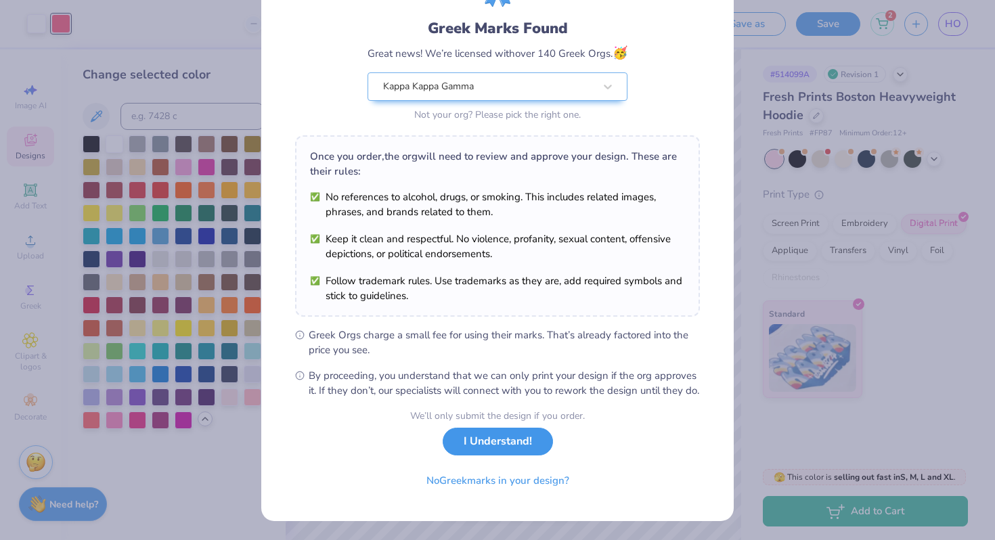
click at [494, 443] on button "I Understand!" at bounding box center [498, 442] width 110 height 28
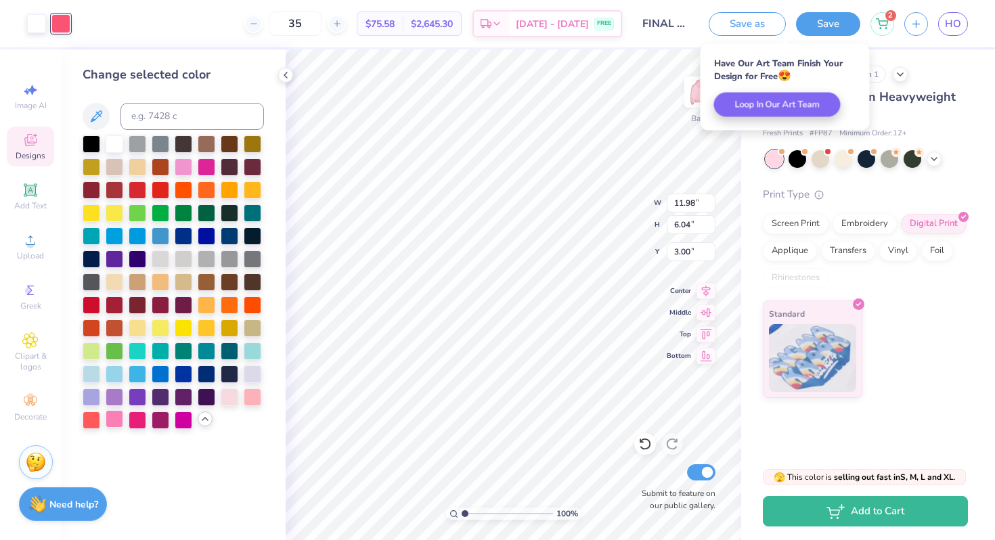
click at [115, 419] on div at bounding box center [115, 419] width 18 height 18
click at [133, 421] on div at bounding box center [138, 419] width 18 height 18
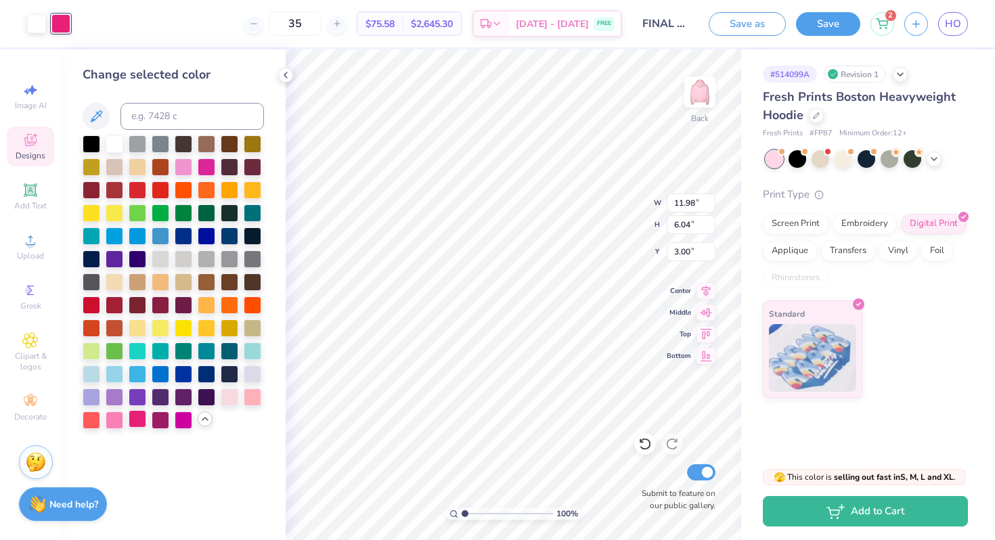
click at [137, 415] on div at bounding box center [138, 419] width 18 height 18
click at [115, 418] on div at bounding box center [115, 419] width 18 height 18
click at [136, 423] on div at bounding box center [138, 419] width 18 height 18
click at [83, 393] on div at bounding box center [92, 396] width 18 height 18
click at [252, 390] on div at bounding box center [253, 396] width 18 height 18
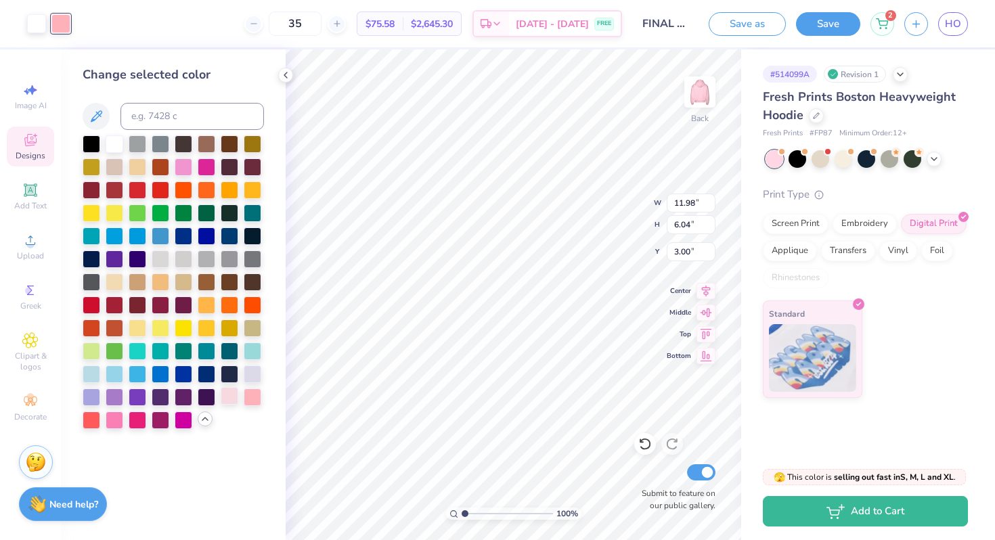
click at [235, 394] on div at bounding box center [230, 396] width 18 height 18
click at [111, 424] on div at bounding box center [115, 419] width 18 height 18
click at [188, 162] on div at bounding box center [184, 166] width 18 height 18
click at [113, 426] on div at bounding box center [115, 419] width 18 height 18
click at [178, 413] on div at bounding box center [184, 419] width 18 height 18
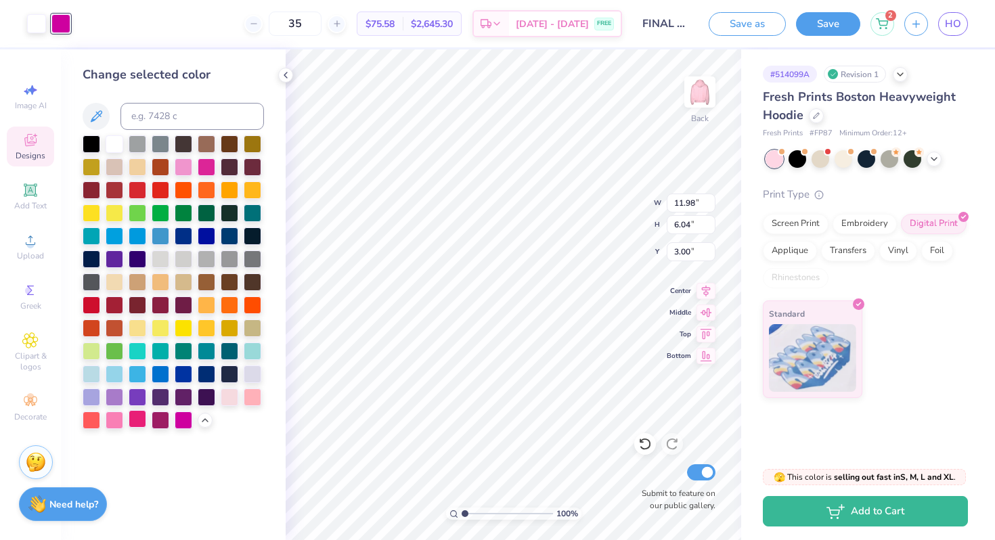
click at [134, 420] on div at bounding box center [138, 419] width 18 height 18
